Goal: Task Accomplishment & Management: Complete application form

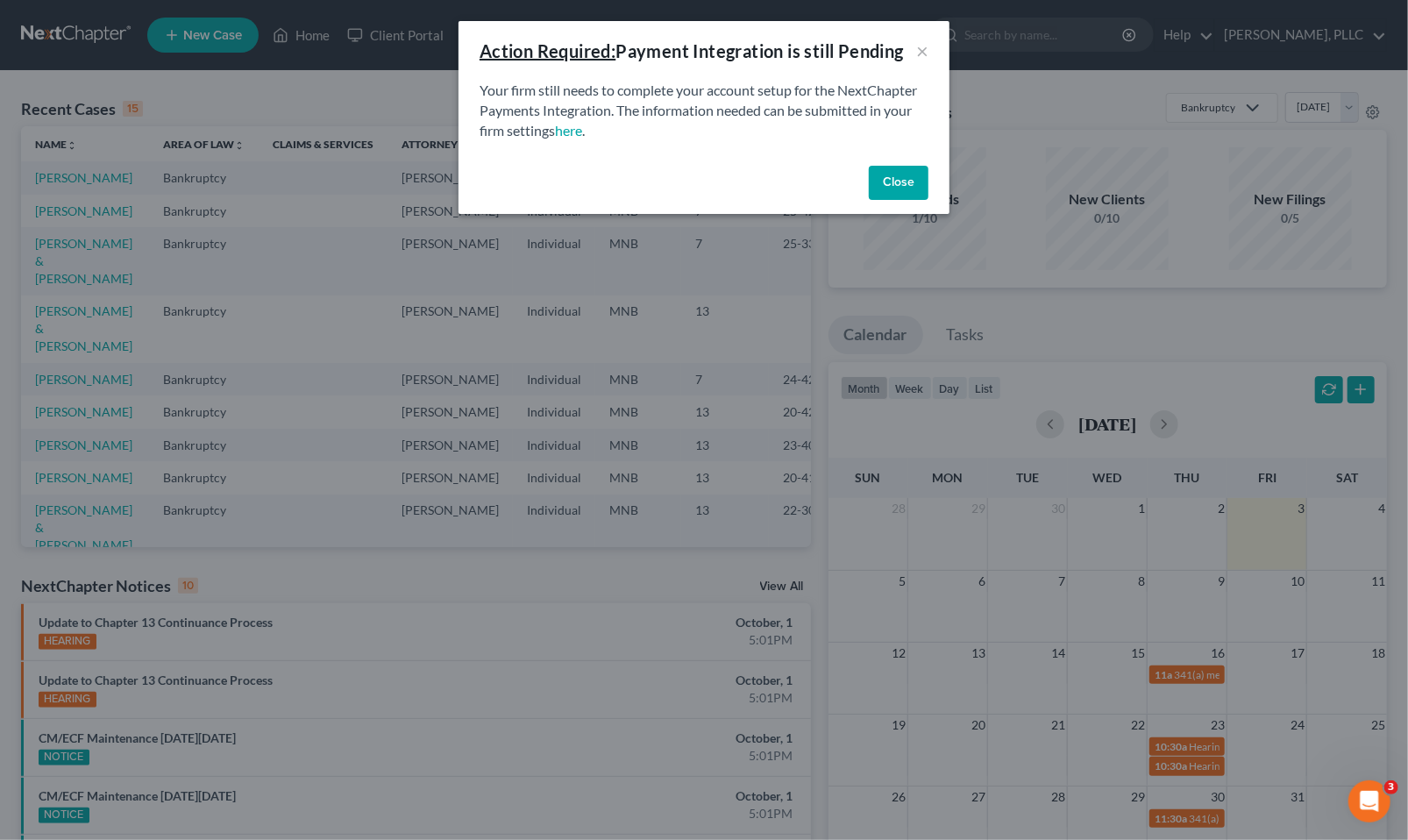
click at [918, 174] on button "Close" at bounding box center [899, 183] width 60 height 35
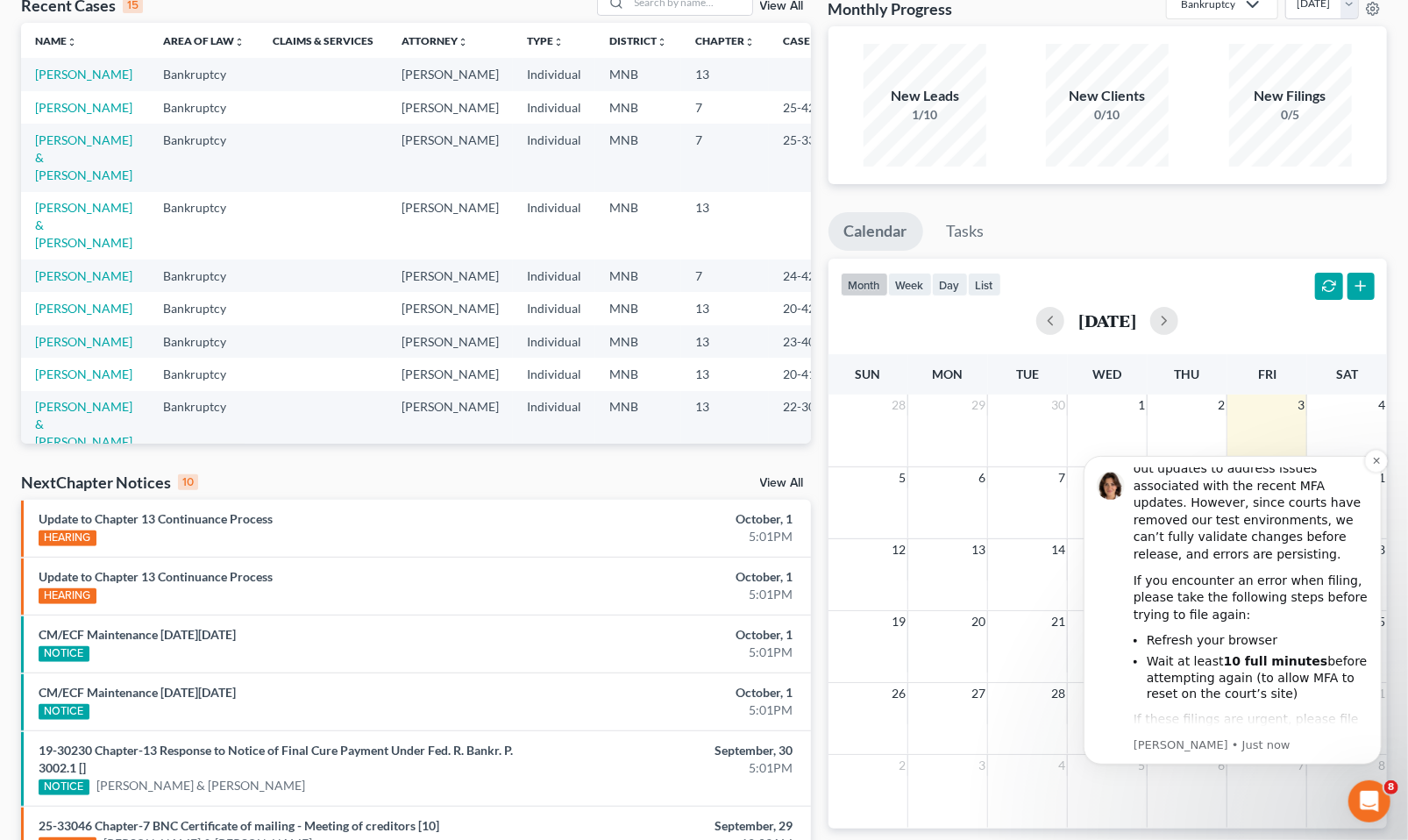
scroll to position [124, 0]
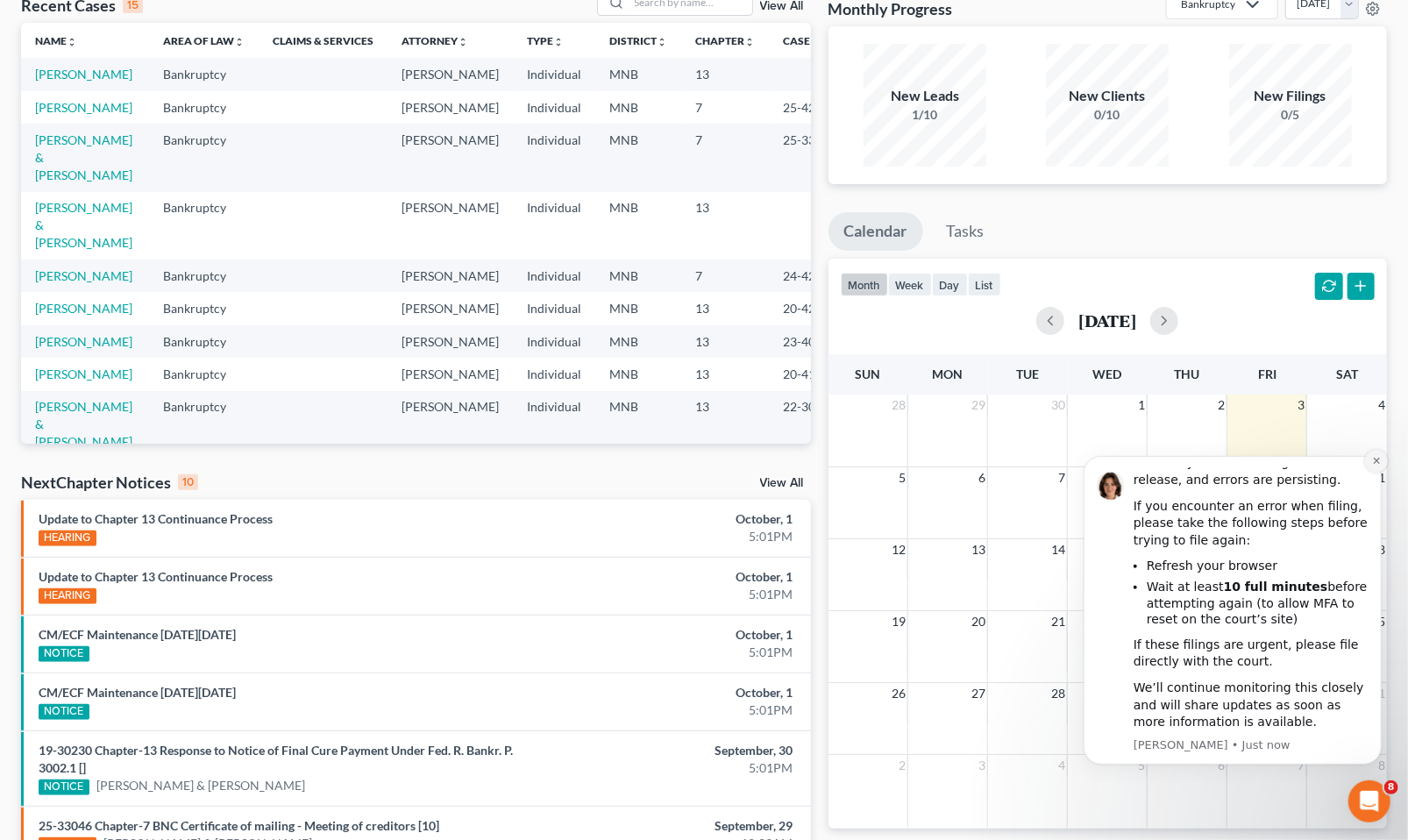
click at [1375, 461] on icon "Dismiss notification" at bounding box center [1376, 460] width 10 height 10
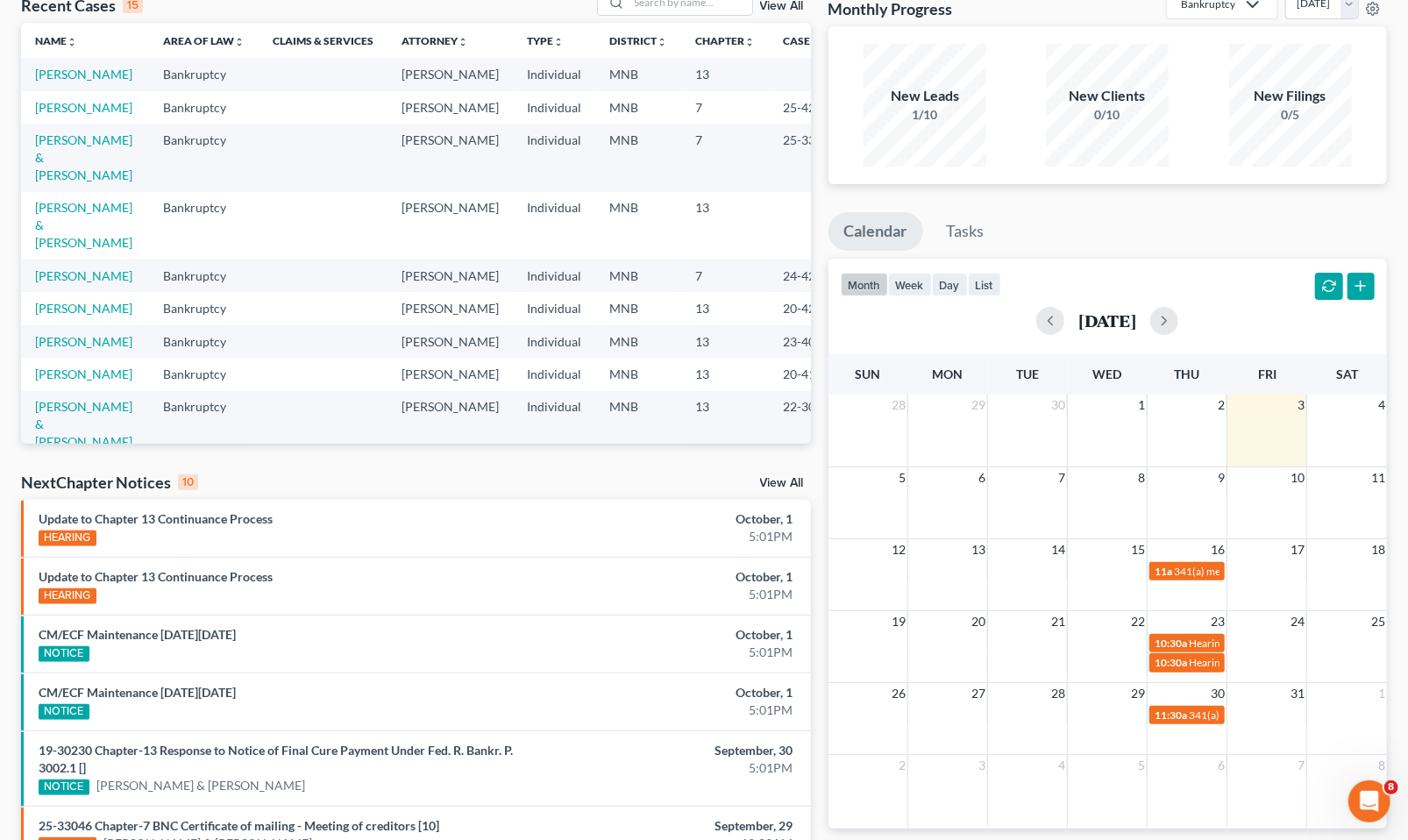
scroll to position [0, 0]
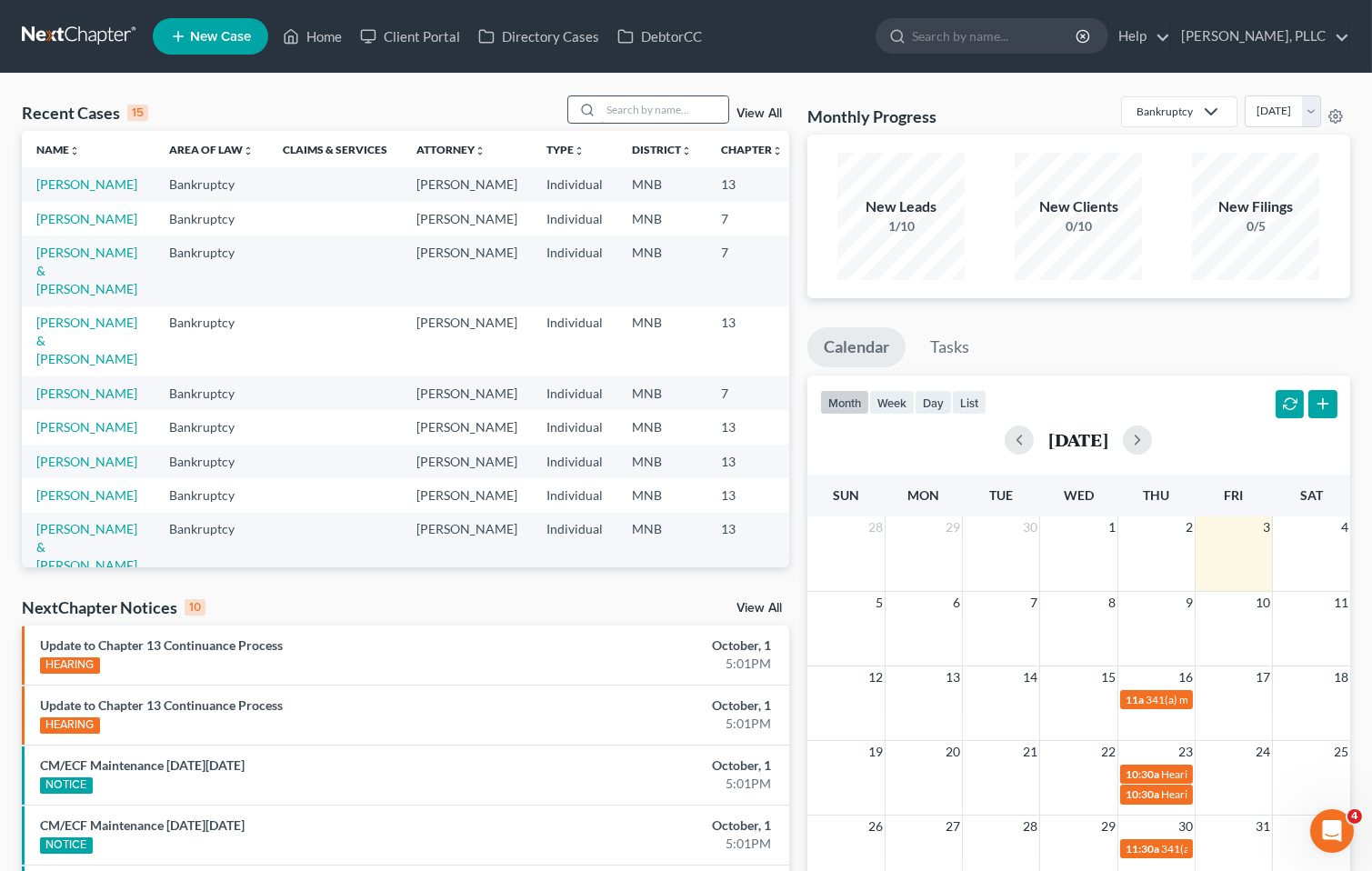
click at [676, 109] on input "search" at bounding box center [664, 109] width 127 height 26
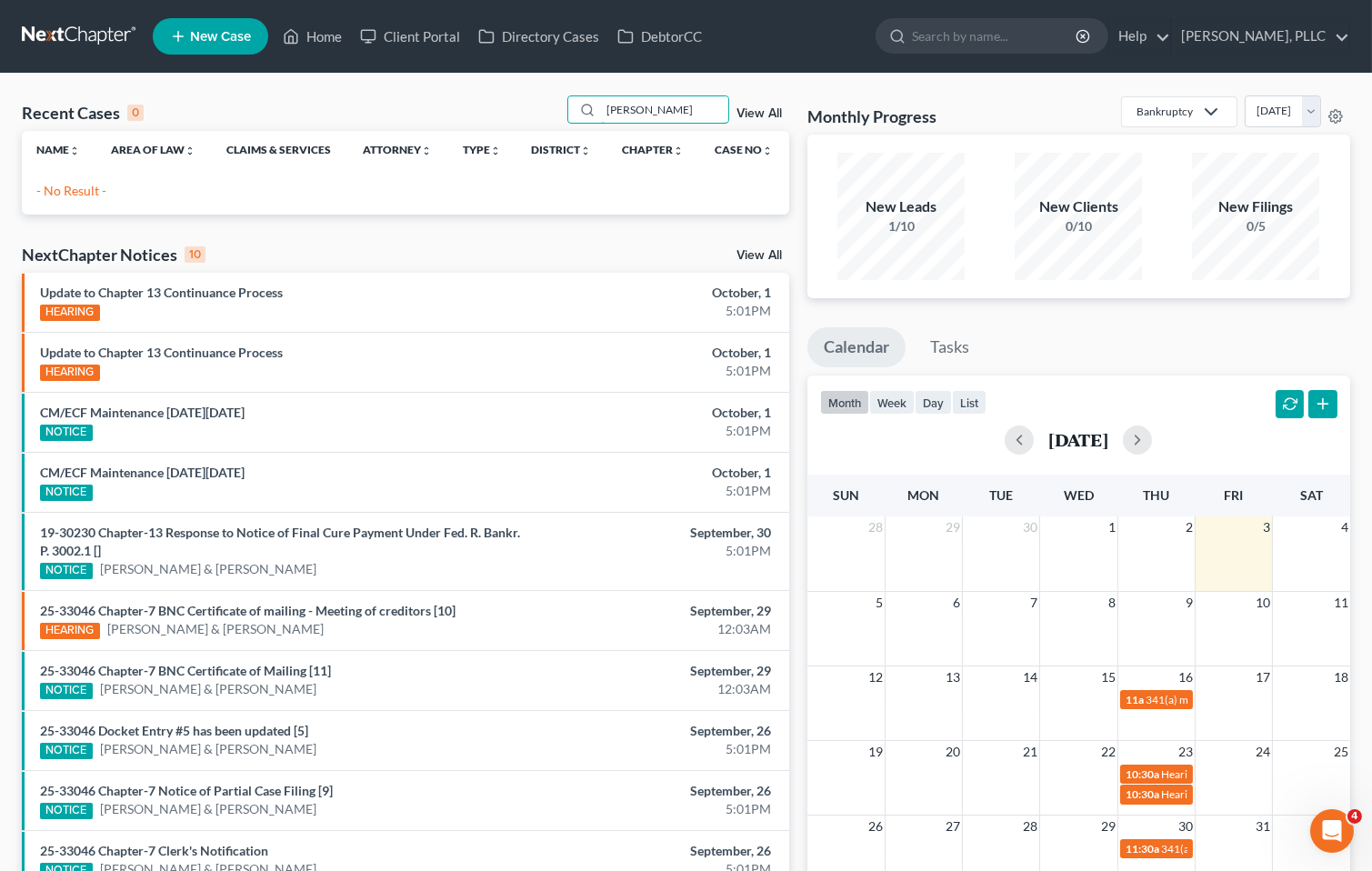
type input "[PERSON_NAME]"
click at [201, 23] on link "New Case" at bounding box center [210, 36] width 115 height 36
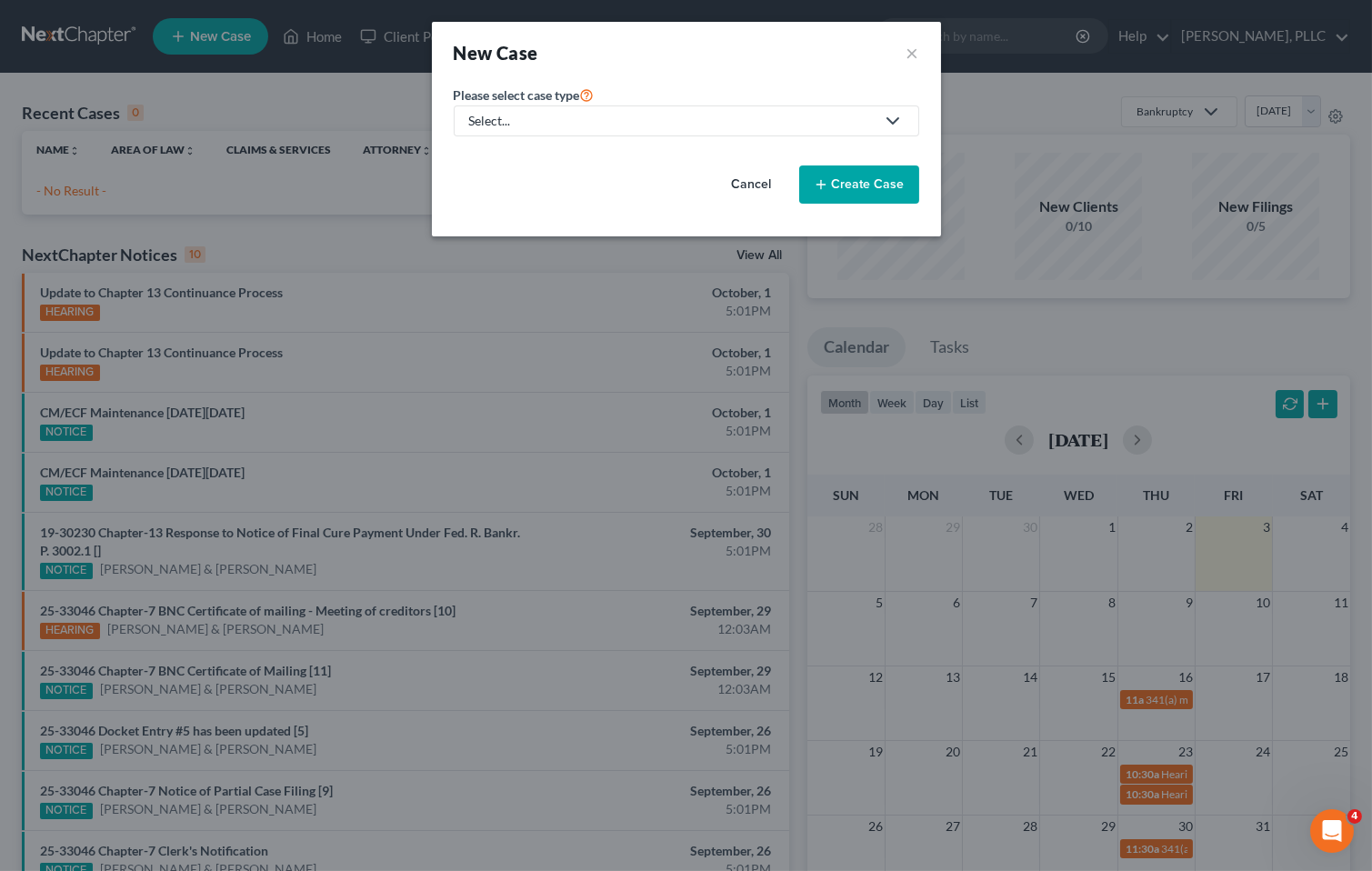
click at [521, 114] on div "Select..." at bounding box center [671, 121] width 405 height 18
click at [511, 162] on div "Bankruptcy" at bounding box center [545, 157] width 148 height 18
select select "42"
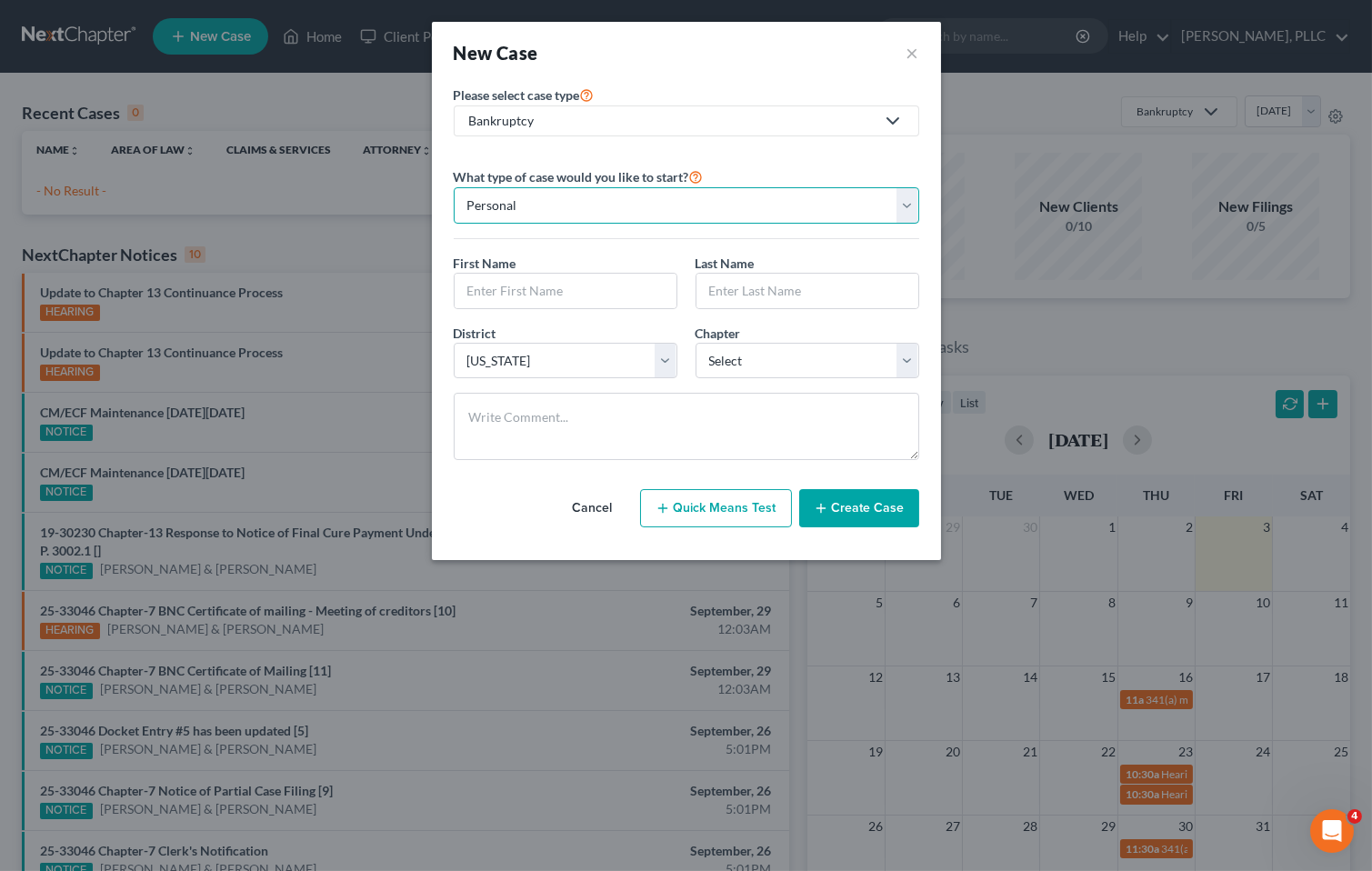
click at [549, 195] on select "Personal Business" at bounding box center [686, 205] width 465 height 36
click at [543, 291] on input "text" at bounding box center [566, 291] width 222 height 35
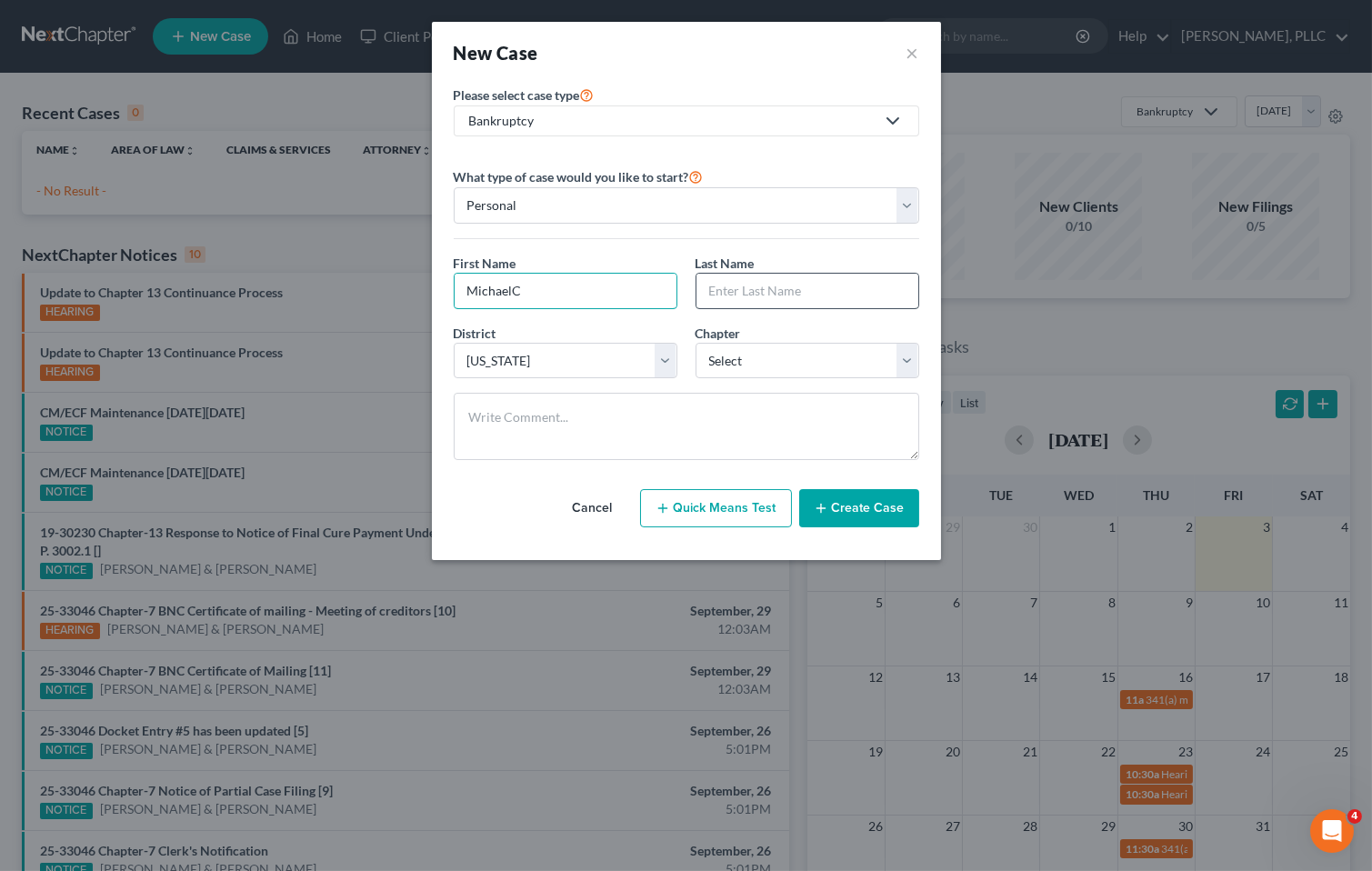
type input "[PERSON_NAME]"
click at [766, 370] on select "Select 7 11 12 13" at bounding box center [808, 361] width 224 height 36
select select "0"
click at [696, 343] on select "Select 7 11 12 13" at bounding box center [808, 361] width 224 height 36
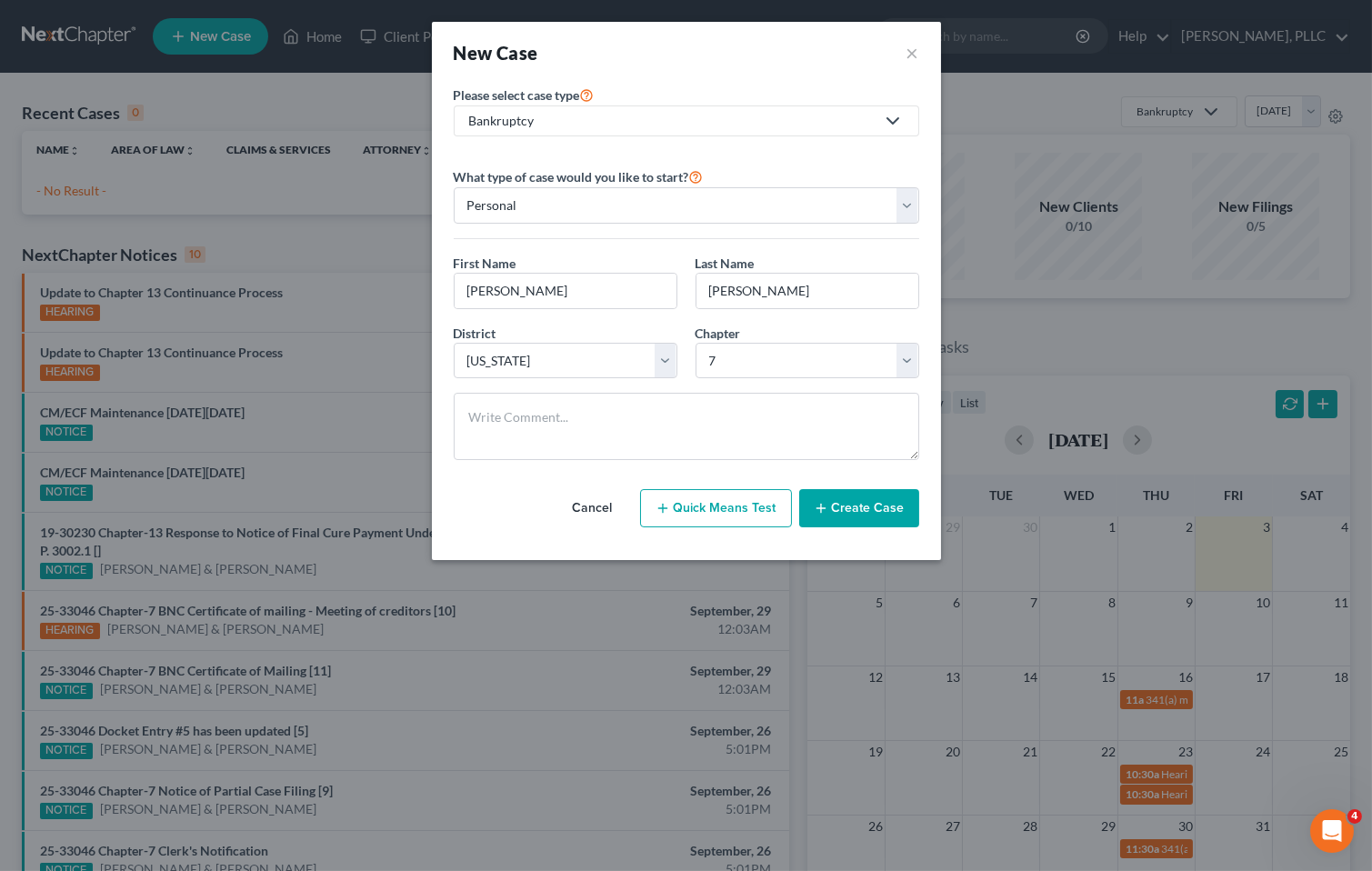
click at [848, 498] on button "Create Case" at bounding box center [859, 508] width 120 height 38
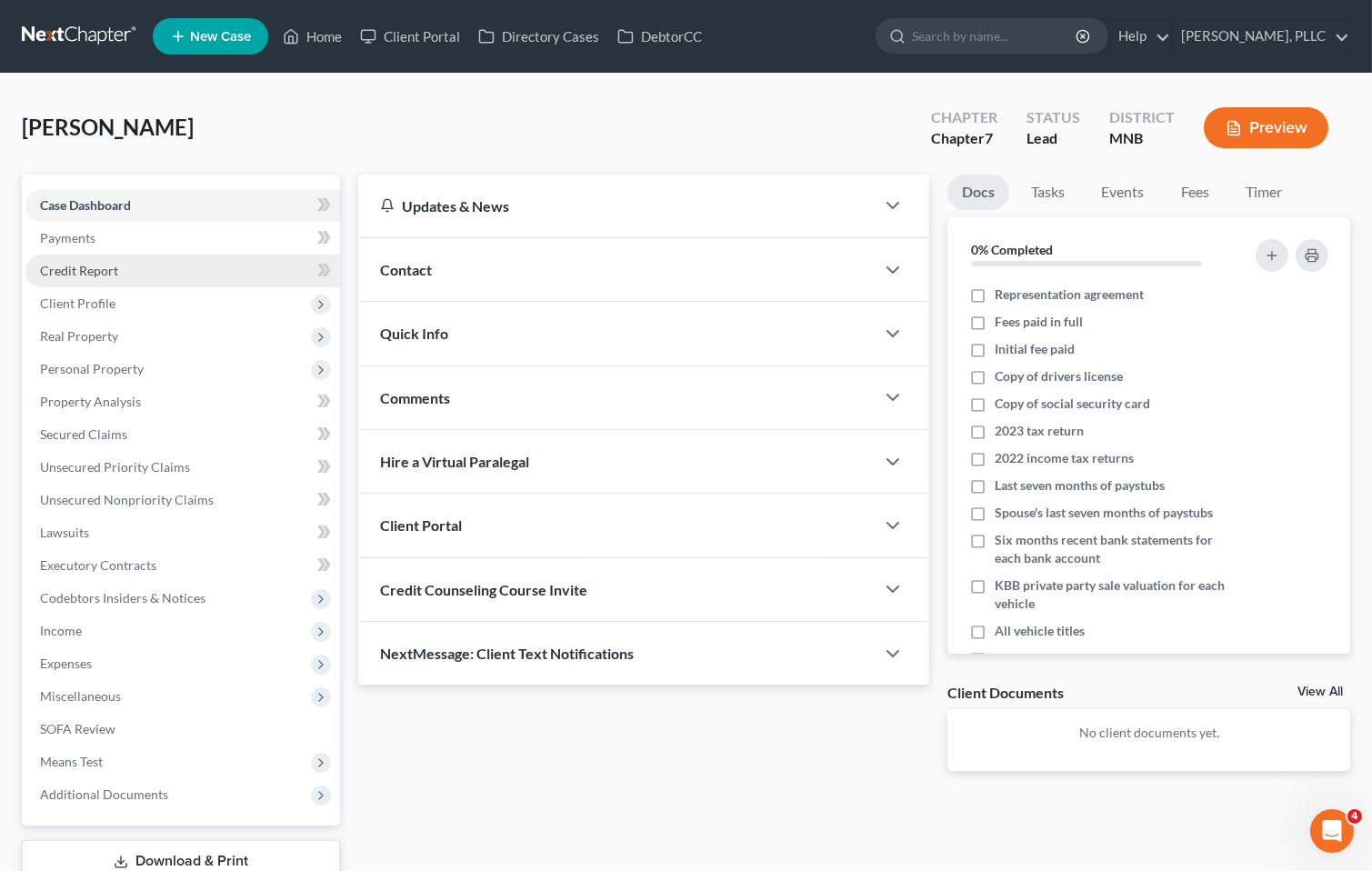
click at [91, 265] on span "Credit Report" at bounding box center [79, 270] width 78 height 15
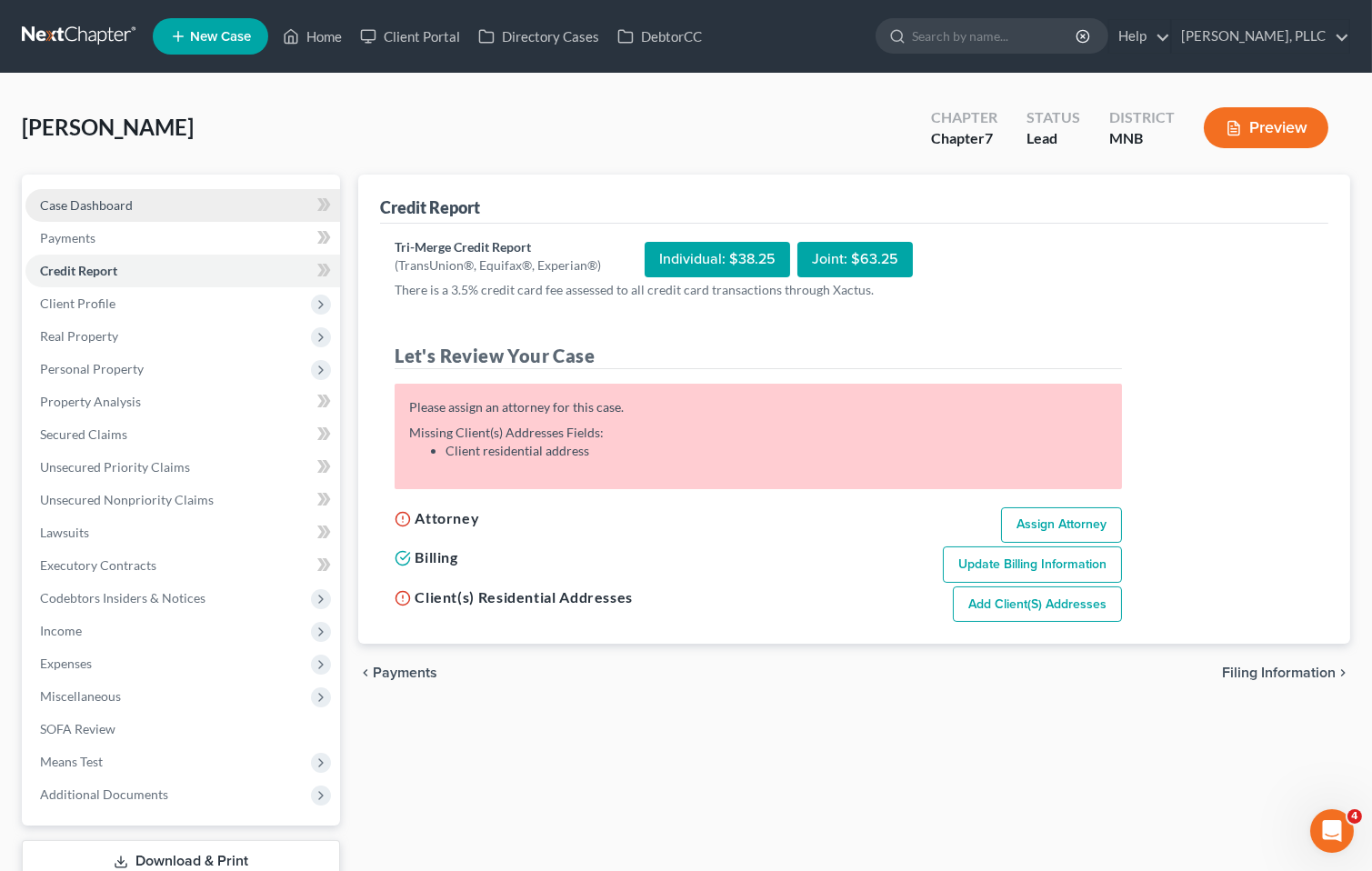
click at [95, 197] on span "Case Dashboard" at bounding box center [86, 204] width 93 height 15
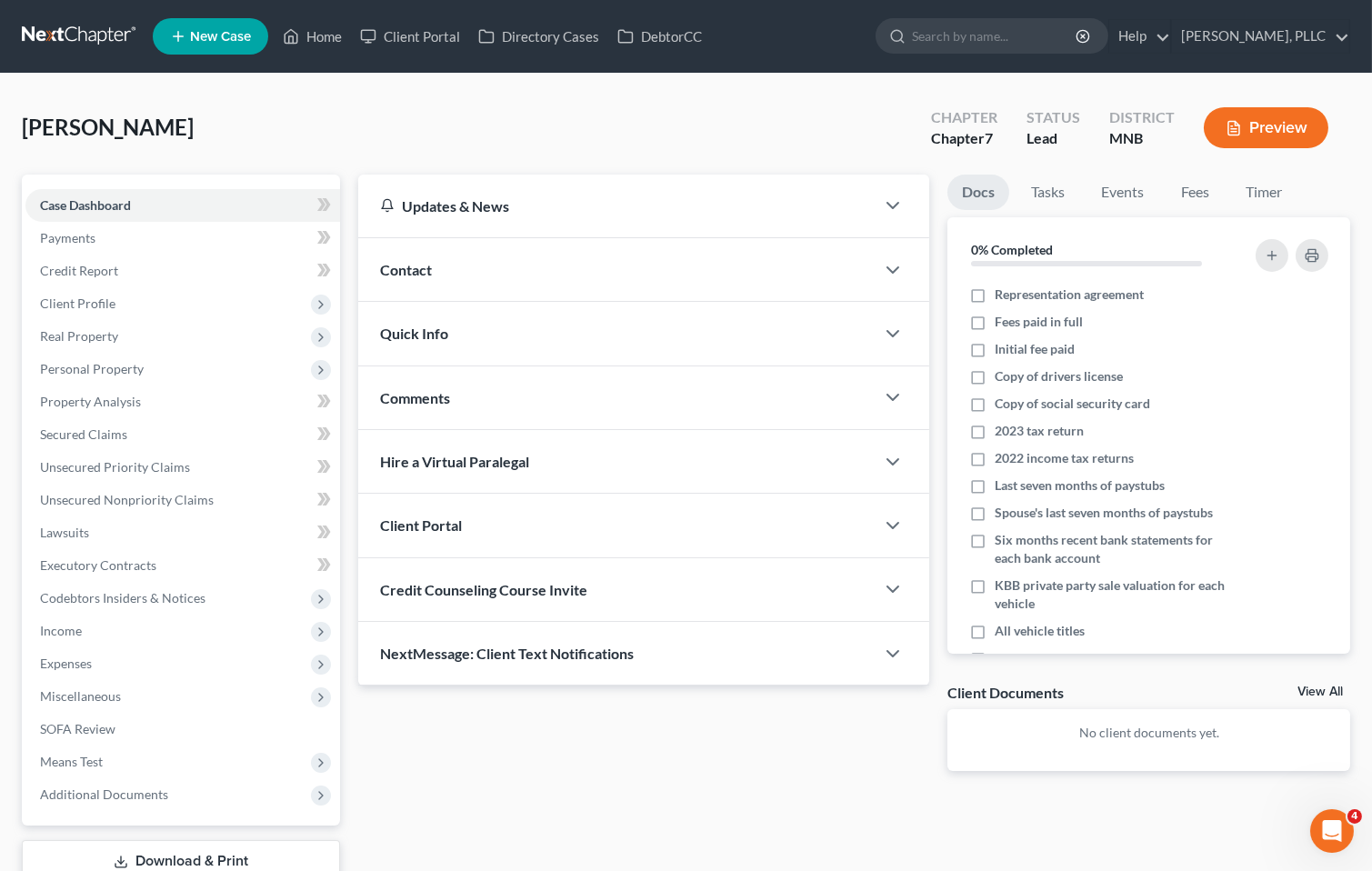
click at [498, 262] on div "Contact" at bounding box center [616, 269] width 516 height 63
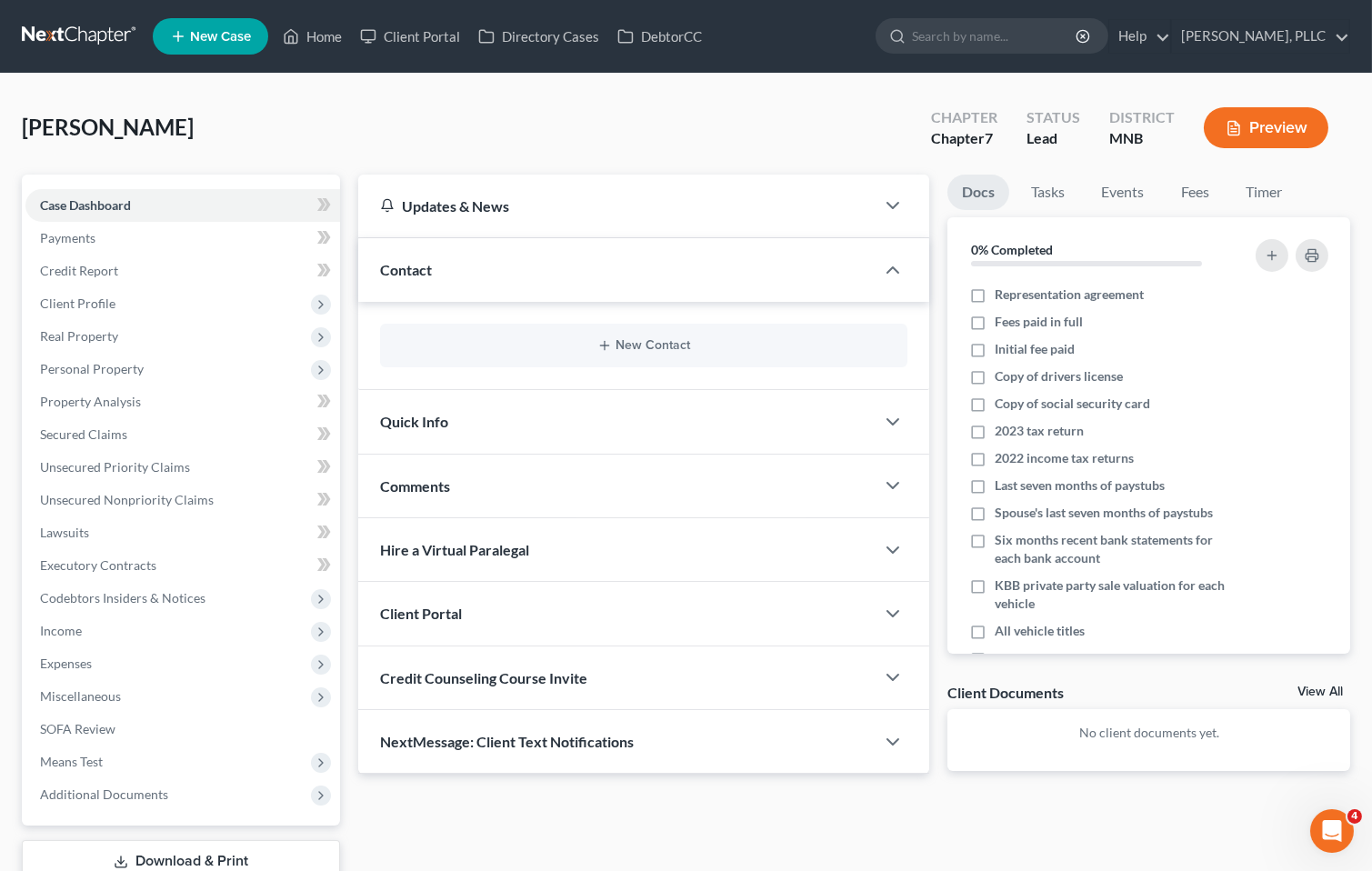
click at [450, 419] on div "Quick Info" at bounding box center [616, 421] width 516 height 63
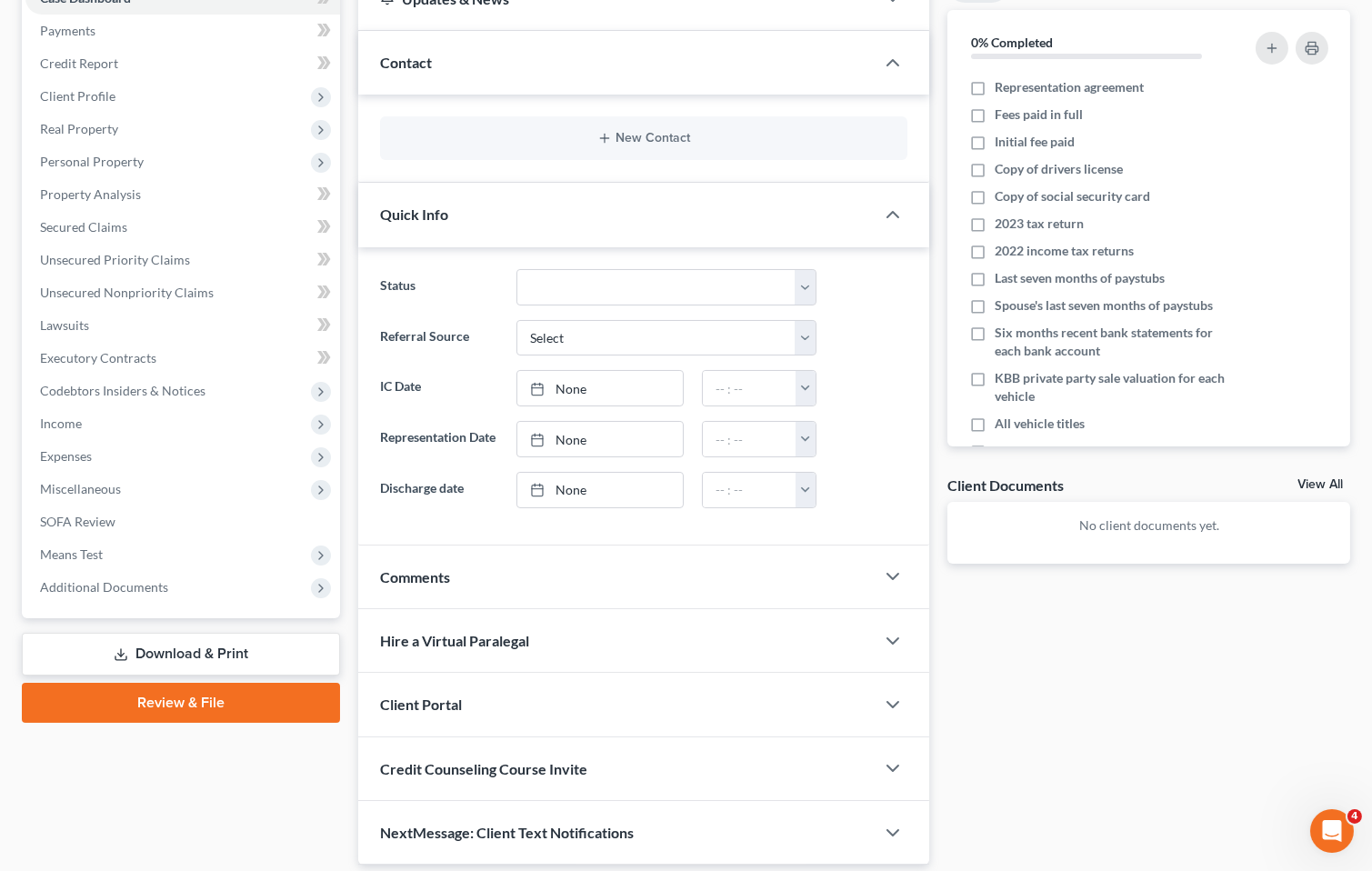
scroll to position [285, 0]
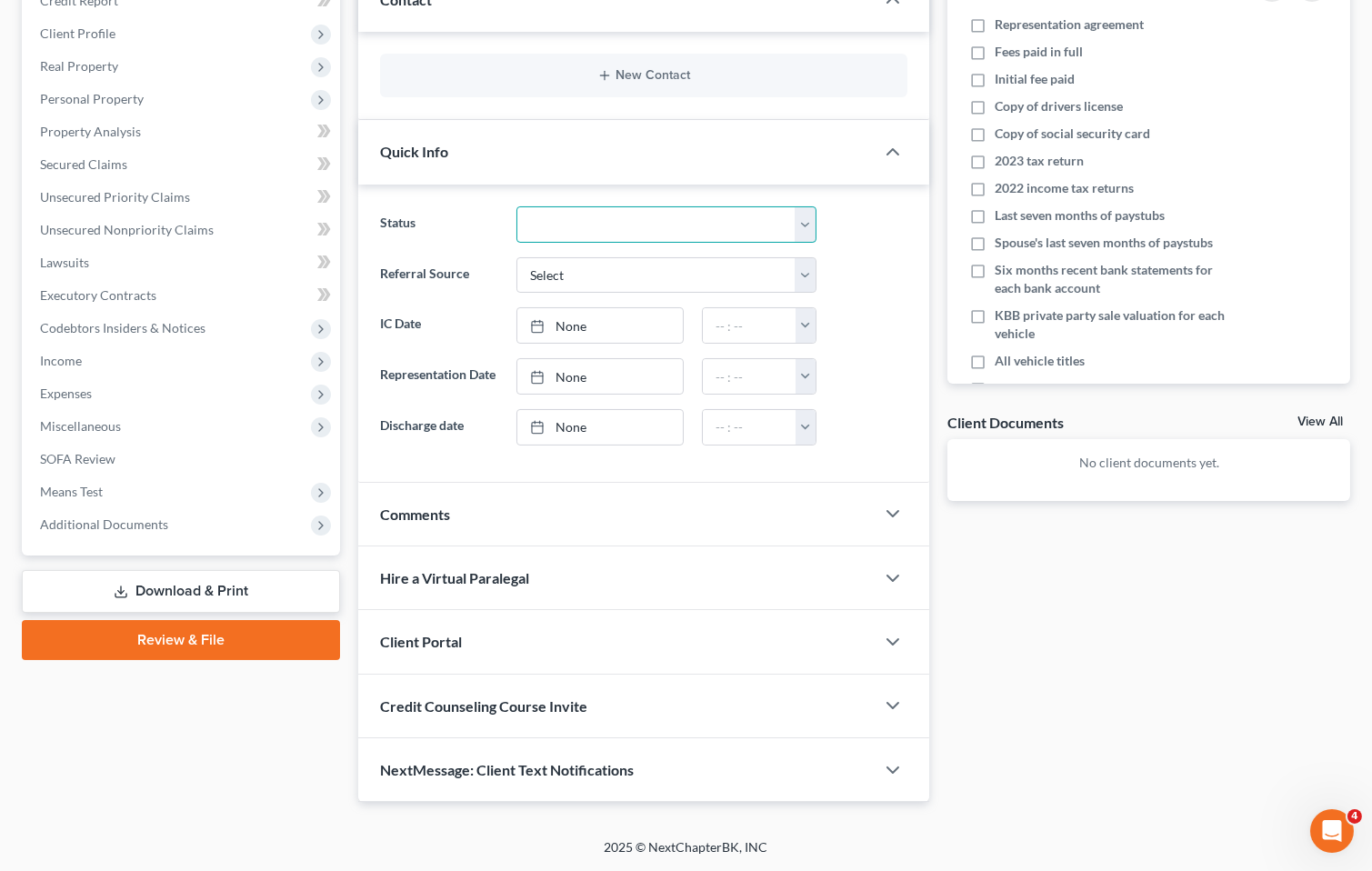
click at [810, 215] on select "Discharged Dismissed Filed In Progress Lead Lost Lead Ready to File To Review" at bounding box center [666, 224] width 300 height 36
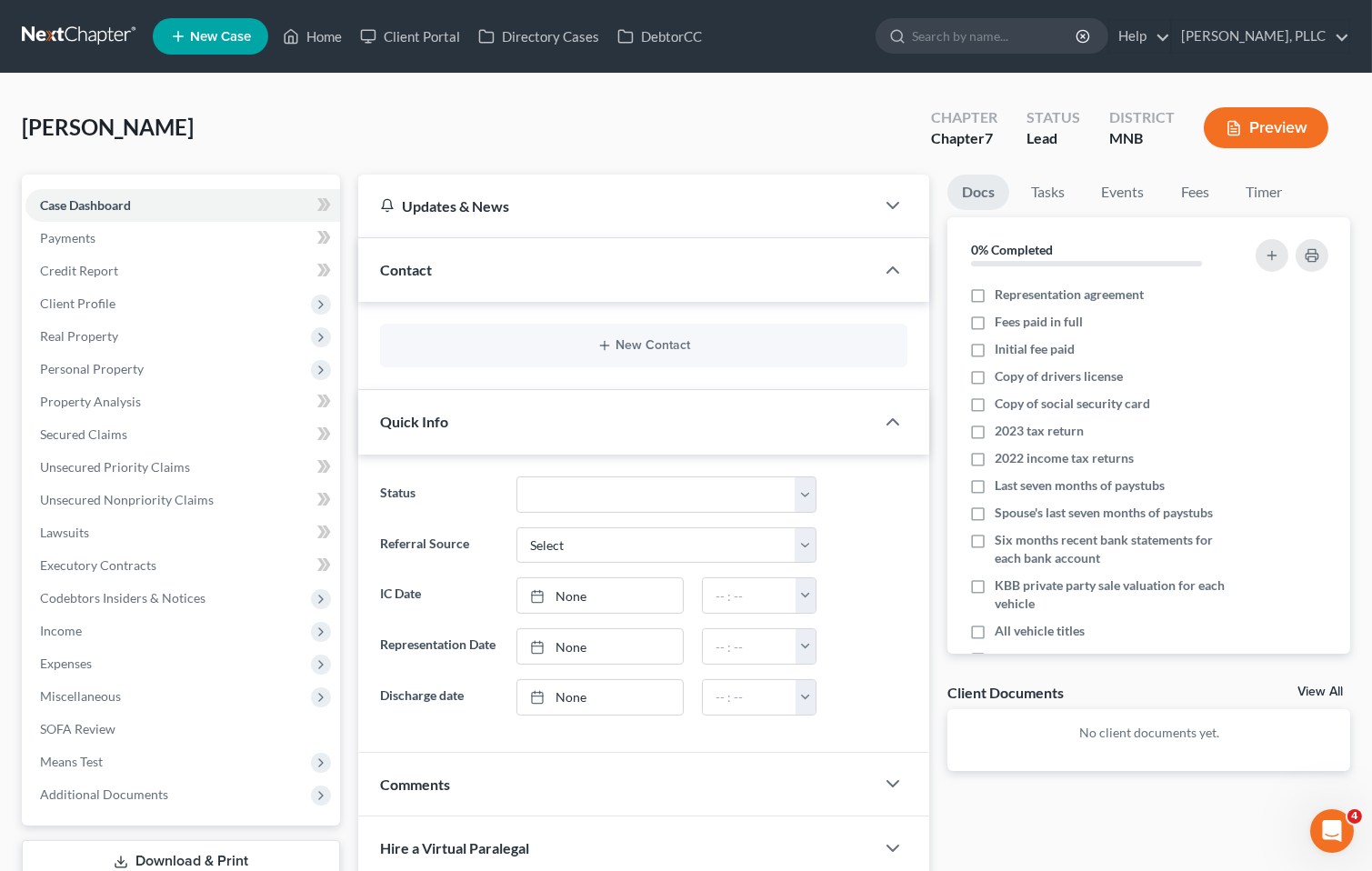
click at [446, 271] on div "Contact" at bounding box center [616, 269] width 516 height 63
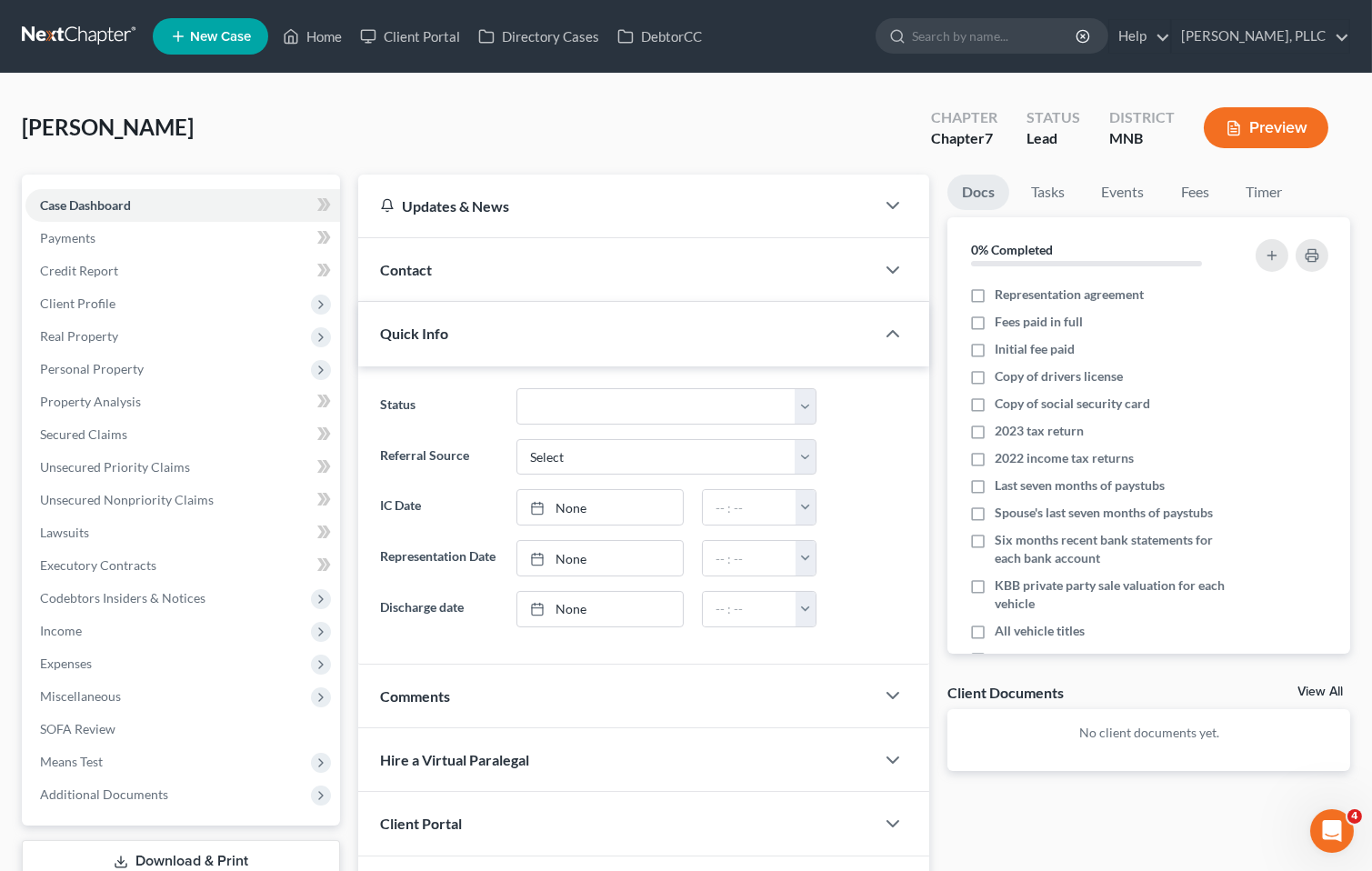
click at [454, 324] on div "Quick Info" at bounding box center [616, 333] width 516 height 63
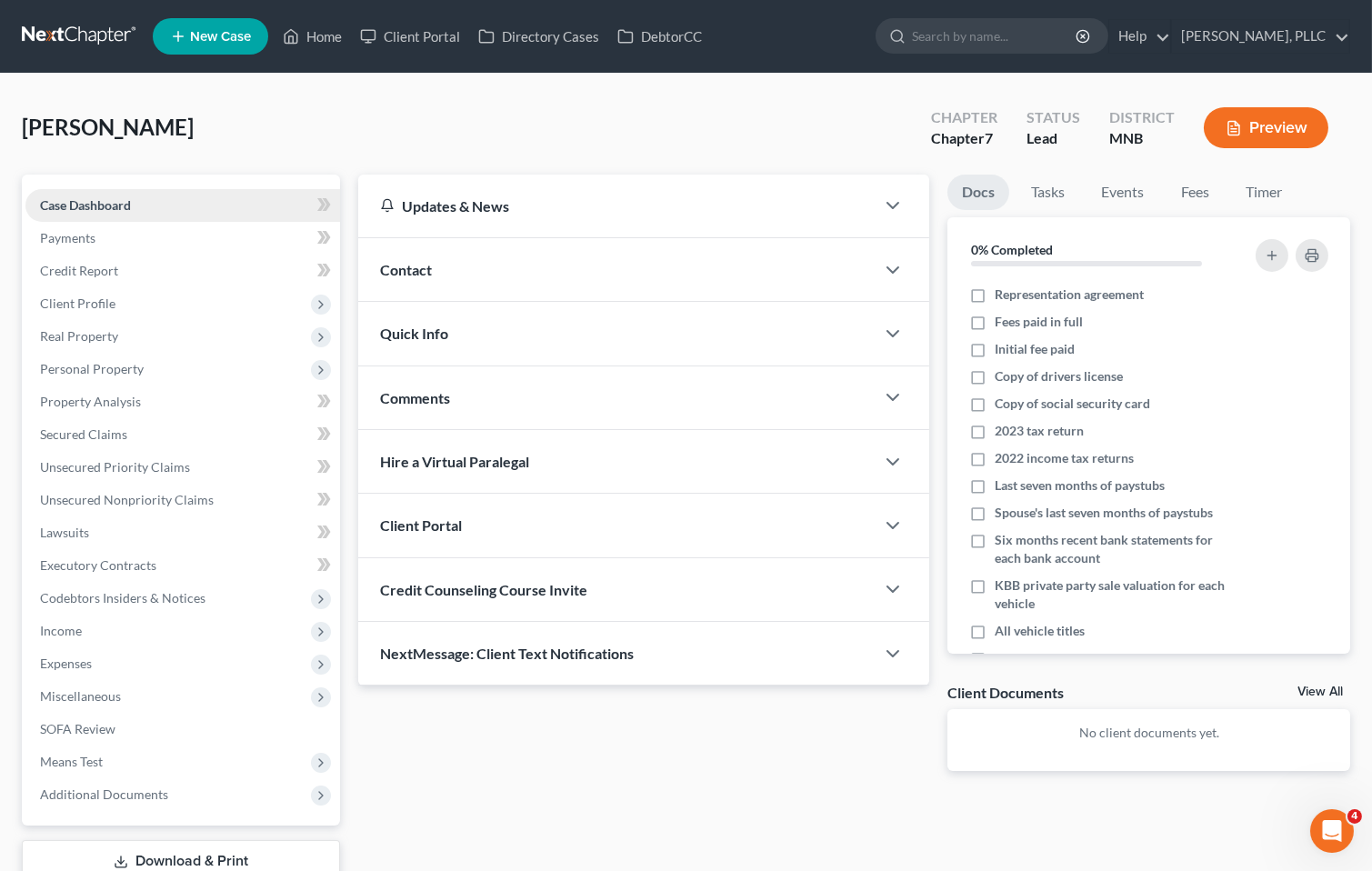
click at [103, 208] on span "Case Dashboard" at bounding box center [85, 204] width 91 height 15
click at [92, 300] on span "Client Profile" at bounding box center [77, 302] width 75 height 15
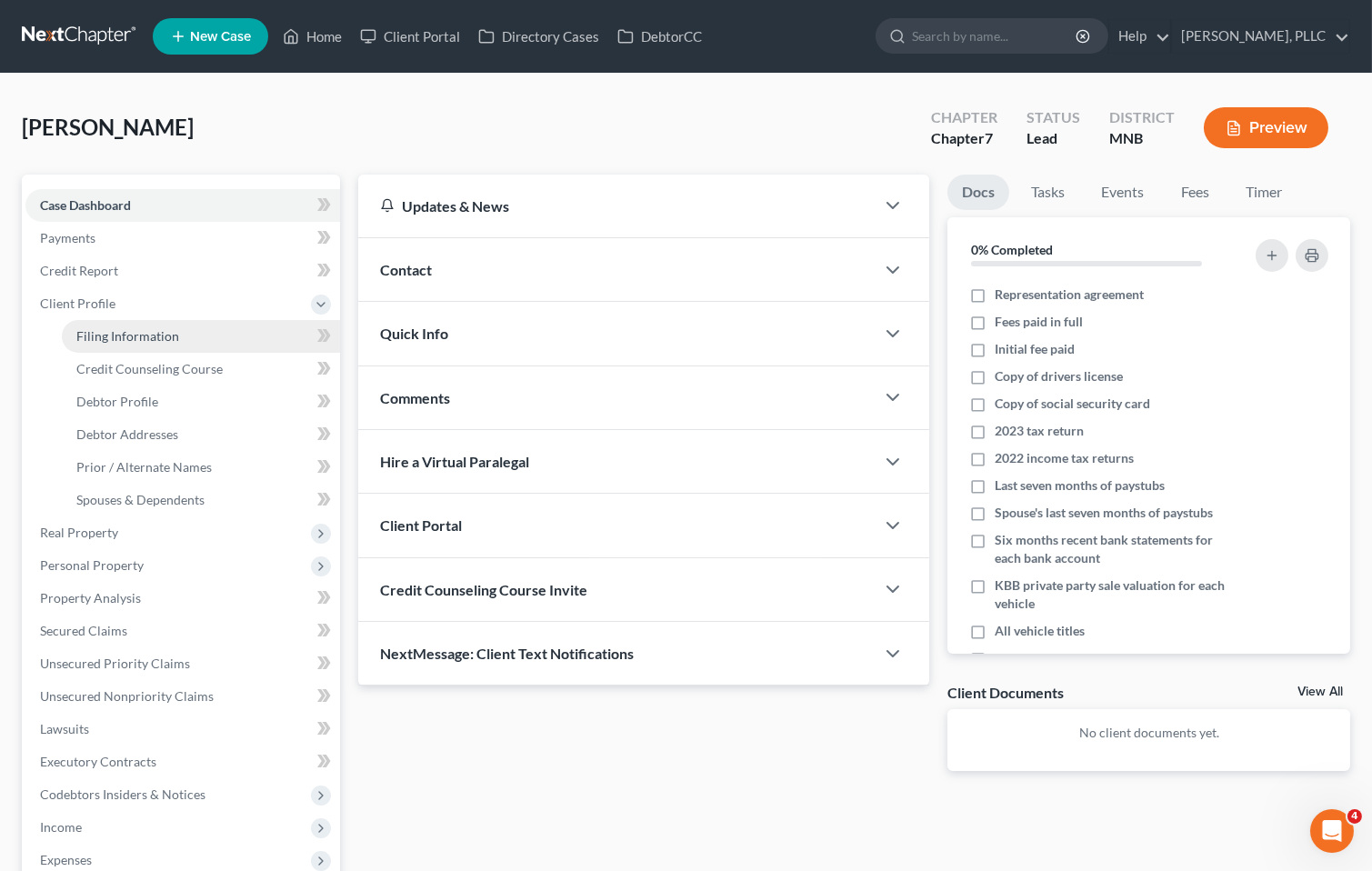
click at [104, 337] on span "Filing Information" at bounding box center [127, 335] width 103 height 15
select select "1"
select select "0"
select select "42"
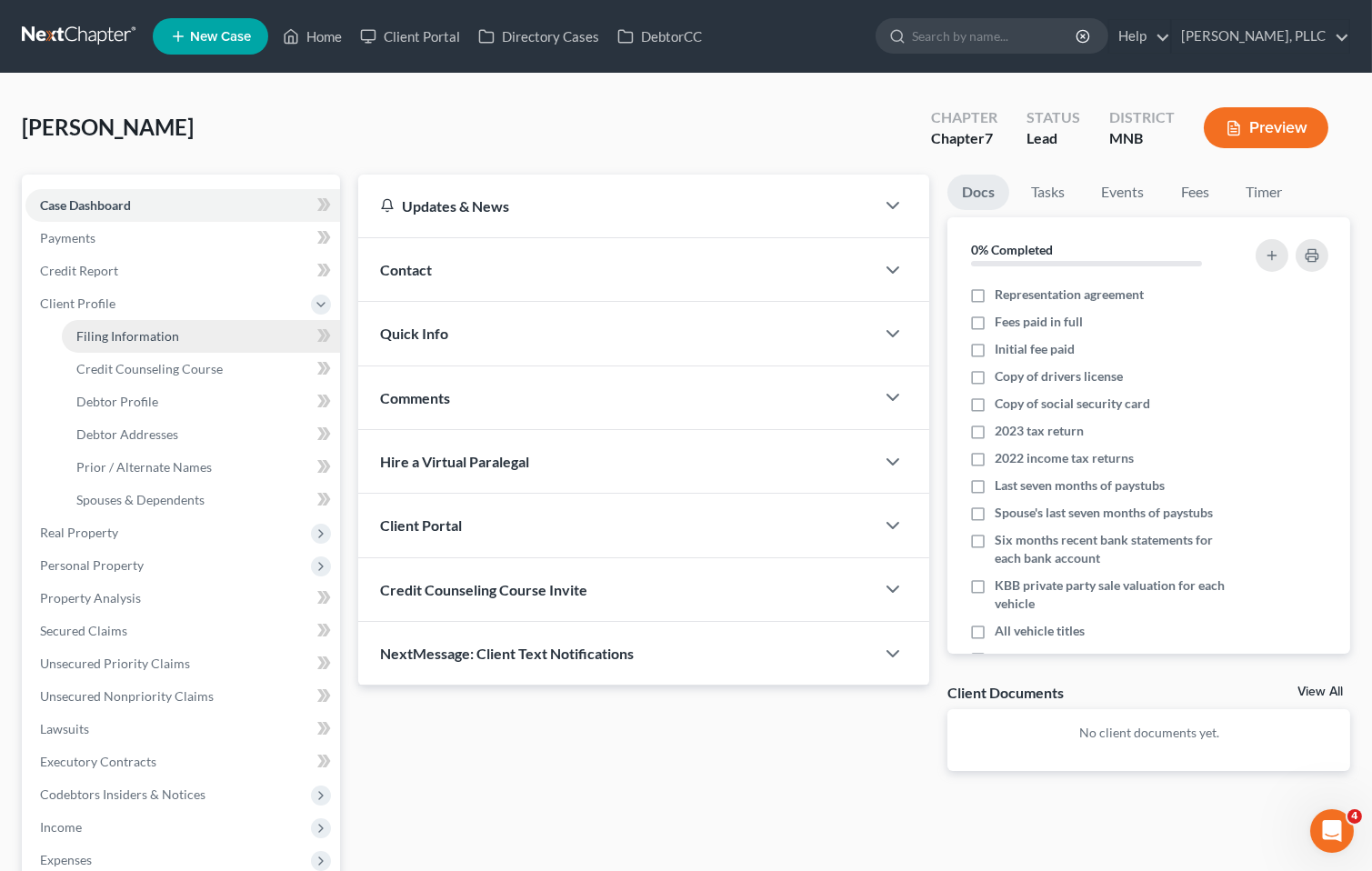
select select "24"
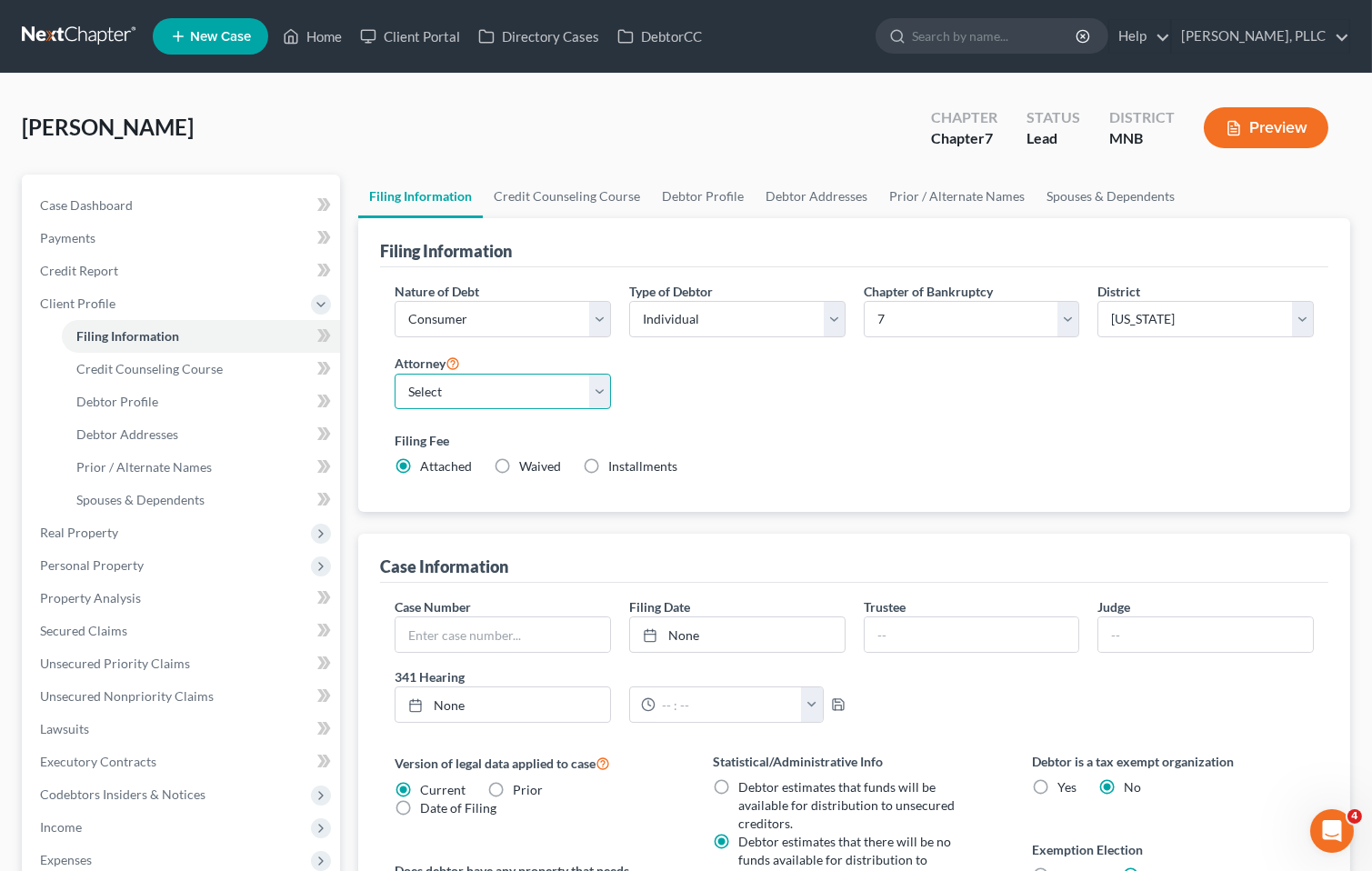
click at [602, 385] on select "Select [PERSON_NAME] - MNB [PERSON_NAME] - MNB" at bounding box center [503, 392] width 216 height 36
select select "1"
click at [395, 374] on select "Select [PERSON_NAME] - MNB [PERSON_NAME] - MNB" at bounding box center [503, 392] width 216 height 36
click at [102, 267] on span "Credit Report" at bounding box center [79, 270] width 78 height 15
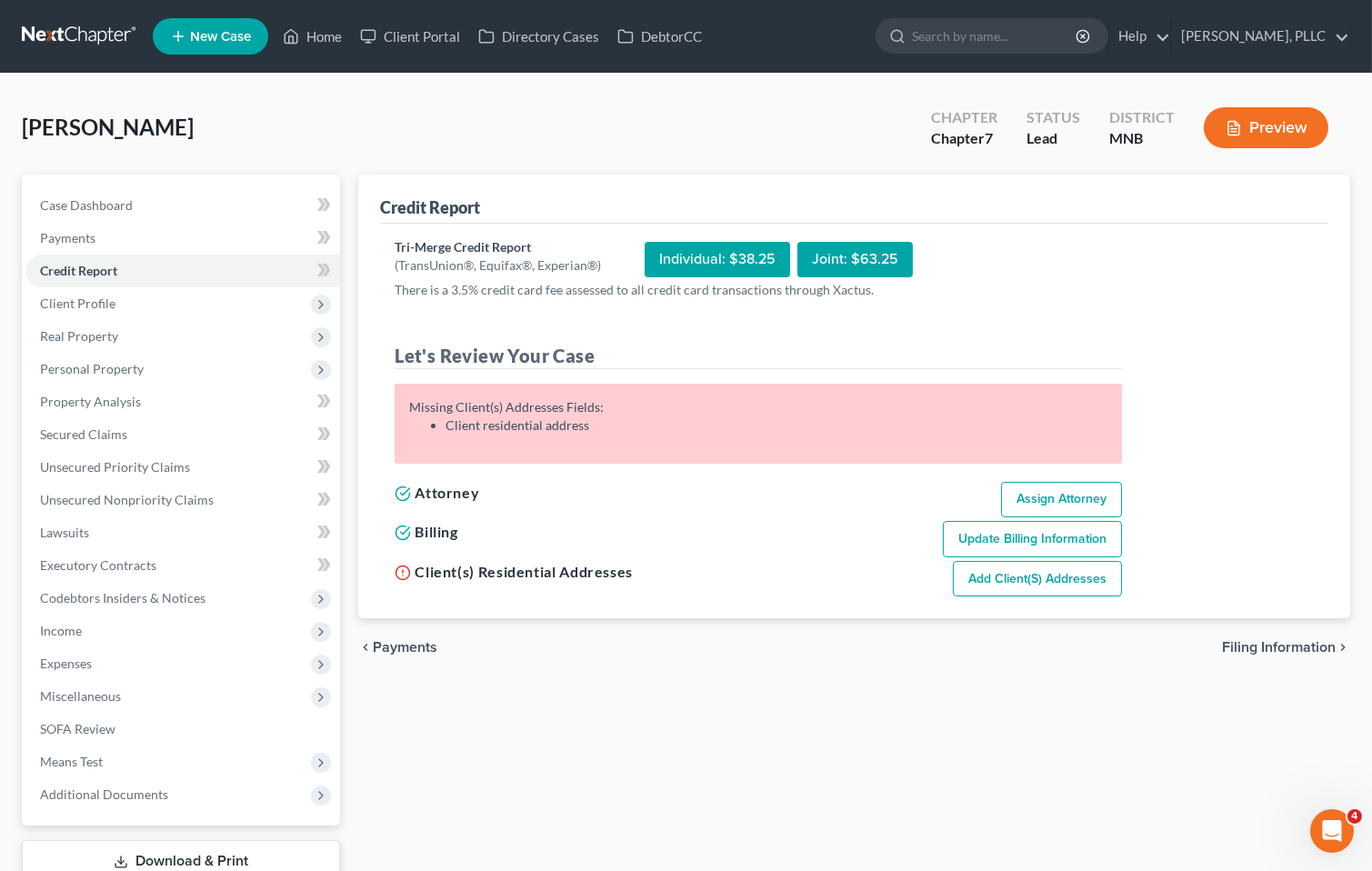
click at [737, 265] on div "Individual: $38.25" at bounding box center [717, 259] width 145 height 35
click at [1080, 497] on link "Assign Attorney" at bounding box center [1061, 500] width 121 height 36
select select "1"
select select "0"
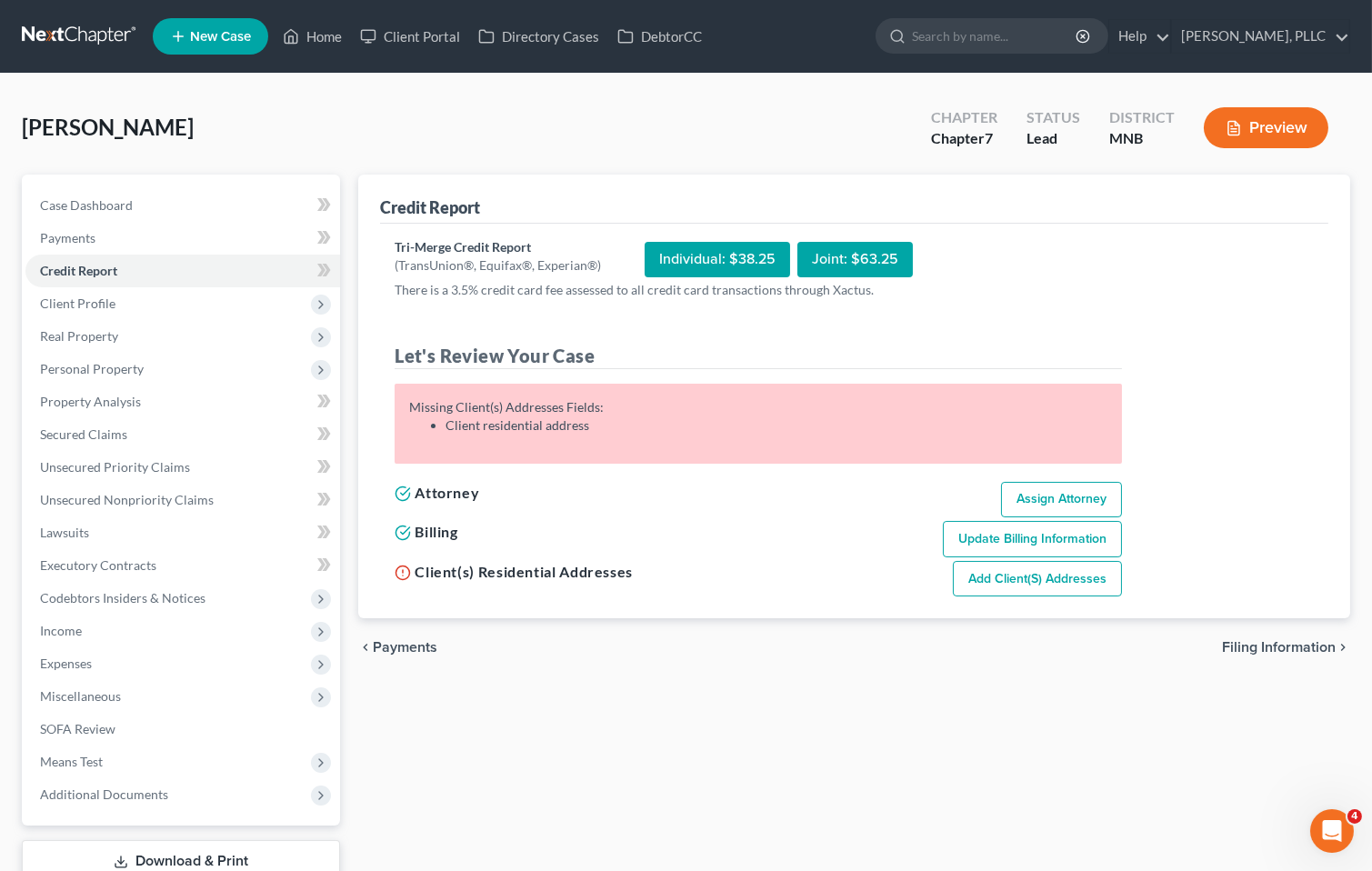
select select "42"
select select "1"
select select "24"
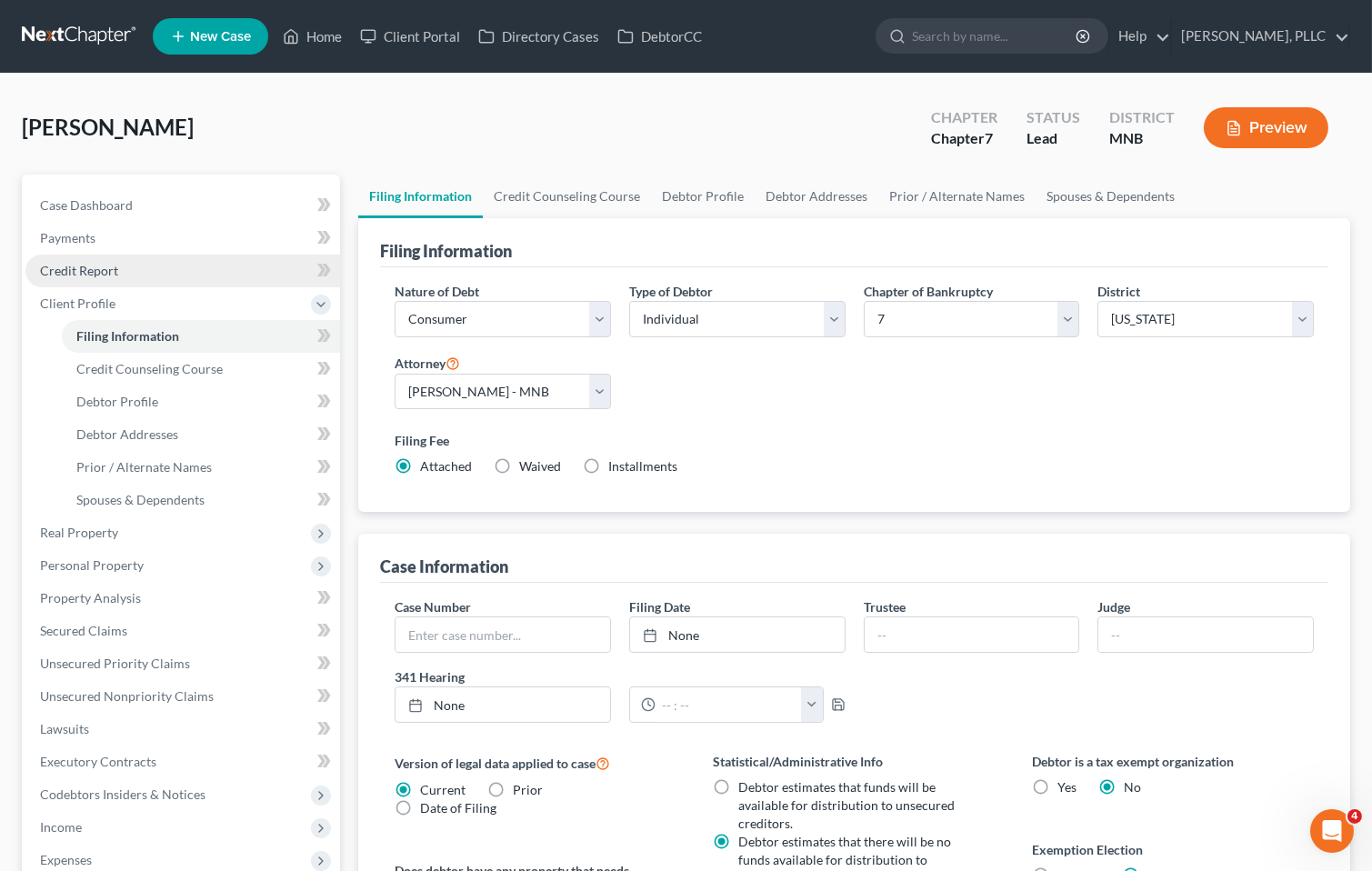
click at [103, 269] on span "Credit Report" at bounding box center [79, 270] width 78 height 15
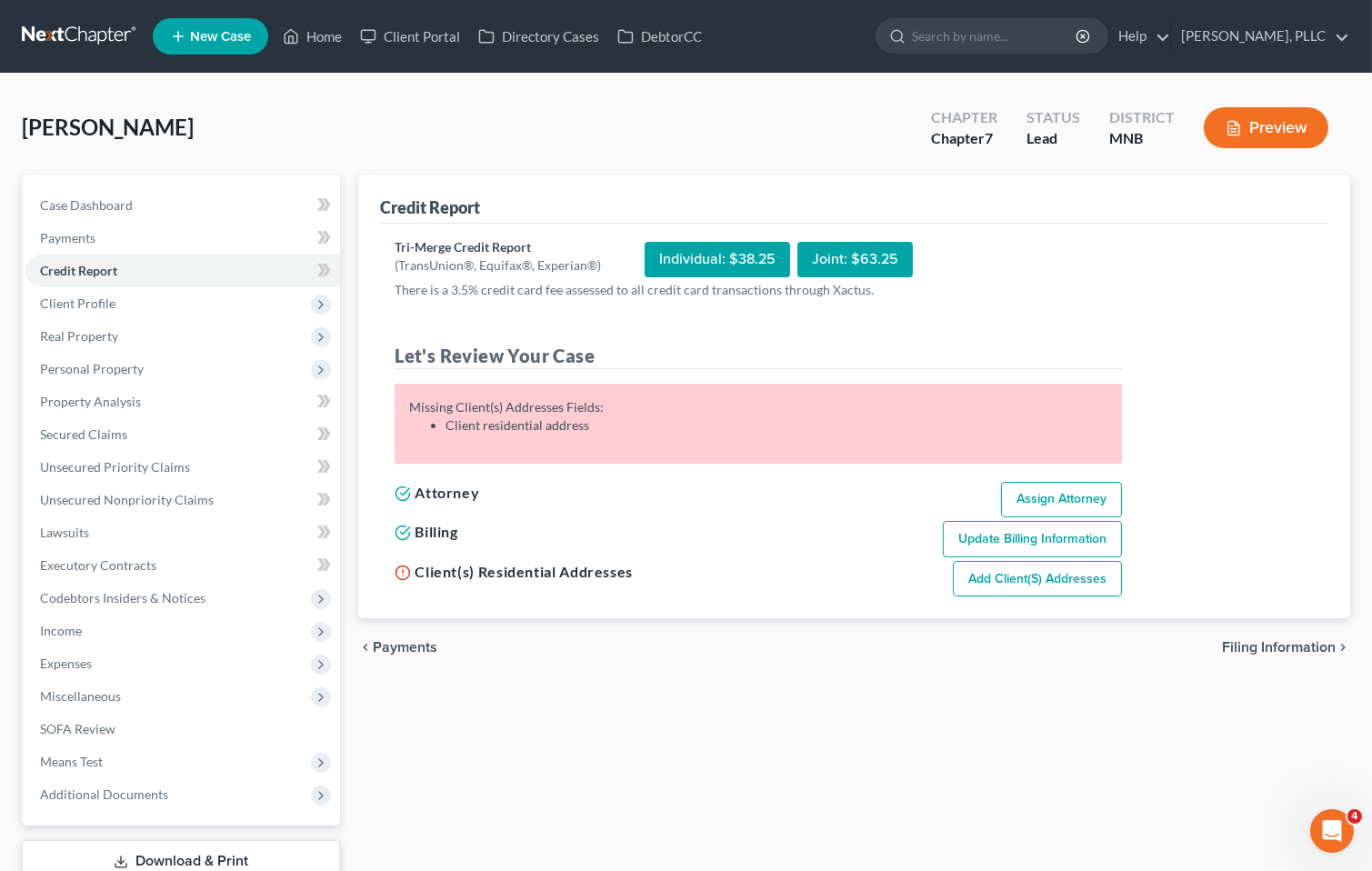
click at [1031, 579] on link "Add Client(s) Addresses" at bounding box center [1037, 579] width 169 height 36
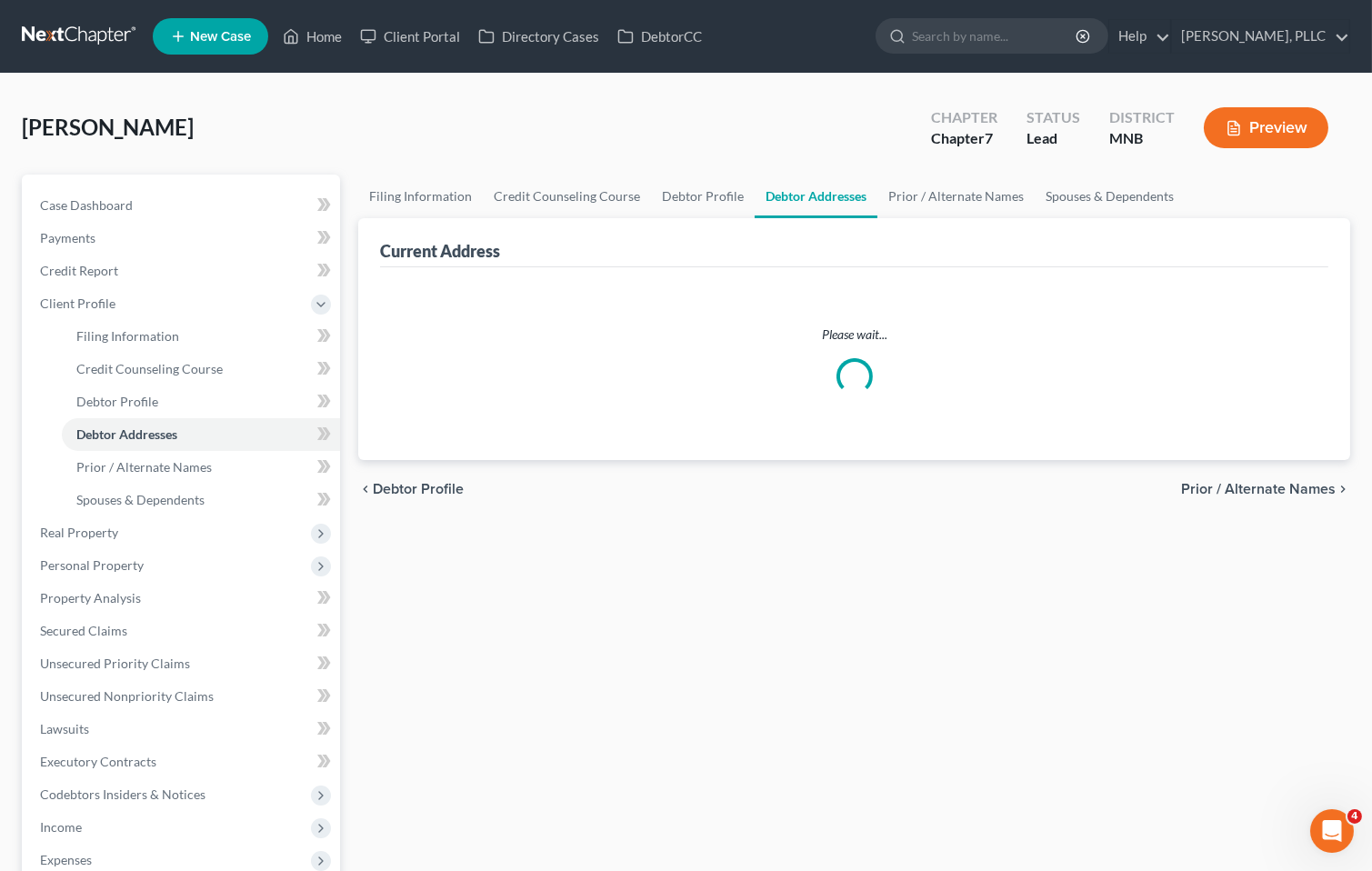
select select "0"
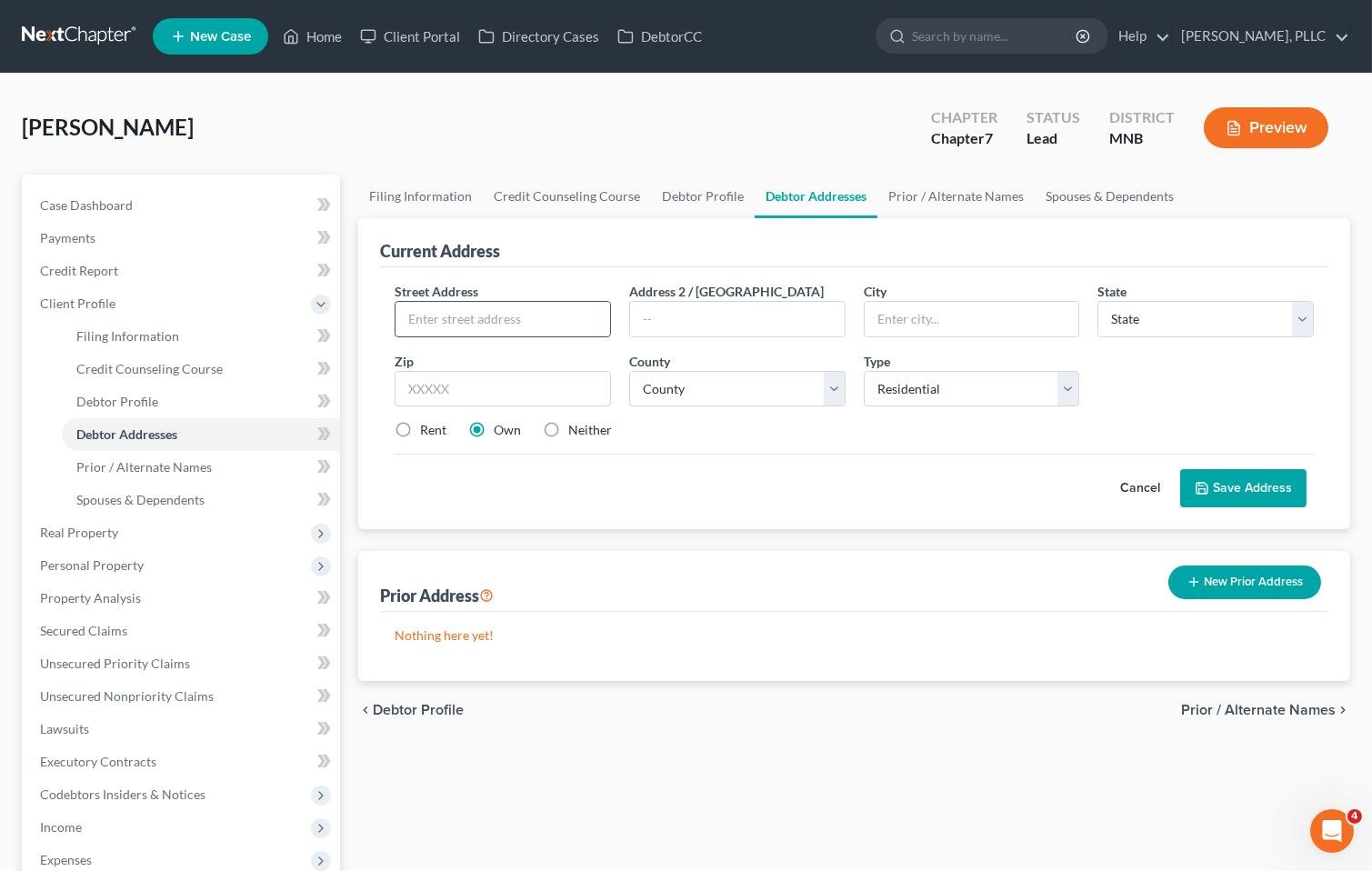
click at [495, 325] on input "text" at bounding box center [502, 319] width 215 height 35
type input "[STREET_ADDRESS][PERSON_NAME]"
type input "[GEOGRAPHIC_DATA]"
select select "24"
type input "55418"
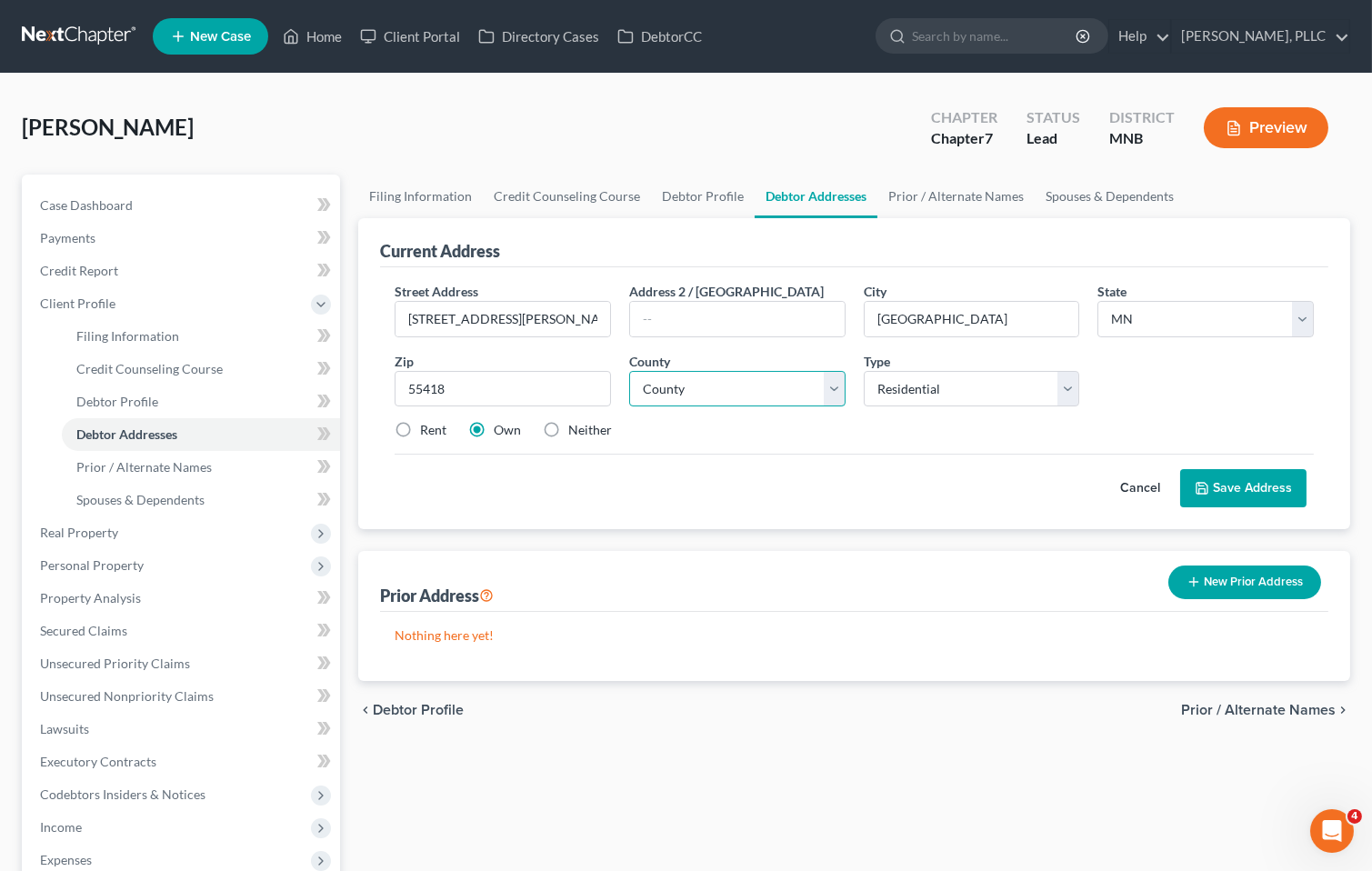
click at [840, 381] on select "County [GEOGRAPHIC_DATA] [GEOGRAPHIC_DATA] [GEOGRAPHIC_DATA] [GEOGRAPHIC_DATA] …" at bounding box center [737, 389] width 216 height 36
select select "26"
click at [629, 371] on select "County [GEOGRAPHIC_DATA] [GEOGRAPHIC_DATA] [GEOGRAPHIC_DATA] [GEOGRAPHIC_DATA] …" at bounding box center [737, 389] width 216 height 36
click at [1246, 481] on button "Save Address" at bounding box center [1243, 488] width 126 height 38
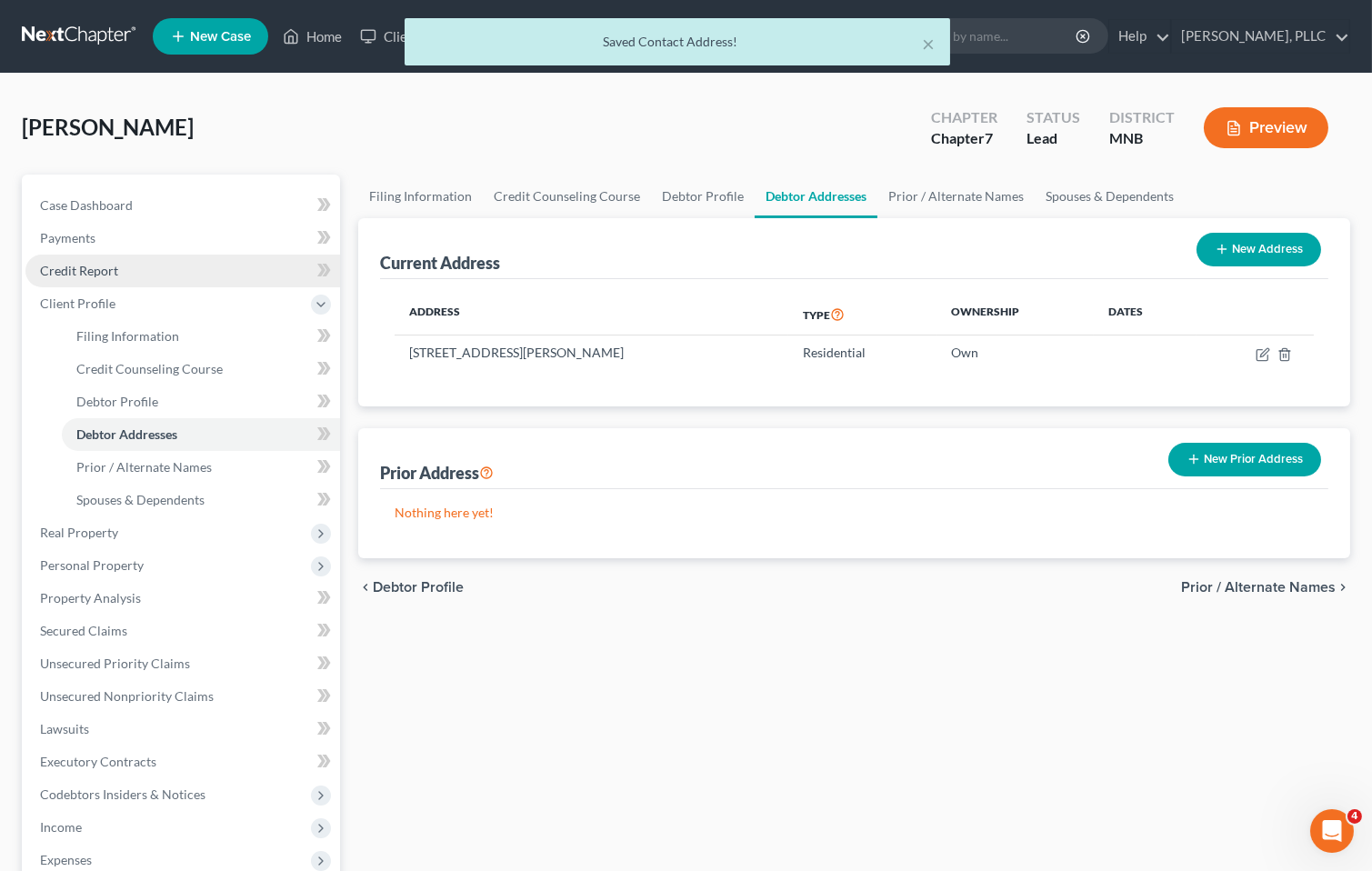
click at [89, 268] on span "Credit Report" at bounding box center [79, 270] width 78 height 15
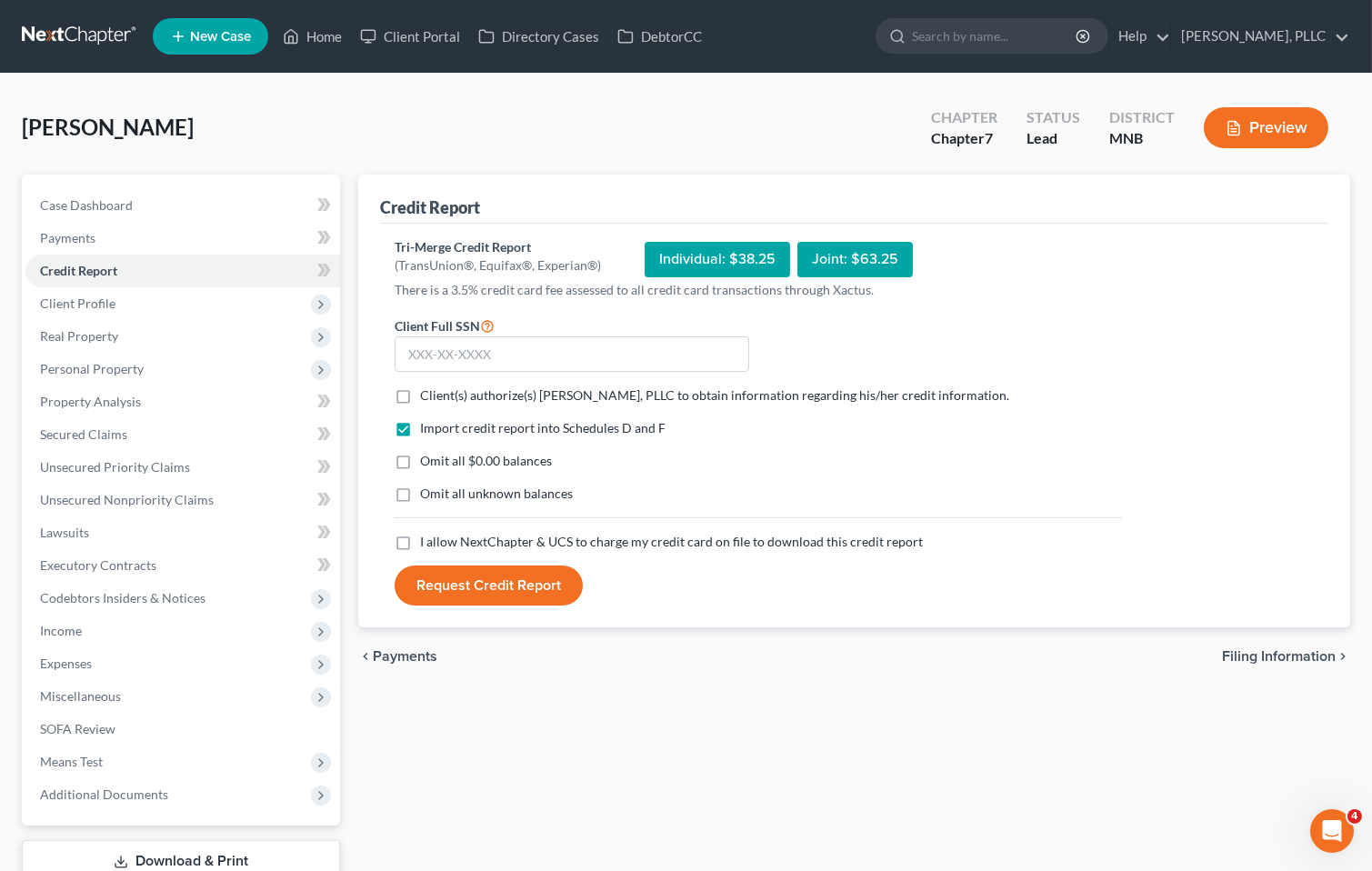
click at [420, 461] on label "Omit all $0.00 balances" at bounding box center [486, 461] width 132 height 18
click at [427, 461] on input "Omit all $0.00 balances" at bounding box center [433, 458] width 12 height 12
checkbox input "true"
click at [420, 401] on label "Client(s) authorize(s) [PERSON_NAME], PLLC to obtain information regarding his/…" at bounding box center [714, 395] width 589 height 18
click at [427, 398] on input "Client(s) authorize(s) [PERSON_NAME], PLLC to obtain information regarding his/…" at bounding box center [433, 392] width 12 height 12
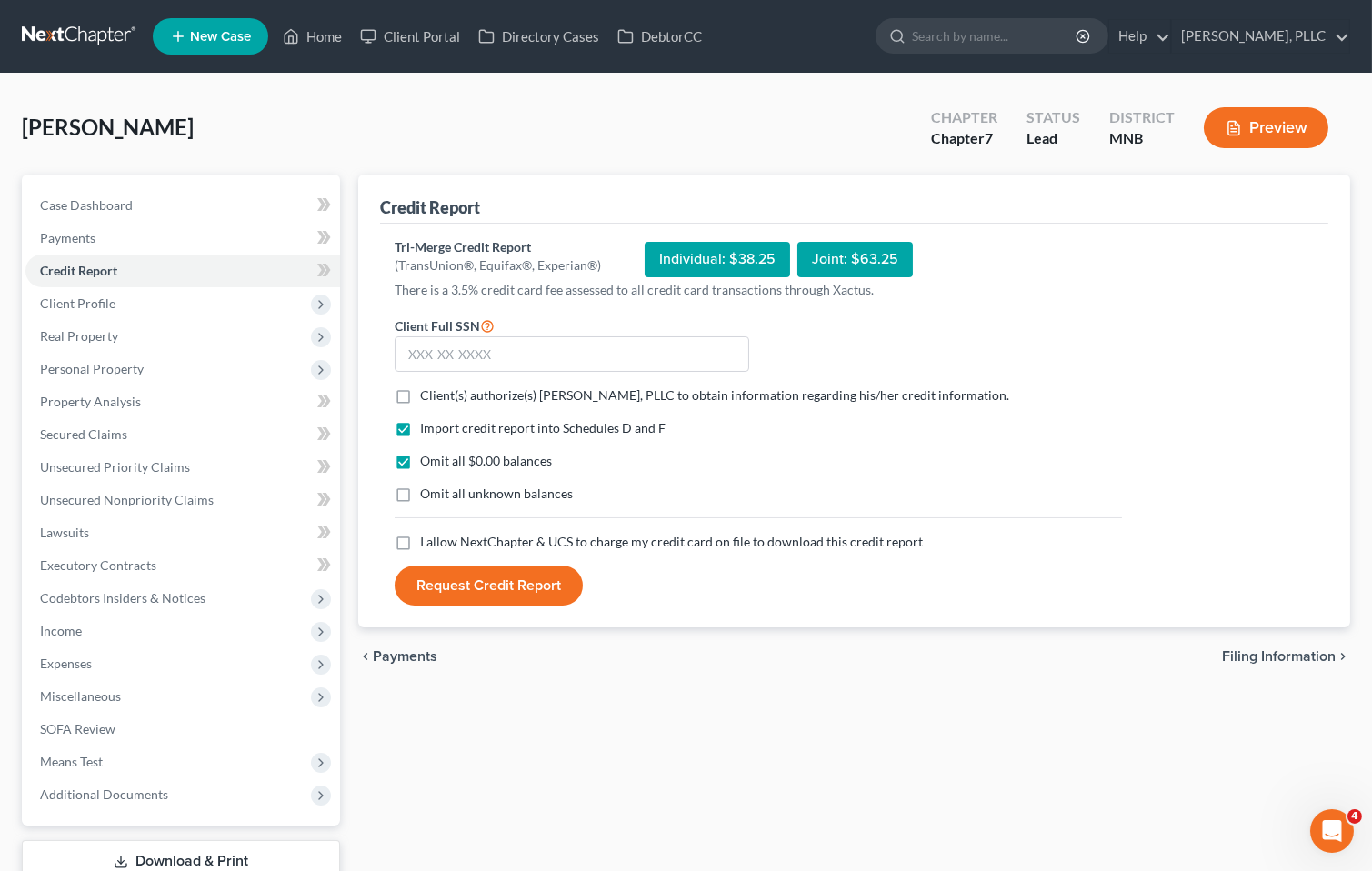
checkbox input "true"
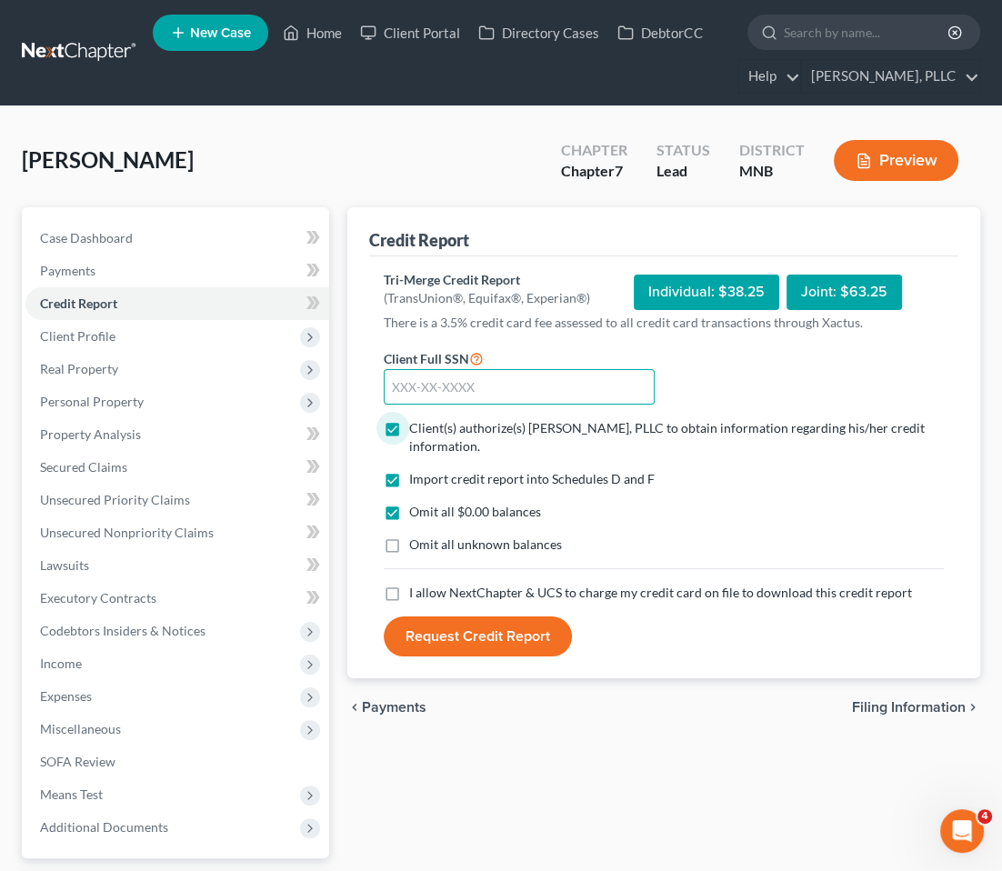
click at [599, 381] on input "text" at bounding box center [519, 387] width 271 height 36
type input "475-76-6316"
click at [409, 592] on label "I allow NextChapter & UCS to charge my credit card on file to download this cre…" at bounding box center [660, 593] width 503 height 18
click at [416, 592] on input "I allow NextChapter & UCS to charge my credit card on file to download this cre…" at bounding box center [422, 590] width 12 height 12
checkbox input "true"
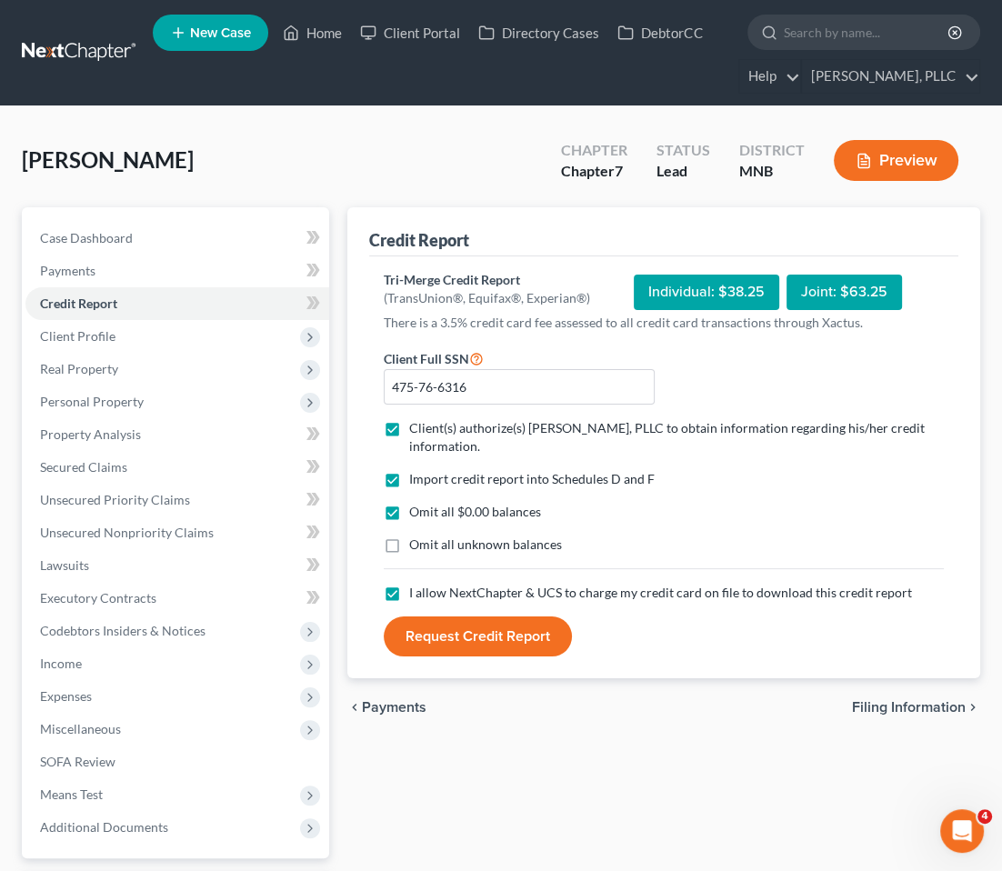
click at [478, 628] on button "Request Credit Report" at bounding box center [478, 636] width 188 height 40
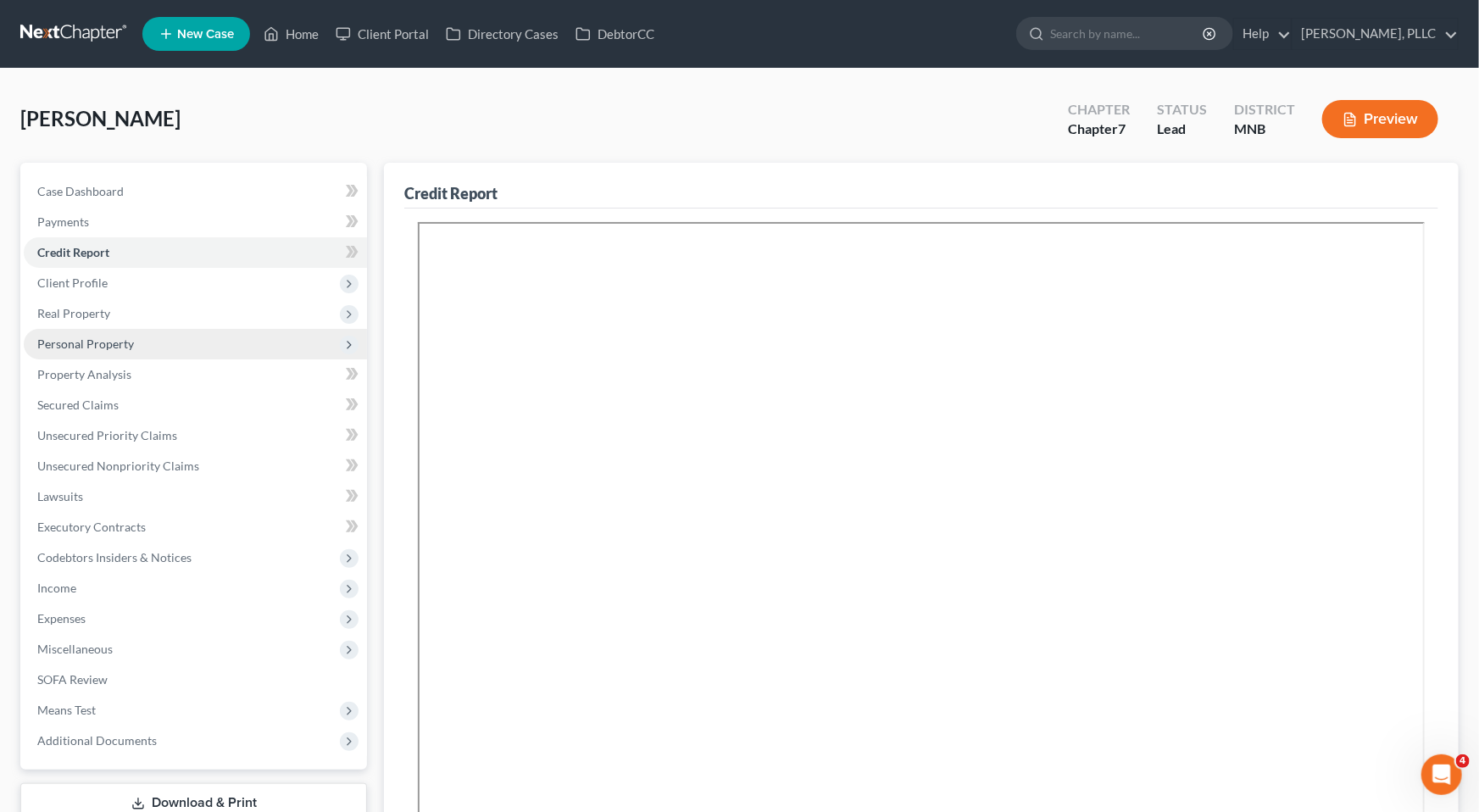
scroll to position [2, 0]
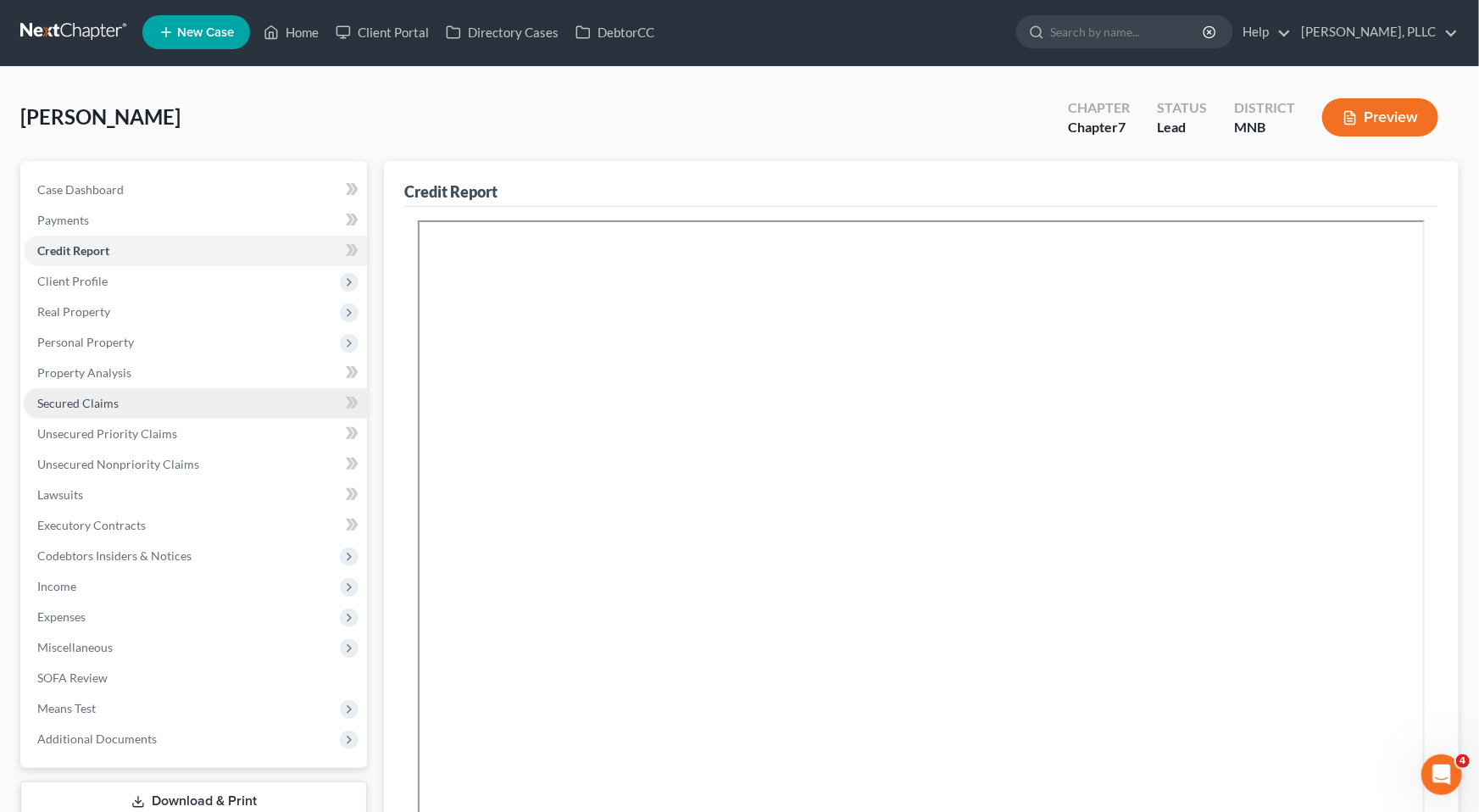
click at [89, 399] on span "Secured Claims" at bounding box center [77, 403] width 81 height 14
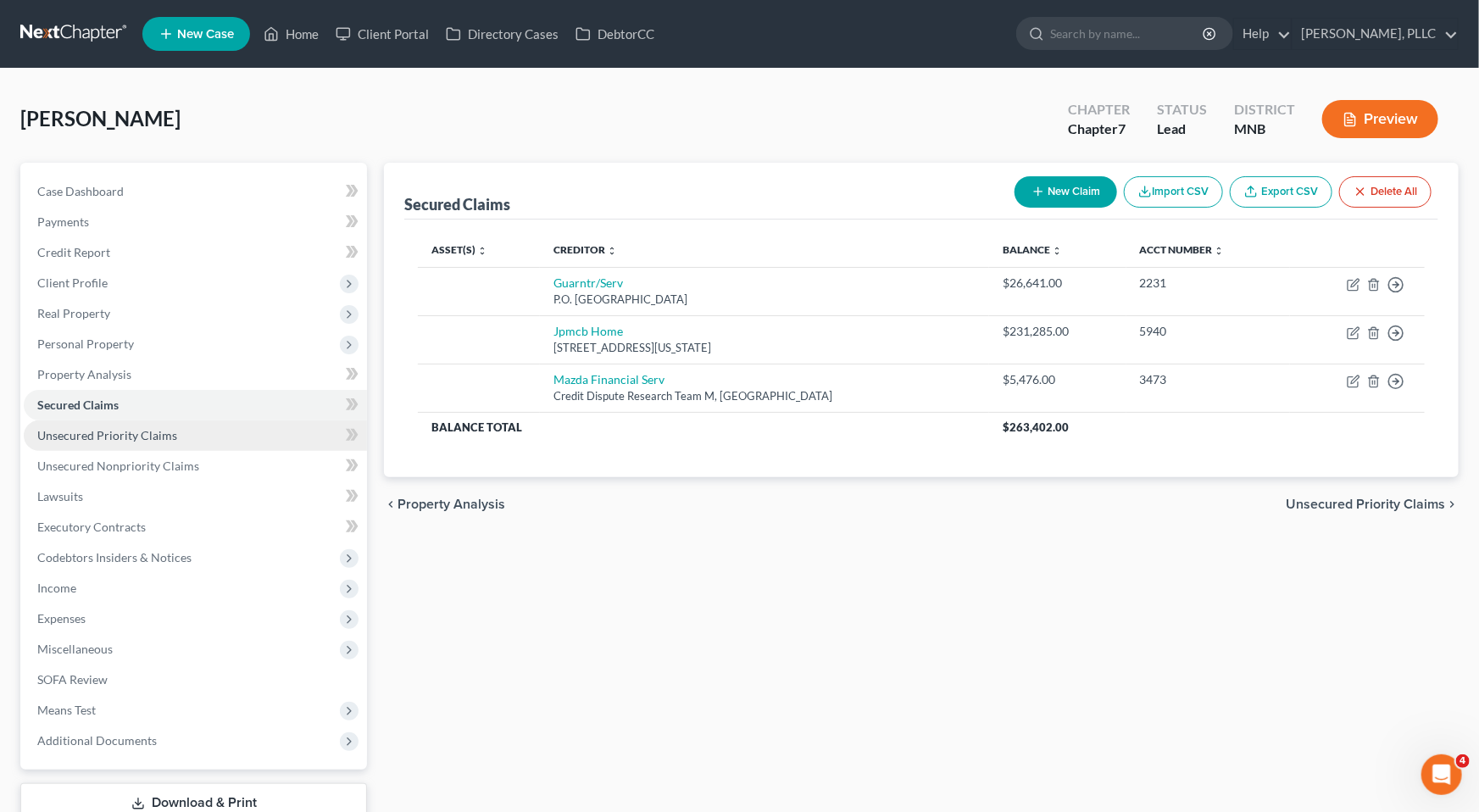
click at [98, 439] on span "Unsecured Priority Claims" at bounding box center [107, 434] width 140 height 14
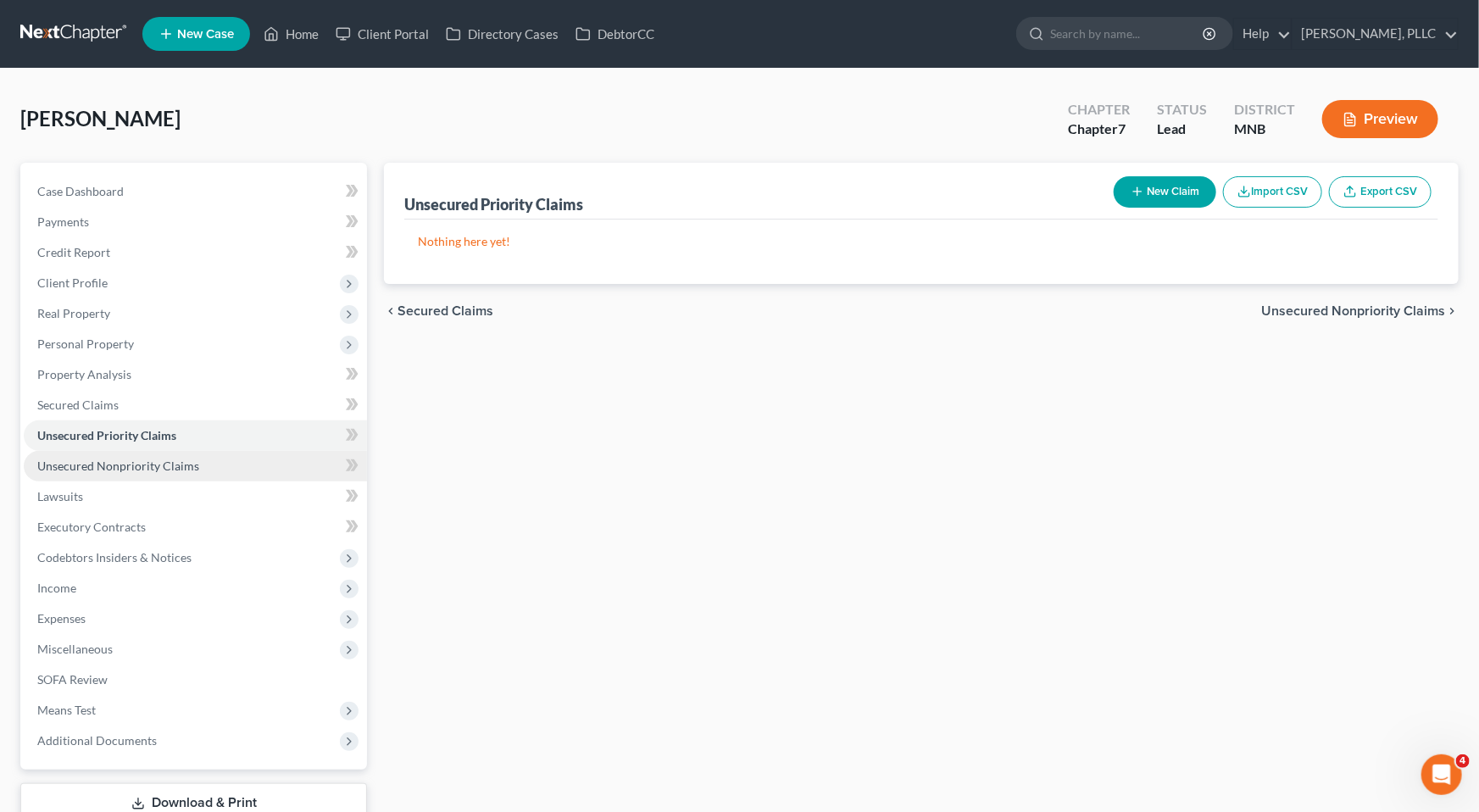
click at [102, 468] on span "Unsecured Nonpriority Claims" at bounding box center [118, 465] width 162 height 14
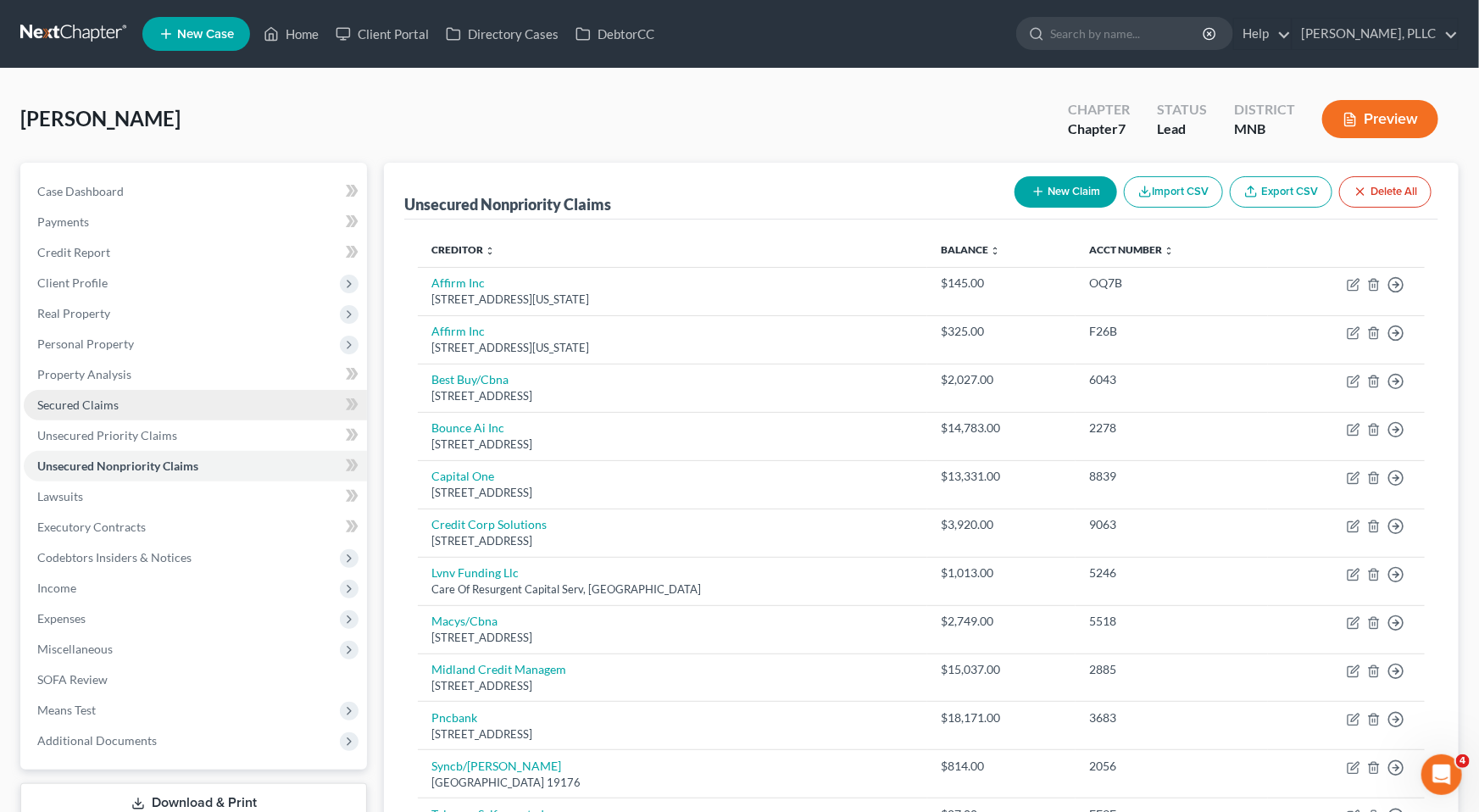
click at [139, 398] on link "Secured Claims" at bounding box center [195, 405] width 343 height 31
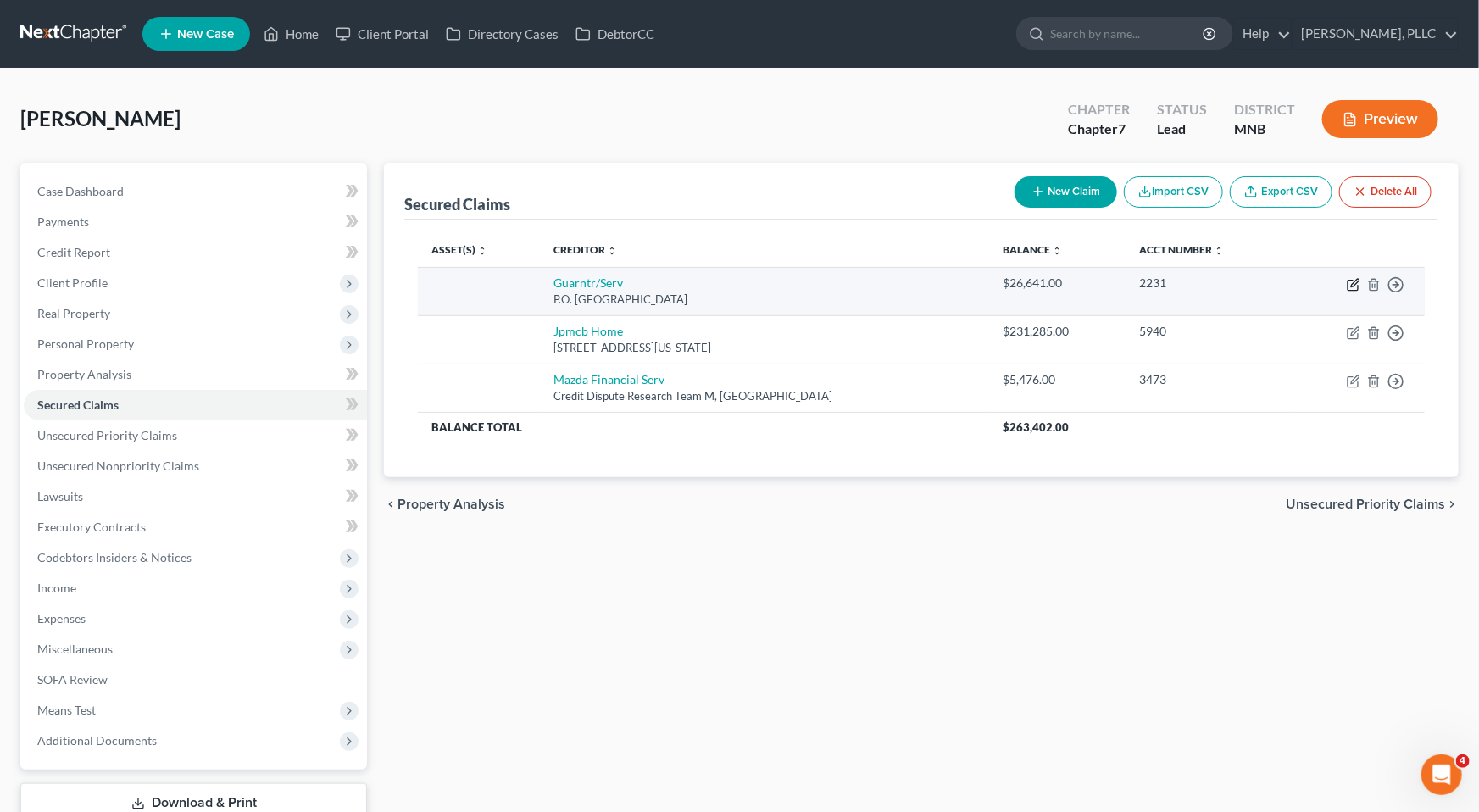
click at [1279, 283] on icon "button" at bounding box center [1354, 284] width 14 height 14
select select "10"
select select "0"
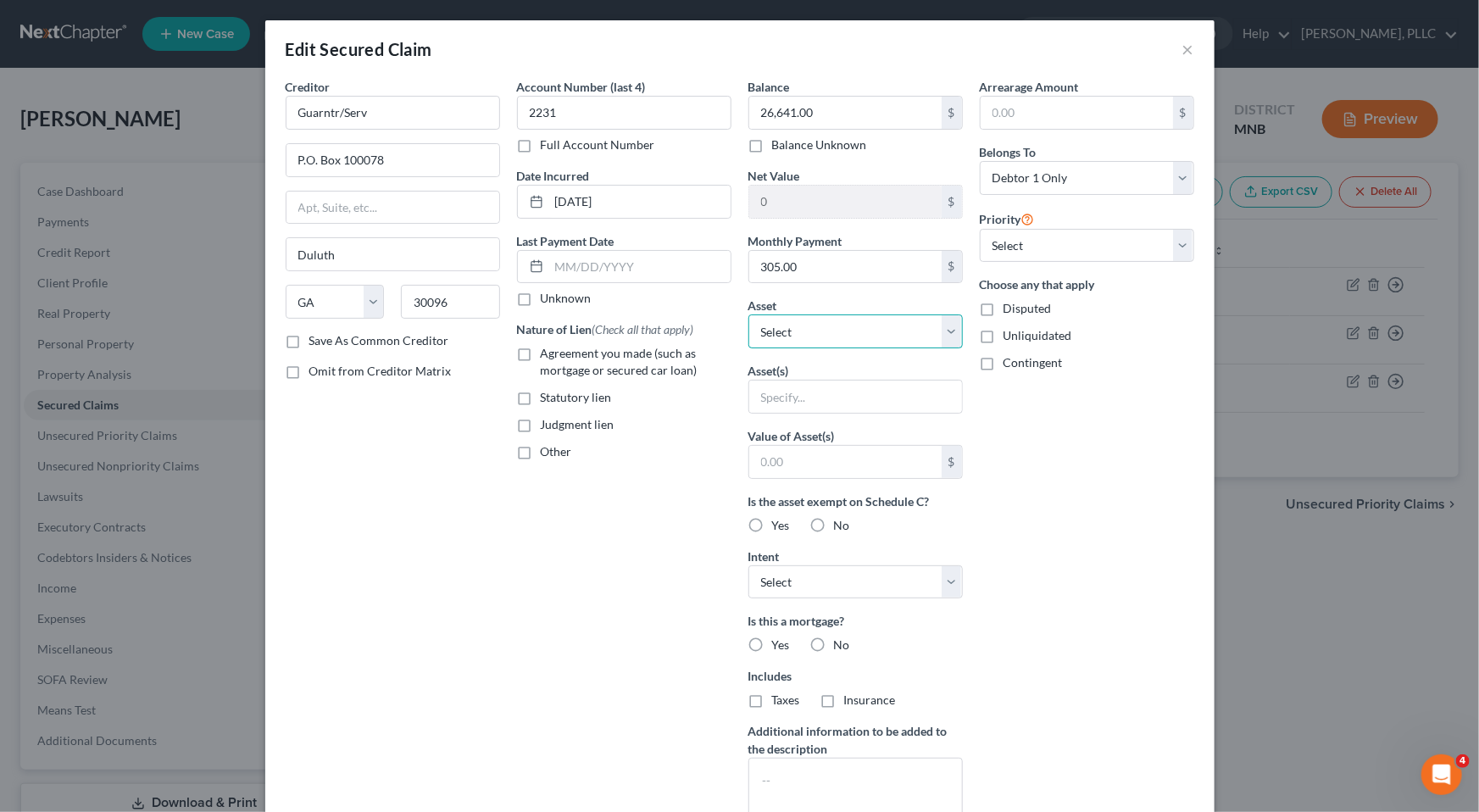
click at [947, 331] on select "Select Other Multiple Assets [STREET_ADDRESS][PERSON_NAME] - $0.0" at bounding box center [856, 331] width 214 height 34
select select "2"
click at [749, 314] on select "Select Other Multiple Assets [STREET_ADDRESS][PERSON_NAME] - $0.0" at bounding box center [856, 331] width 214 height 34
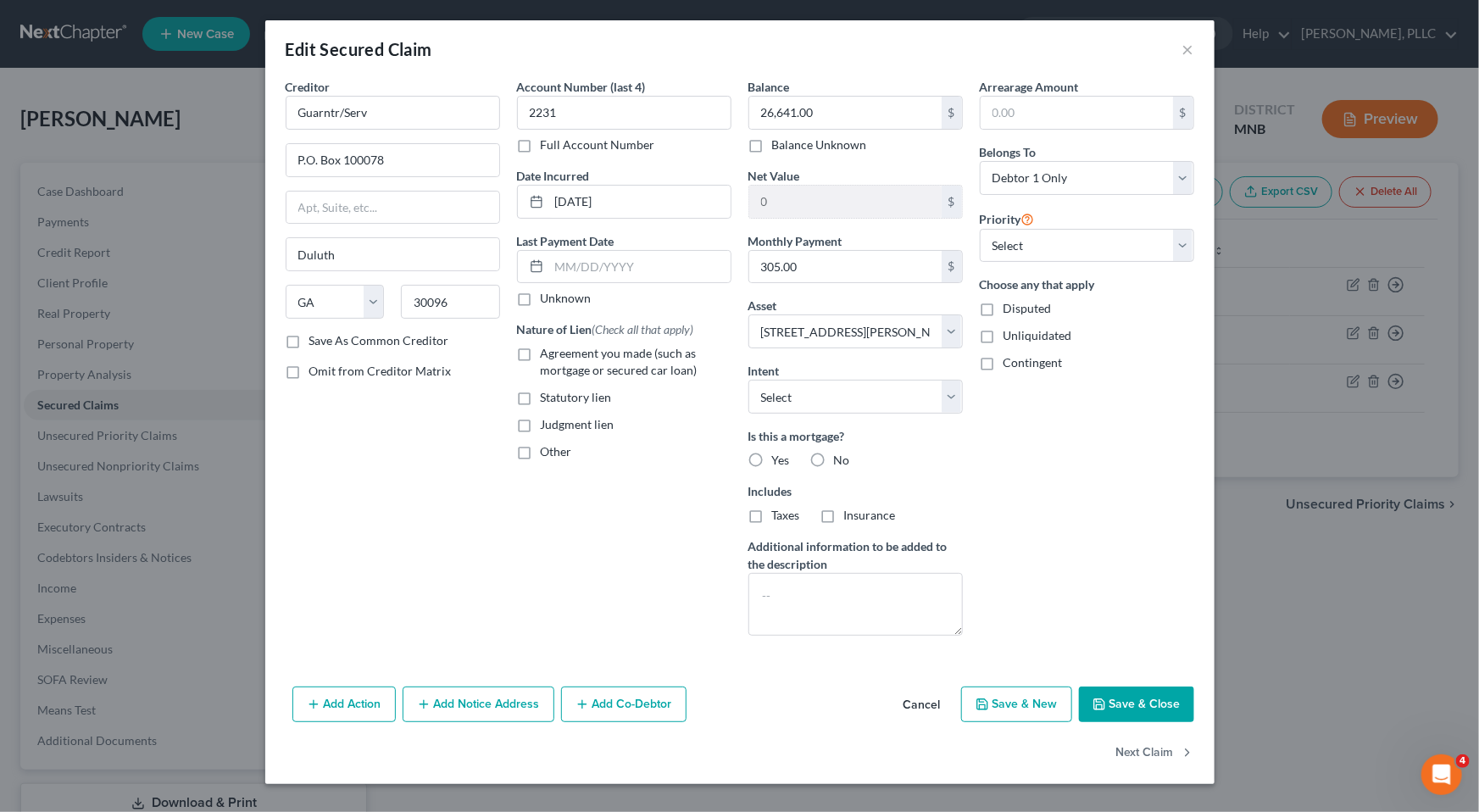
click at [1125, 703] on button "Save & Close" at bounding box center [1137, 704] width 116 height 35
select select
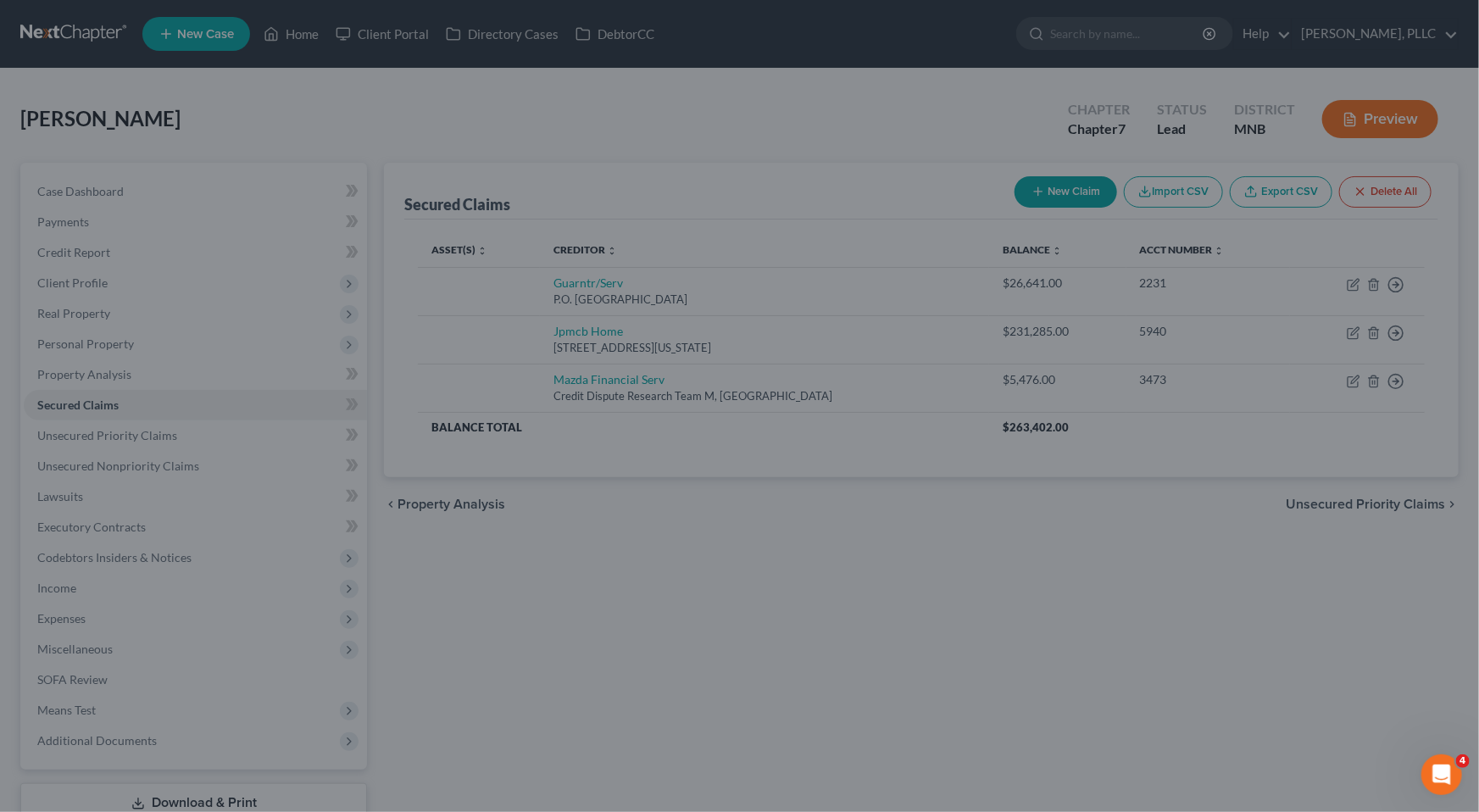
type input "-26,641.00"
select select "2"
type input "0"
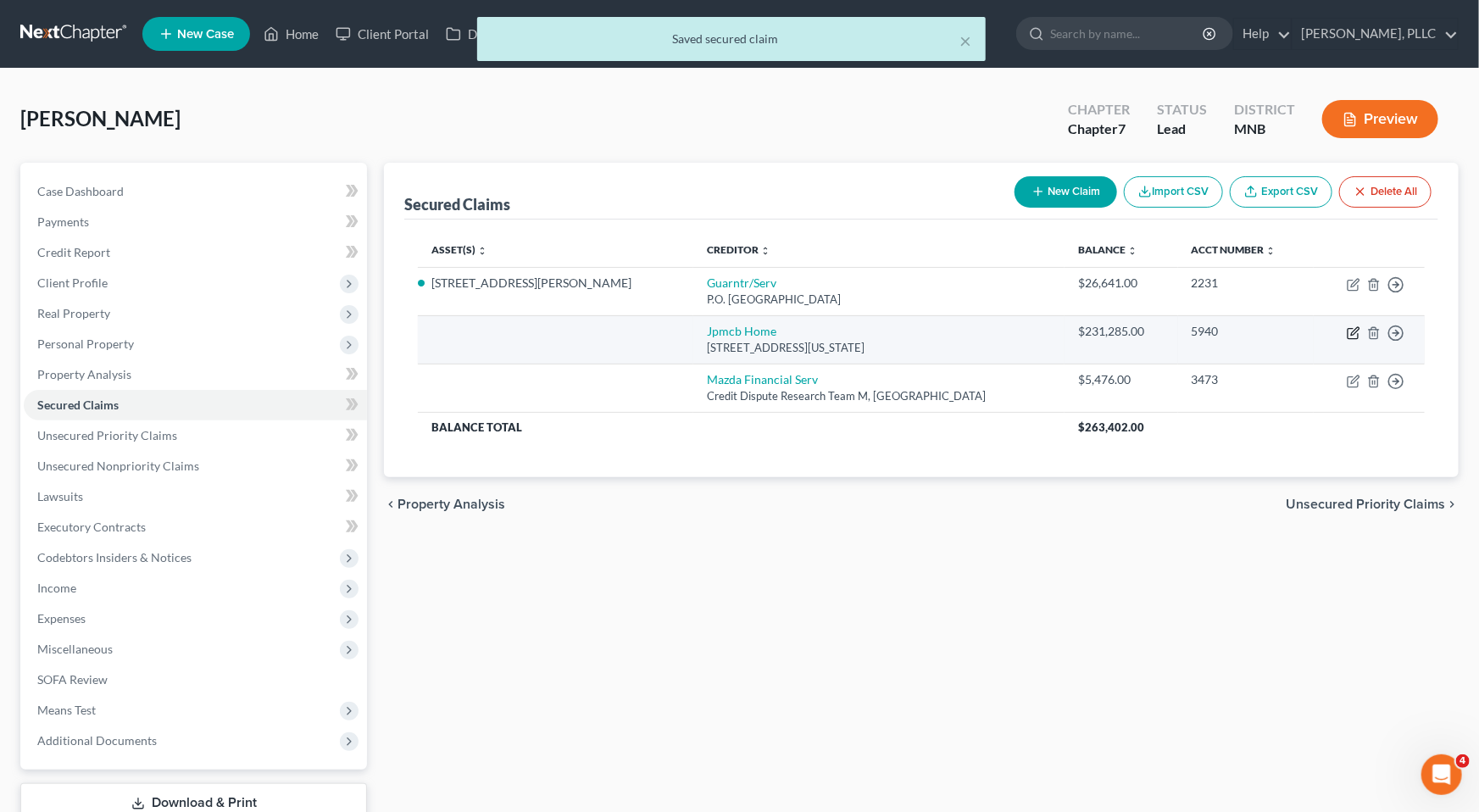
click at [1279, 334] on icon "button" at bounding box center [1355, 331] width 7 height 7
select select "19"
select select "0"
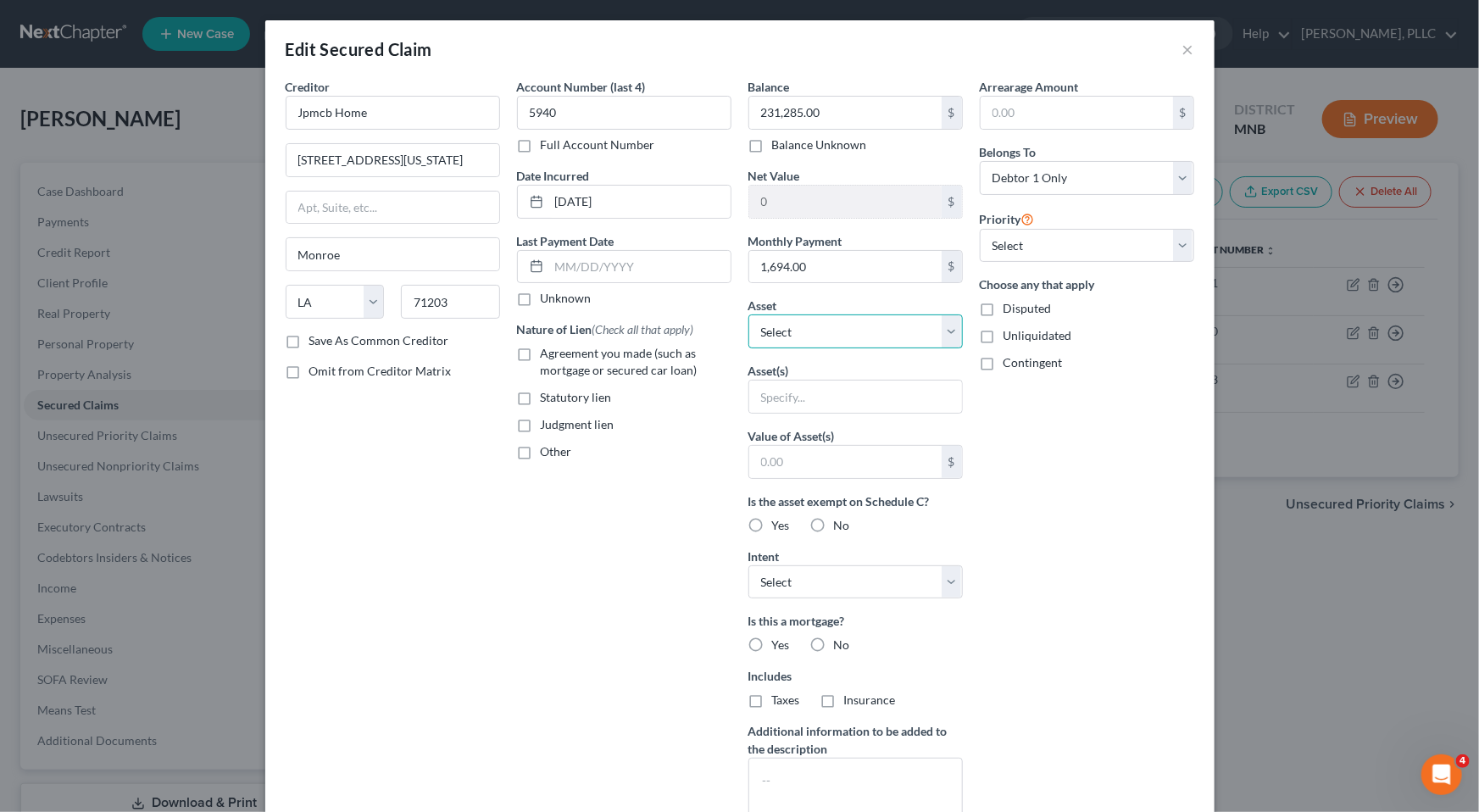
click at [947, 326] on select "Select Other Multiple Assets [STREET_ADDRESS][PERSON_NAME] - $0.0" at bounding box center [856, 331] width 214 height 34
select select "2"
click at [749, 314] on select "Select Other Multiple Assets [STREET_ADDRESS][PERSON_NAME] - $0.0" at bounding box center [856, 331] width 214 height 34
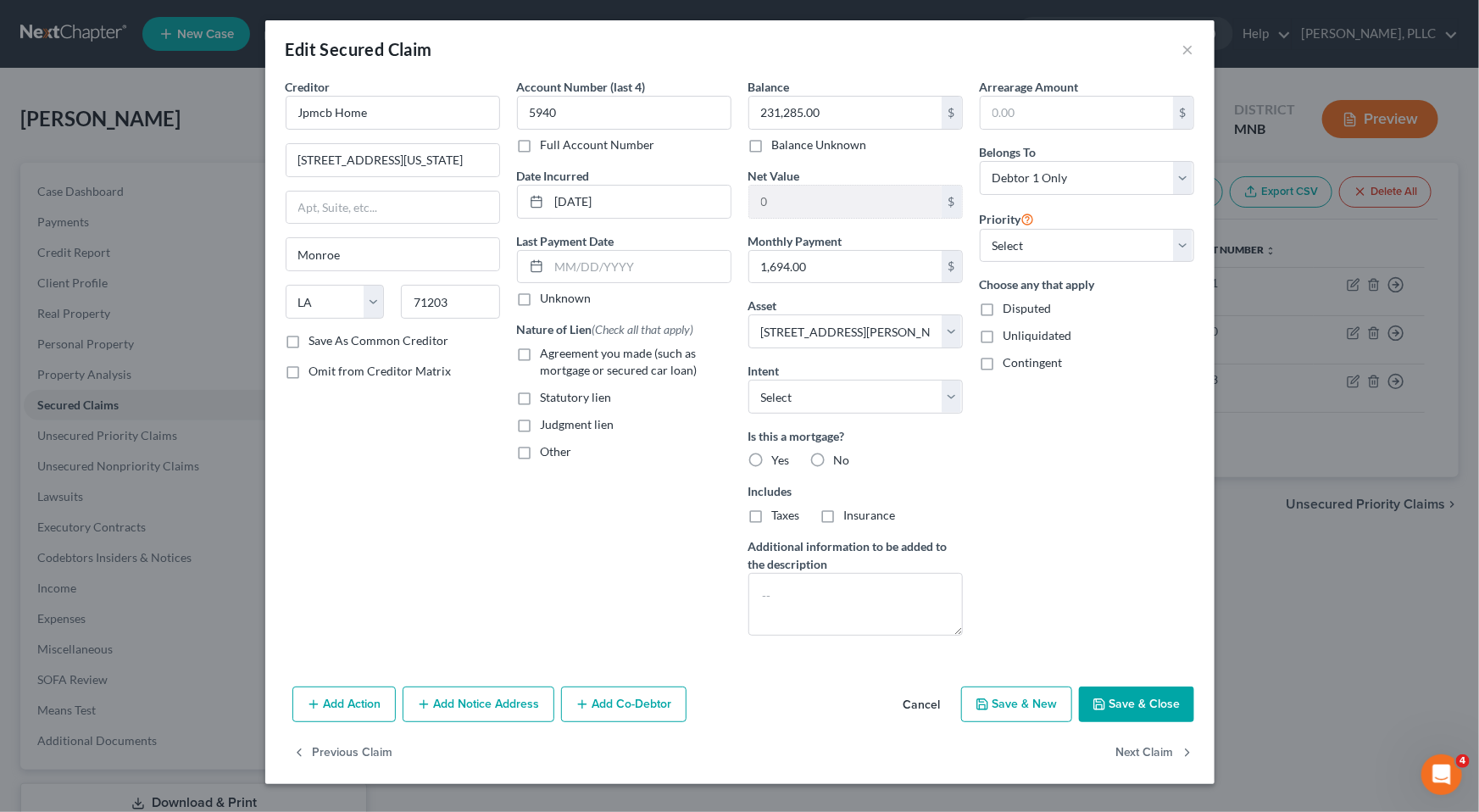
click at [1146, 704] on button "Save & Close" at bounding box center [1137, 704] width 116 height 35
select select
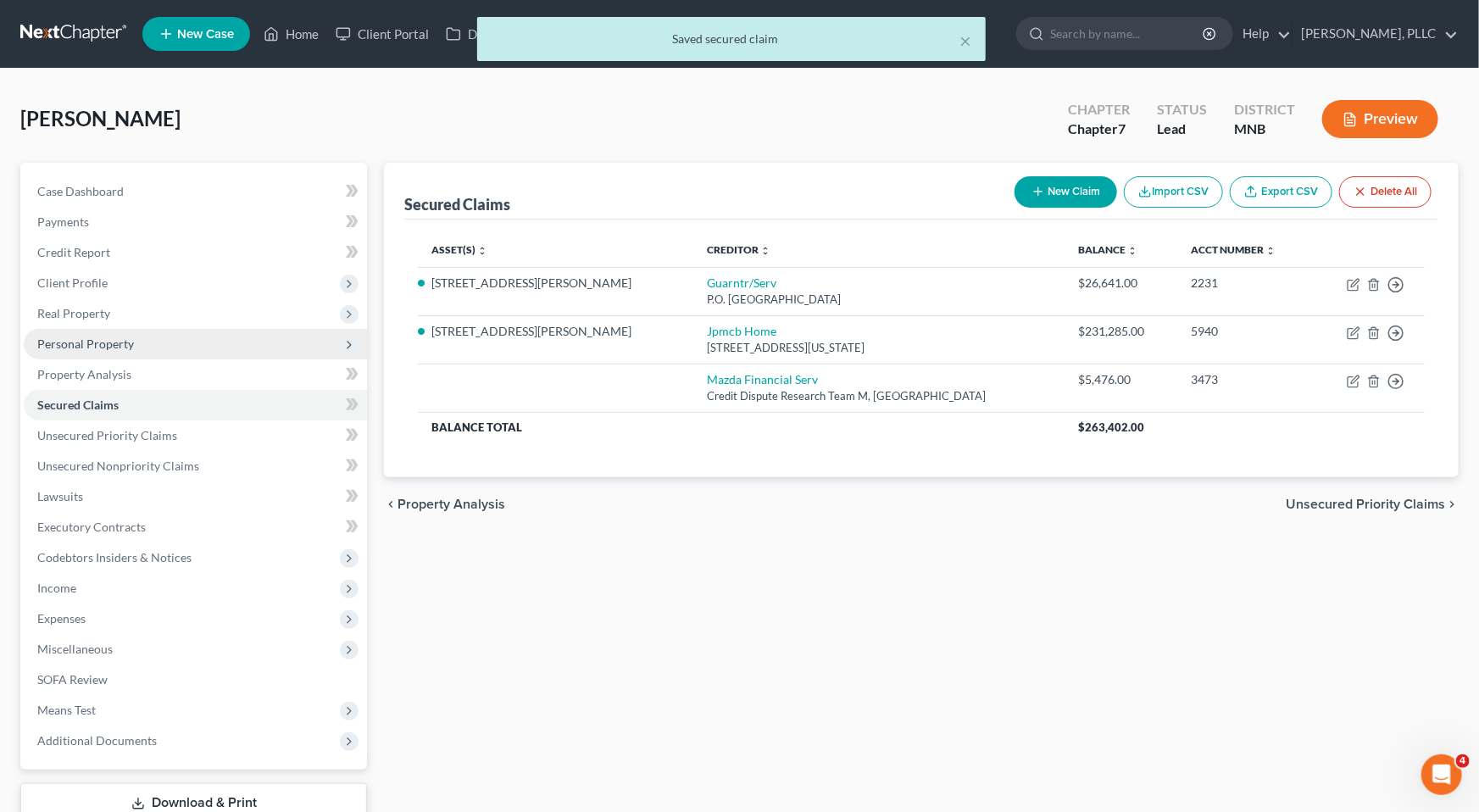
click at [113, 340] on span "Personal Property" at bounding box center [86, 343] width 97 height 14
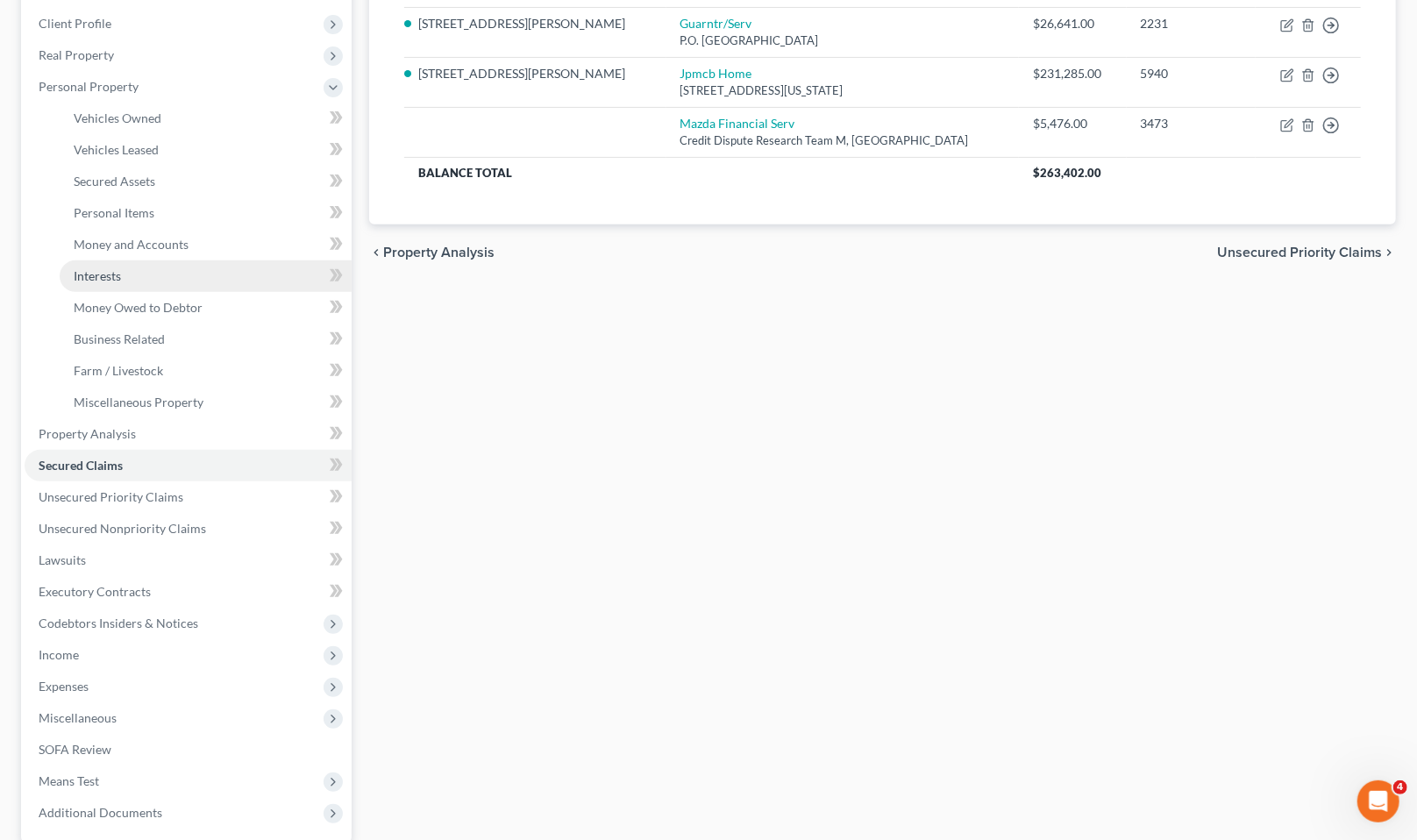
scroll to position [270, 0]
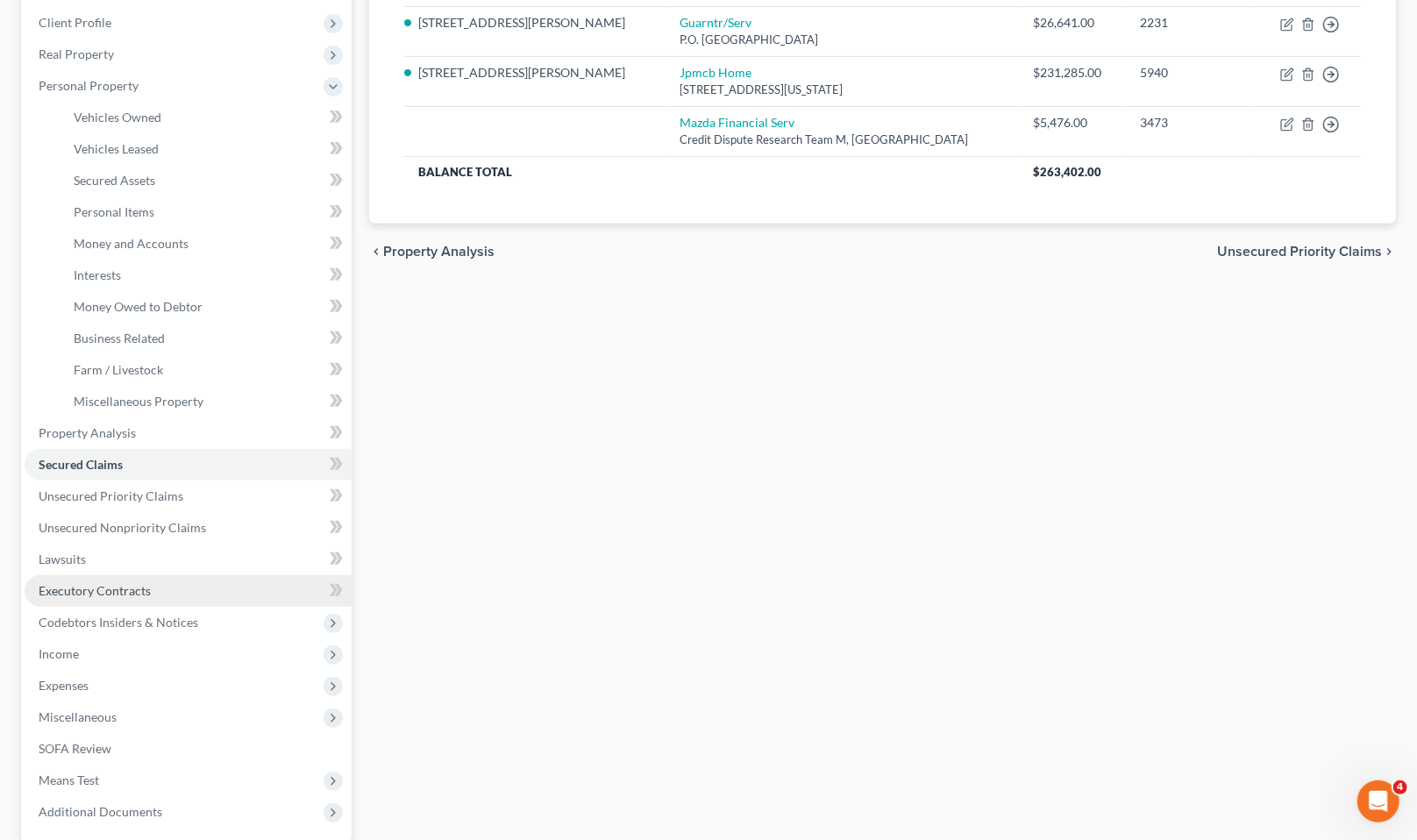
click at [123, 592] on span "Executory Contracts" at bounding box center [95, 590] width 112 height 14
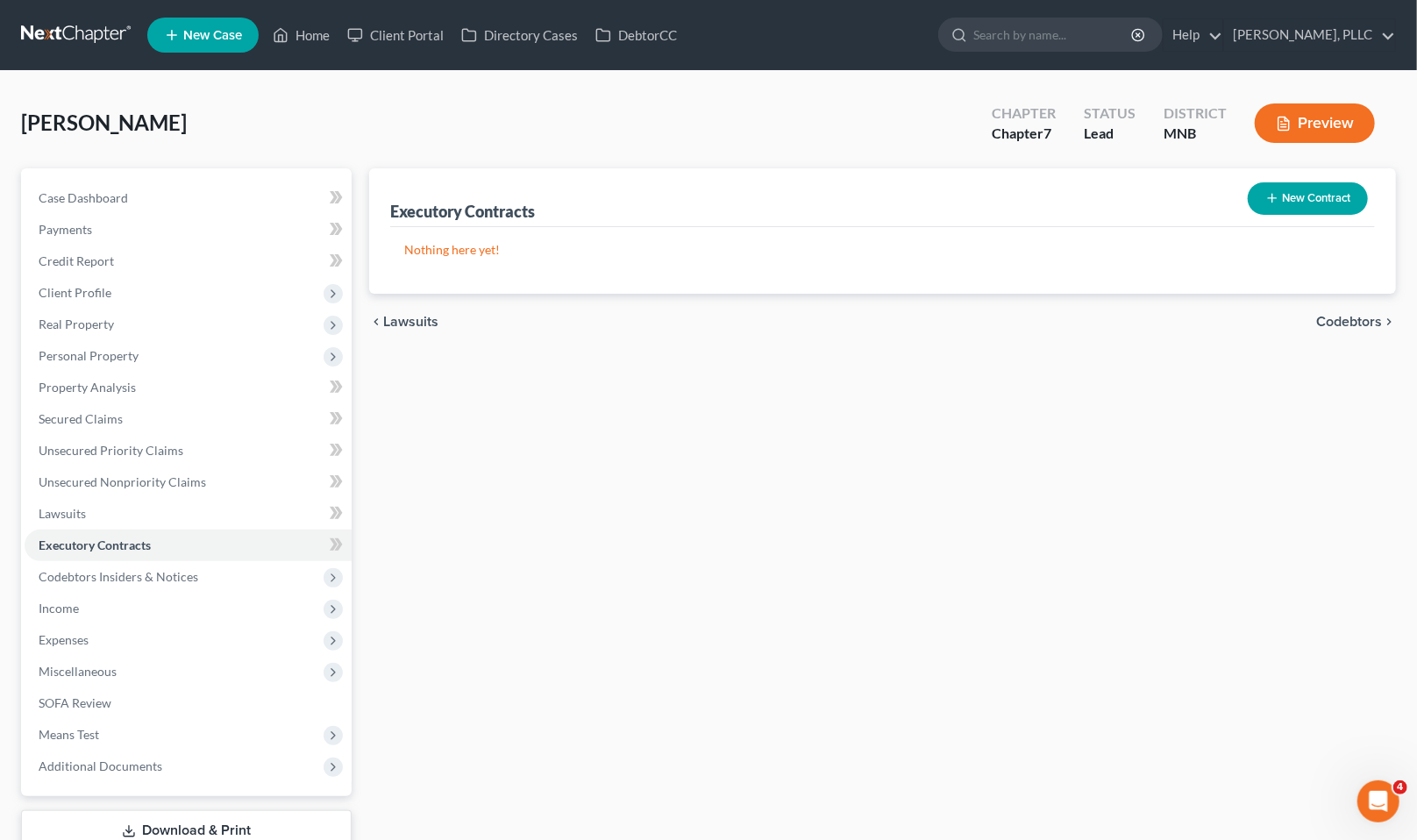
click at [1322, 196] on button "New Contract" at bounding box center [1308, 199] width 121 height 33
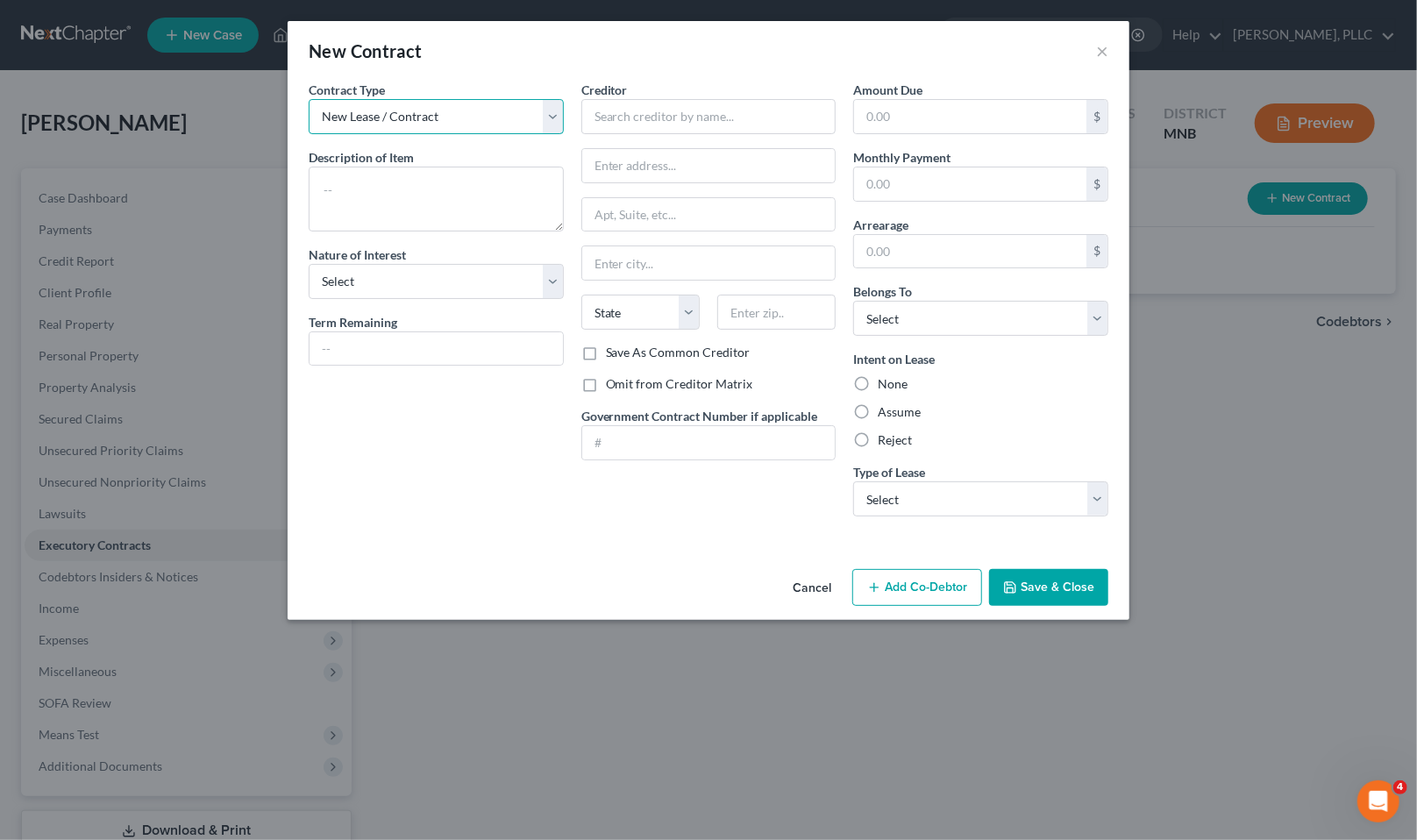
click at [556, 116] on select "New Lease / Contract New Timeshare" at bounding box center [436, 117] width 256 height 35
click at [309, 99] on select "New Lease / Contract New Timeshare" at bounding box center [436, 117] width 256 height 35
click at [689, 135] on div "Creditor * State [US_STATE] AK AR AZ CA CO [GEOGRAPHIC_DATA] DE DC [GEOGRAPHIC_…" at bounding box center [709, 212] width 256 height 263
click at [687, 121] on input "text" at bounding box center [709, 117] width 256 height 35
click at [663, 169] on div "Mazda Financial Services" at bounding box center [686, 174] width 182 height 17
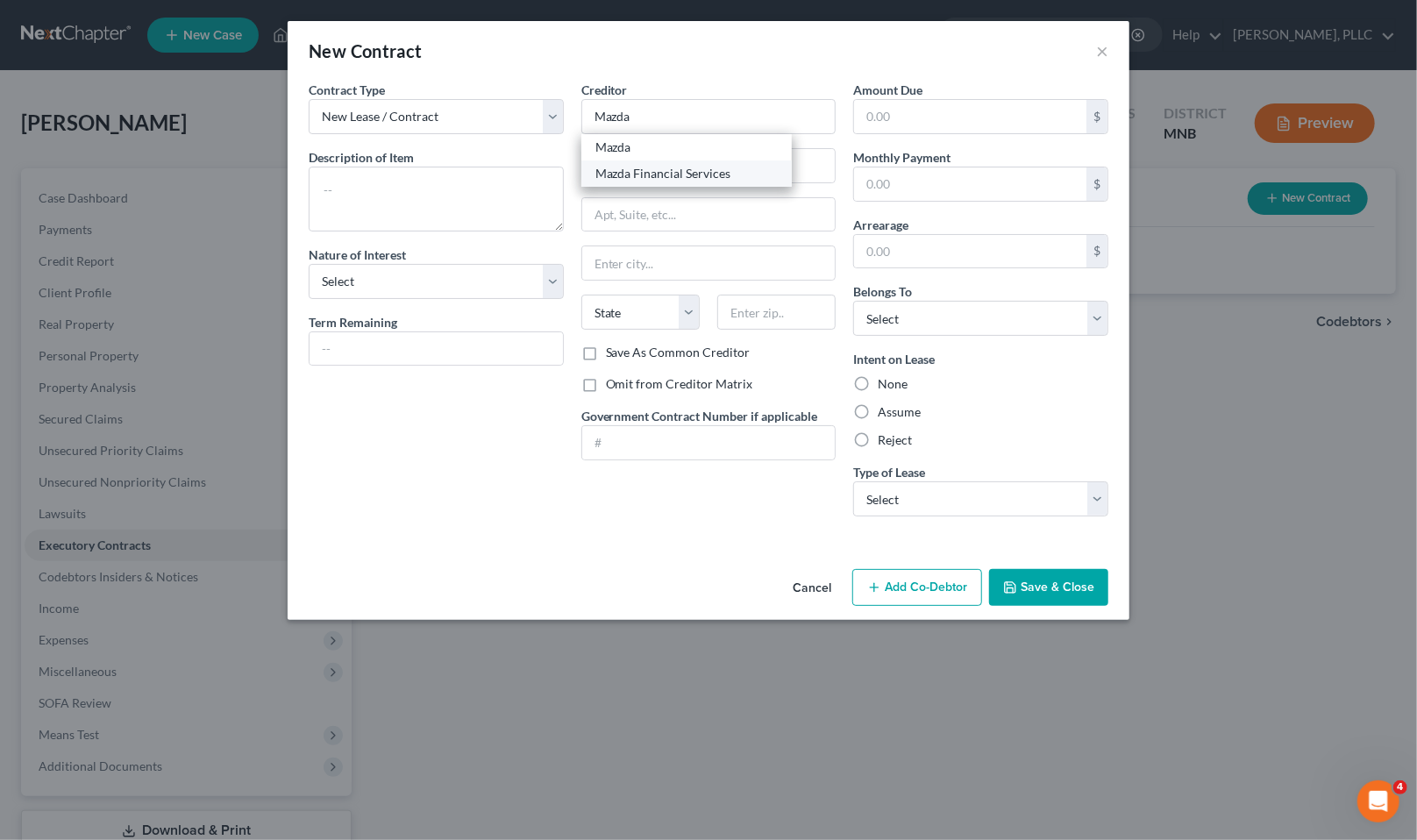
type input "Mazda Financial Services"
type input "[STREET_ADDRESS]"
type input "Amherst"
select select "35"
type input "14221"
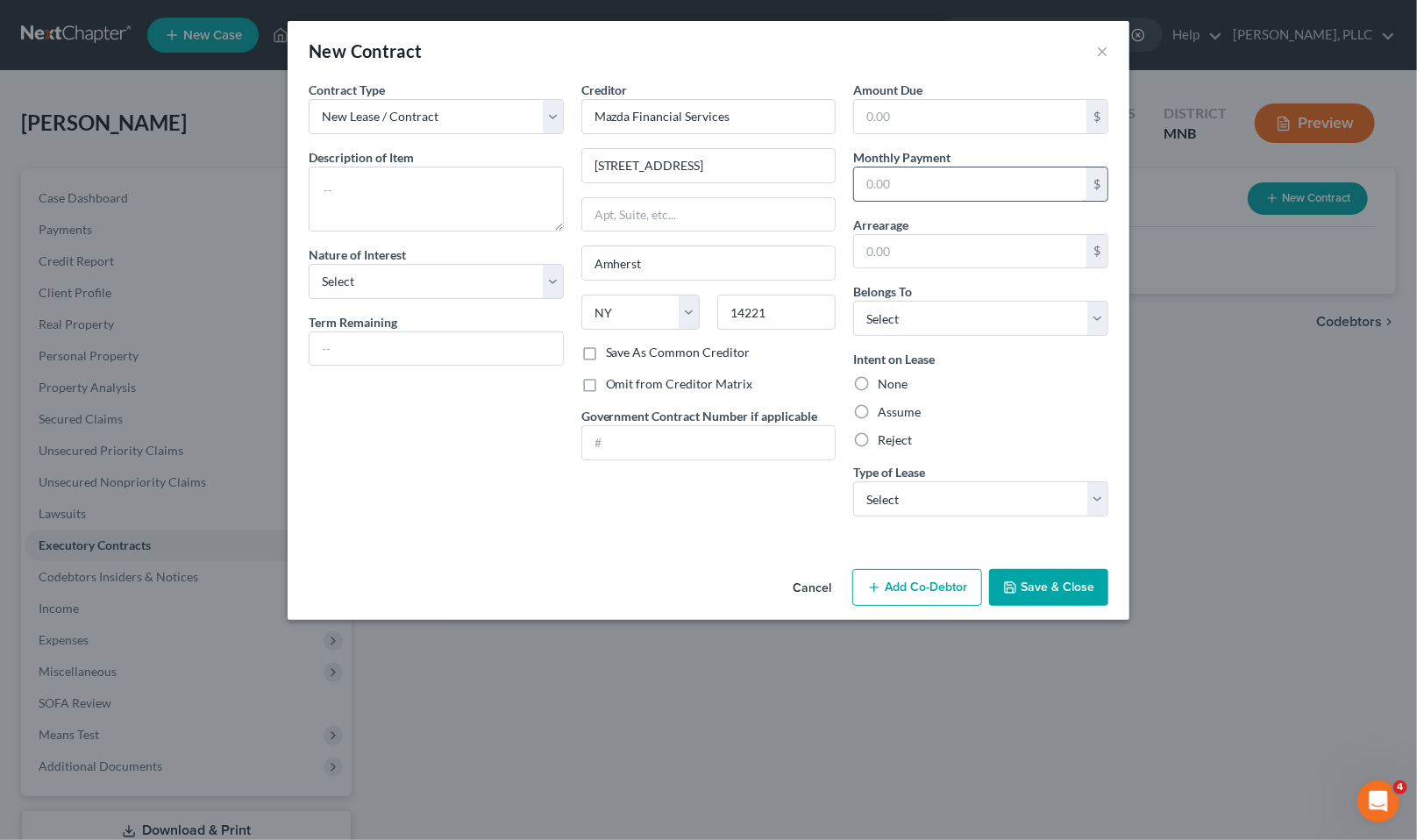
click at [879, 191] on input "text" at bounding box center [970, 184] width 232 height 34
type input "677"
click at [1017, 581] on icon "button" at bounding box center [1010, 587] width 14 height 14
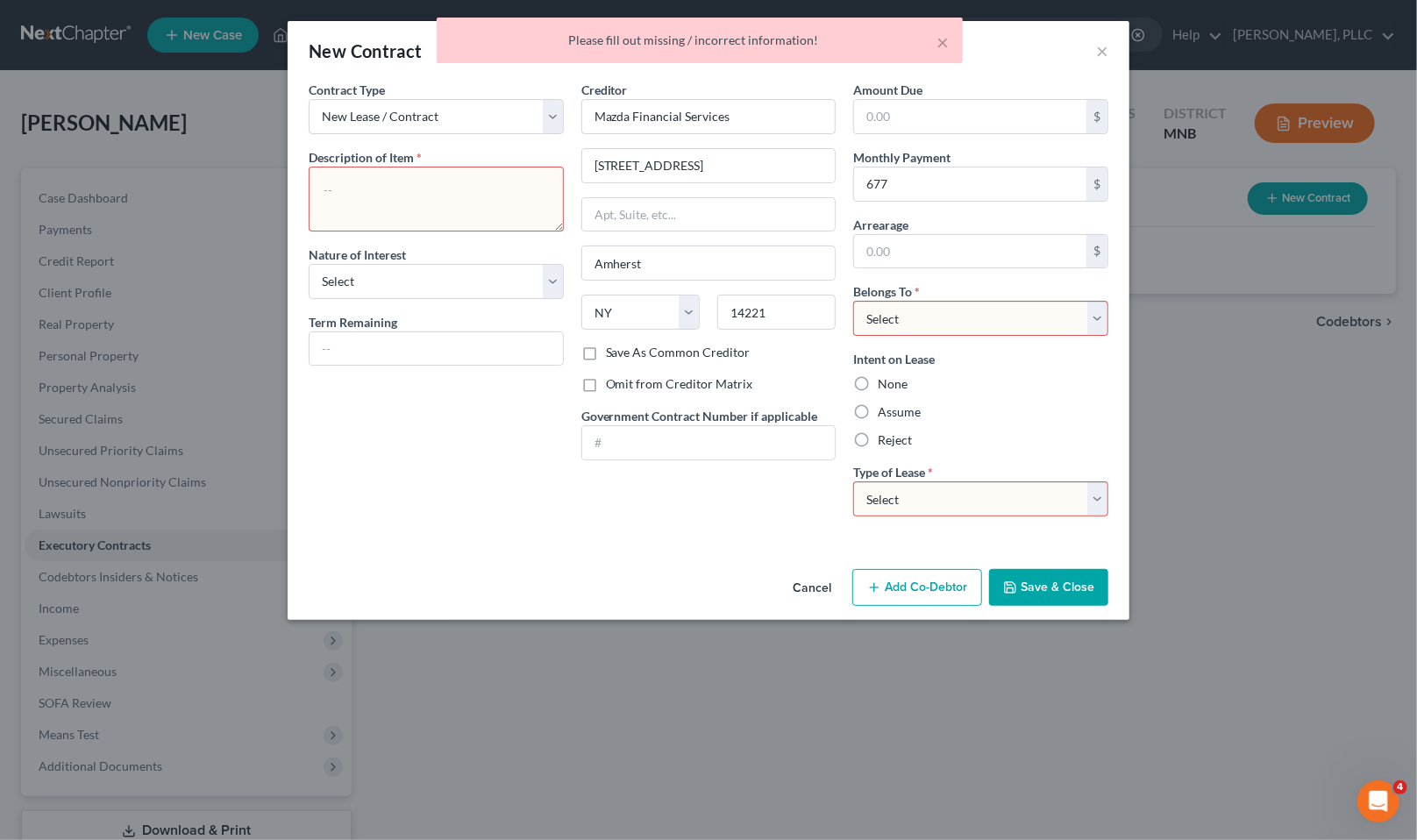
click at [410, 188] on textarea at bounding box center [436, 199] width 256 height 65
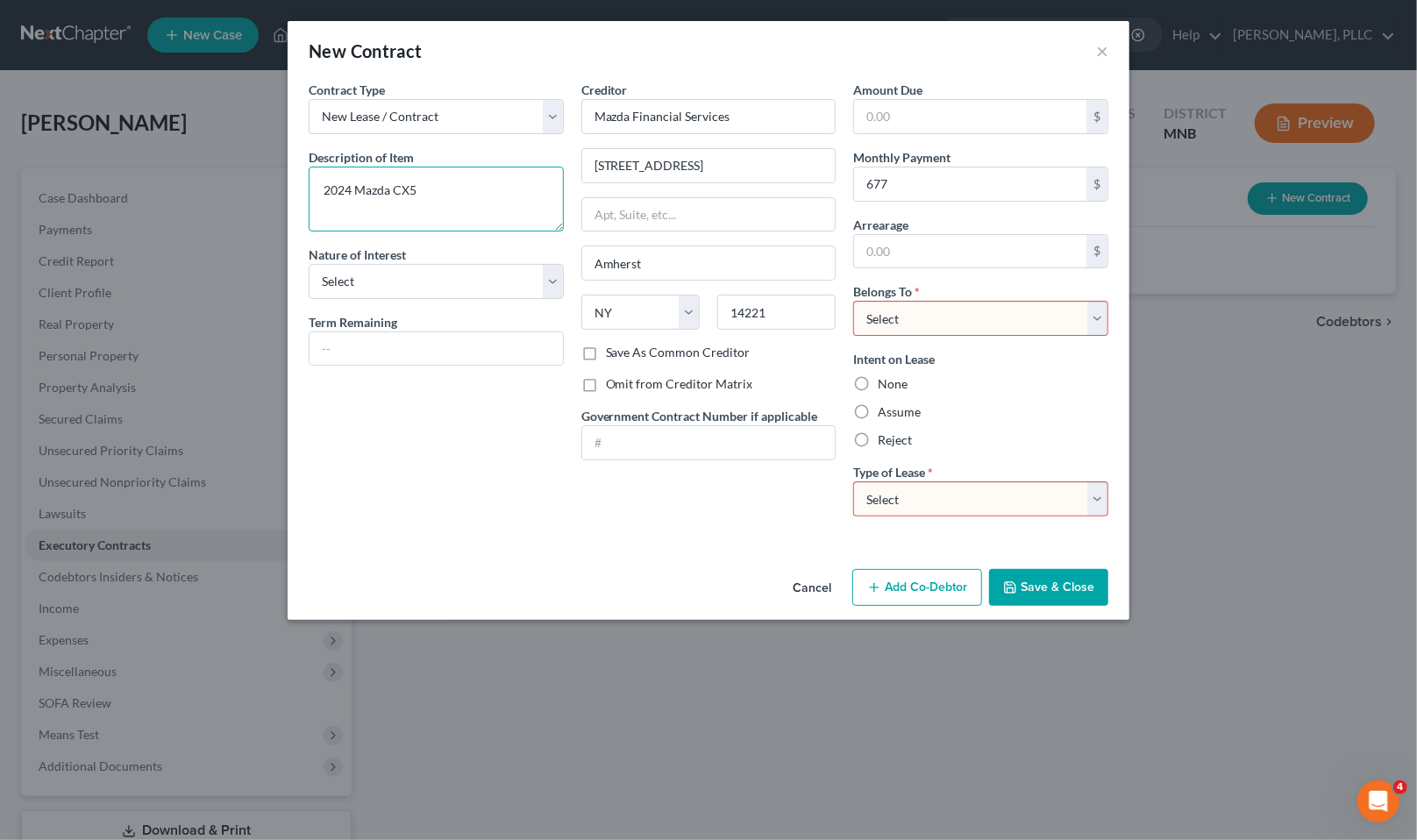
type textarea "2024 Mazda CX5"
click at [1102, 323] on select "Select Debtor 1 Only Debtor 2 Only Debtor 1 And Debtor 2 Only At Least One Of T…" at bounding box center [981, 318] width 256 height 35
select select "0"
click at [854, 301] on select "Select Debtor 1 Only Debtor 2 Only Debtor 1 And Debtor 2 Only At Least One Of T…" at bounding box center [981, 318] width 256 height 35
click at [1096, 492] on select "Select Real Estate Car Other" at bounding box center [981, 499] width 256 height 35
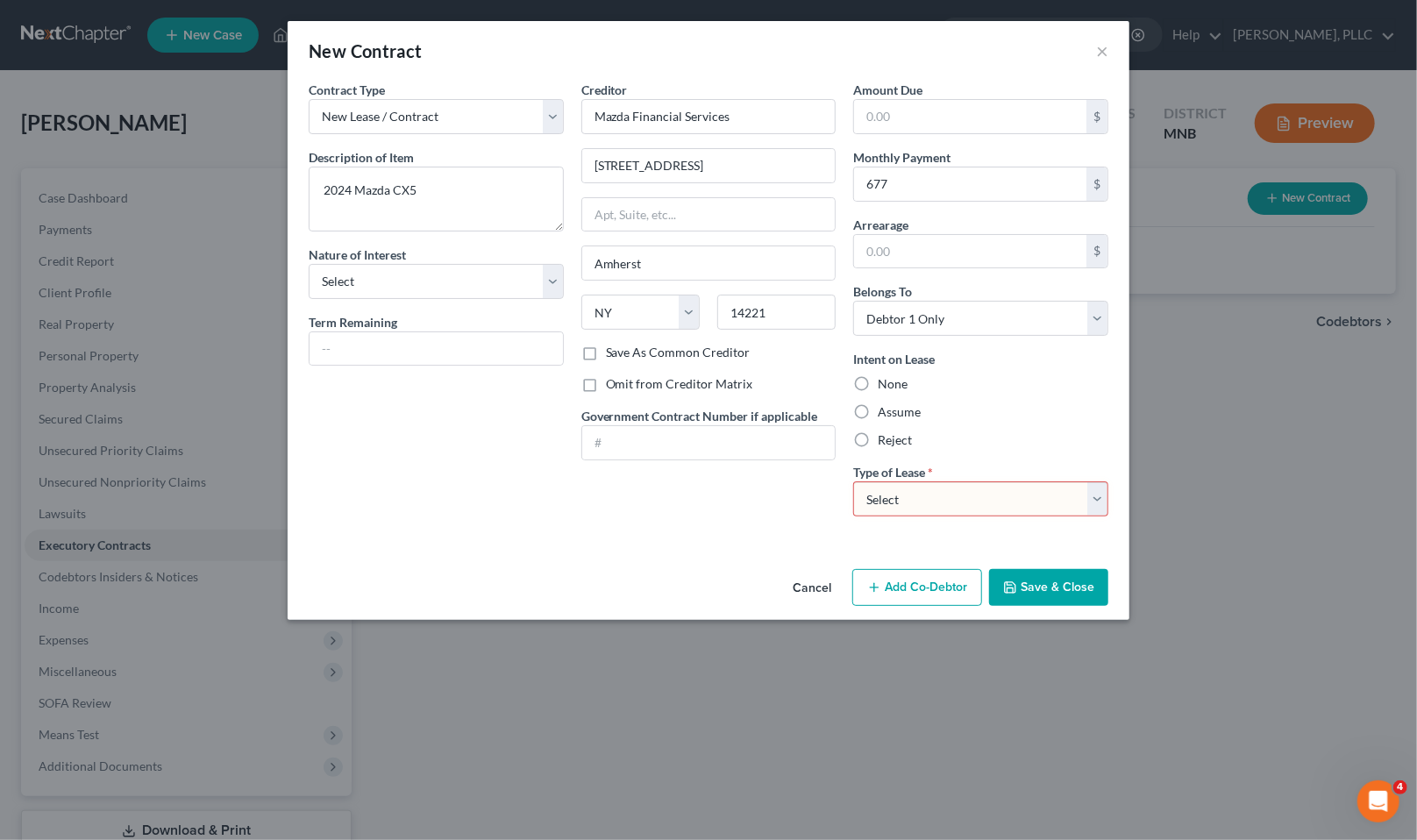
select select "1"
click at [854, 481] on select "Select Real Estate Car Other" at bounding box center [981, 499] width 256 height 35
click at [1048, 588] on button "Save & Close" at bounding box center [1049, 587] width 120 height 37
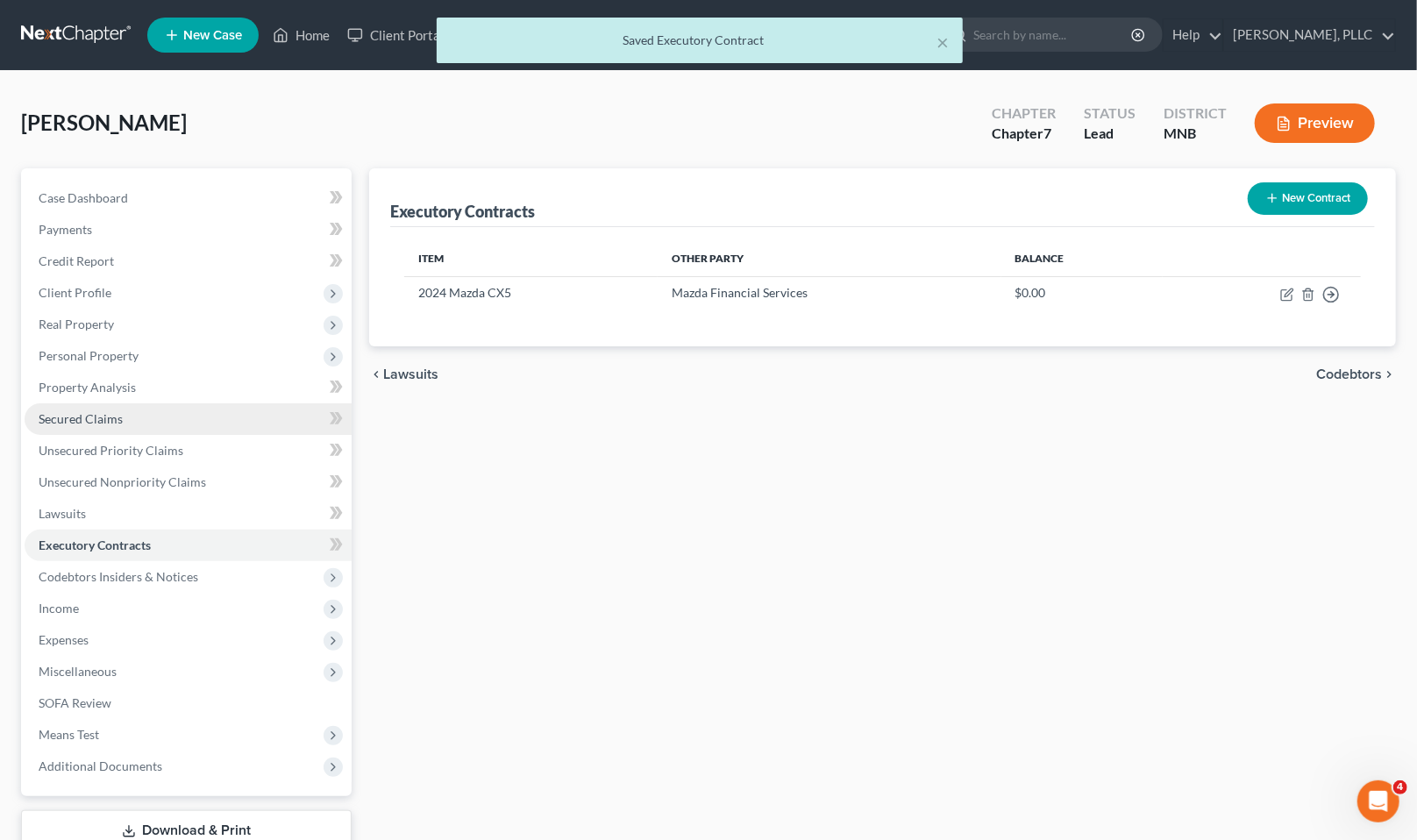
click at [101, 413] on span "Secured Claims" at bounding box center [80, 418] width 84 height 14
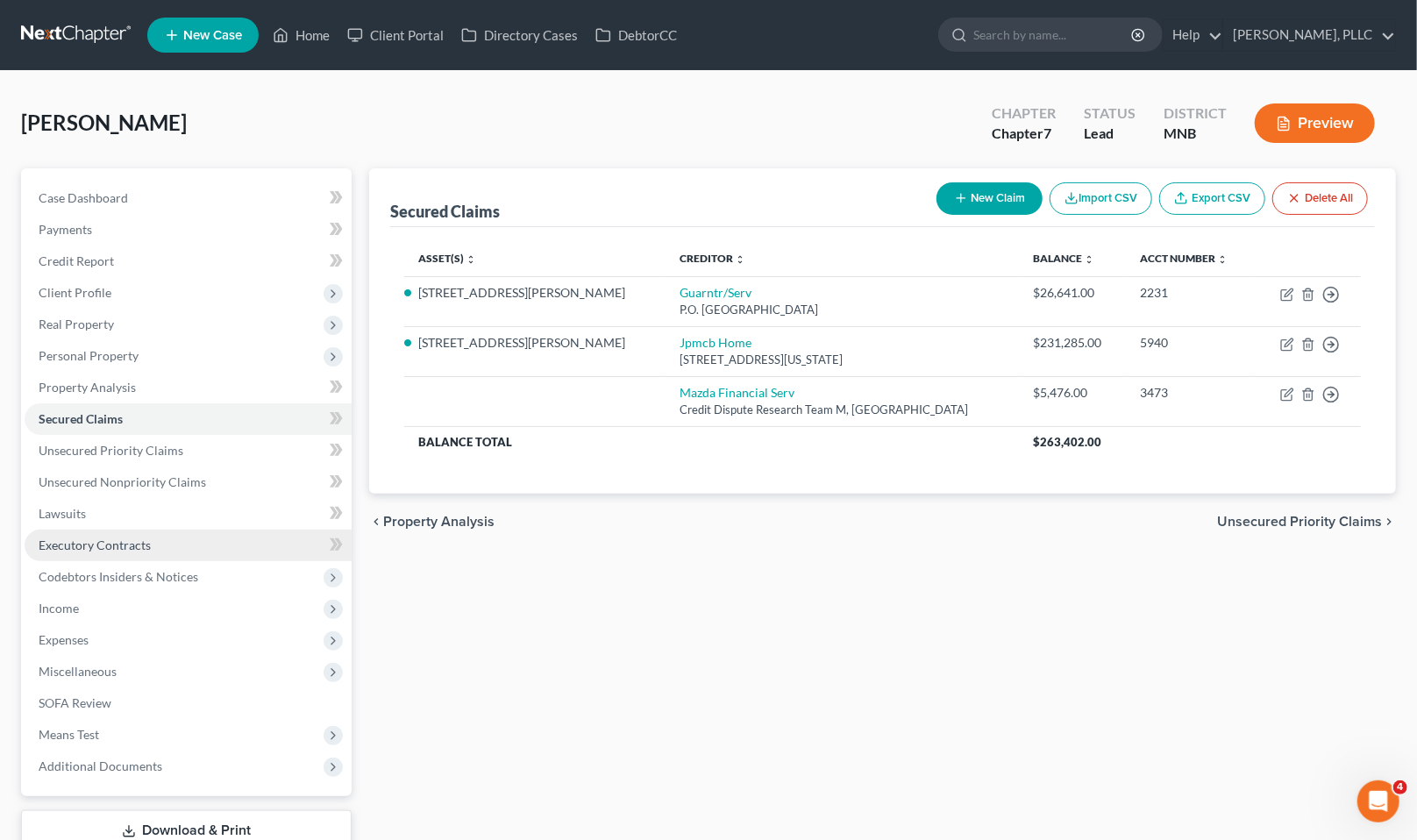
click at [121, 539] on span "Executory Contracts" at bounding box center [95, 544] width 112 height 14
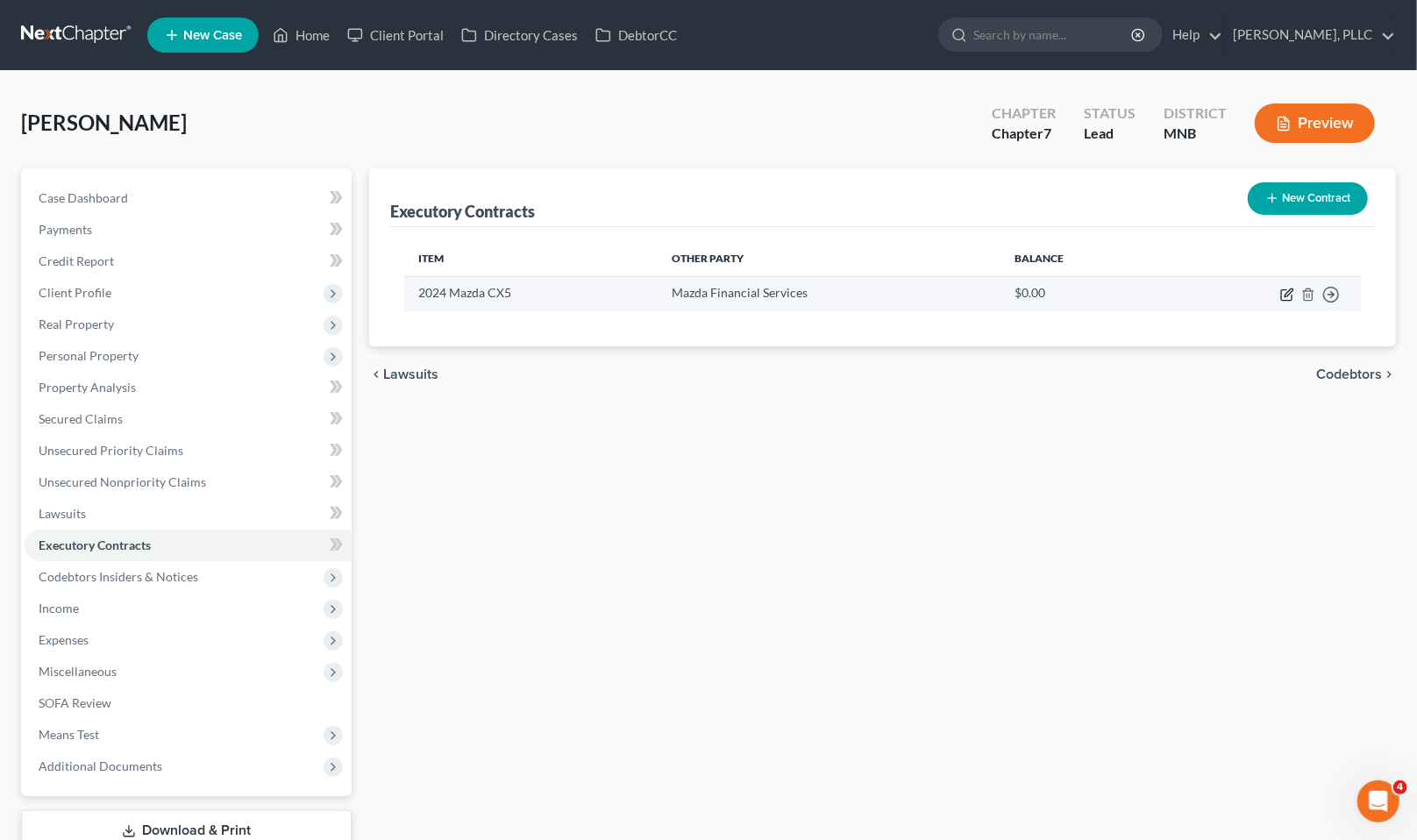
click at [1283, 295] on icon "button" at bounding box center [1287, 294] width 14 height 14
select select "35"
select select "0"
select select "1"
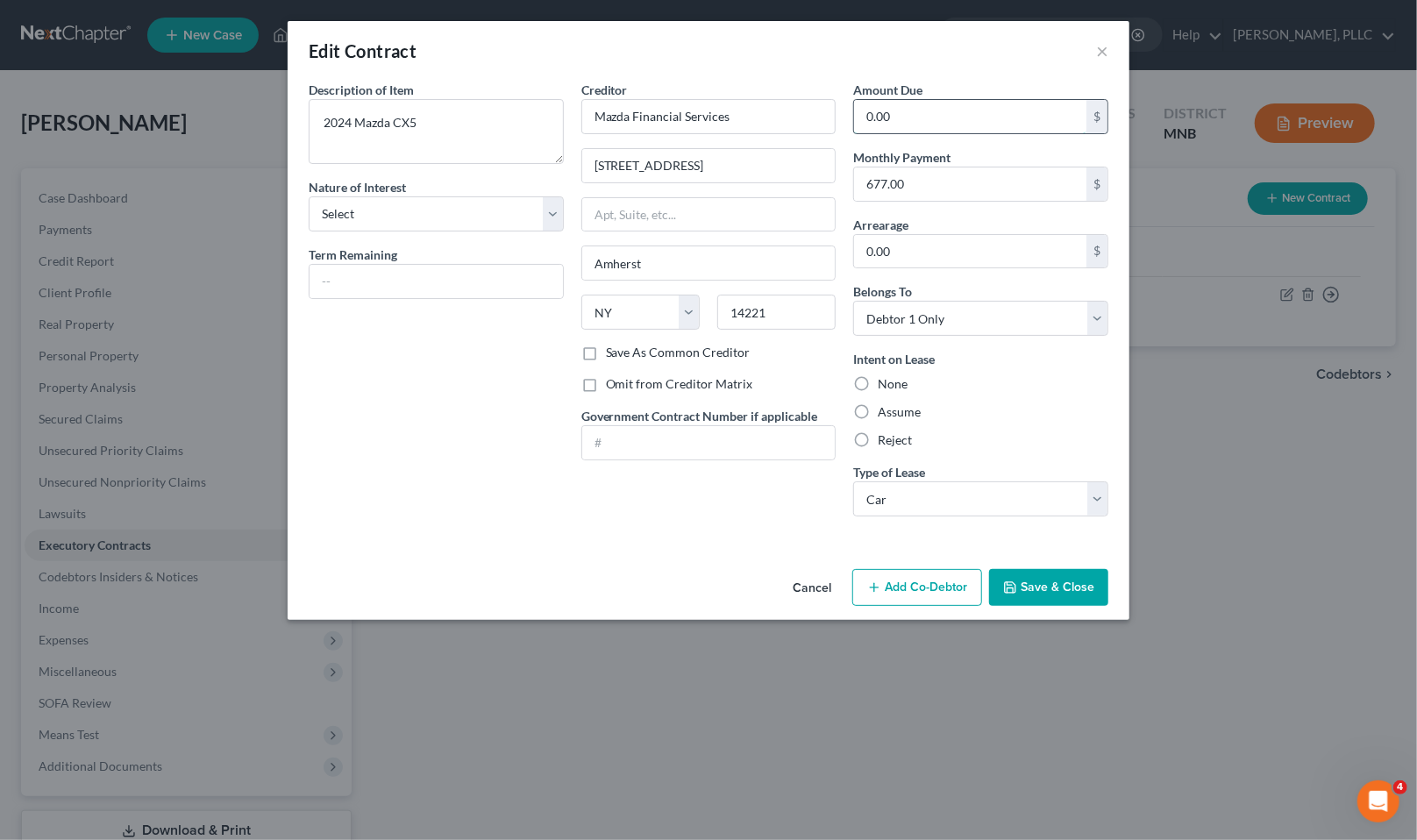
click at [918, 124] on input "0.00" at bounding box center [970, 117] width 232 height 34
type input "5,476"
click at [1048, 604] on button "Save & Close" at bounding box center [1049, 587] width 120 height 37
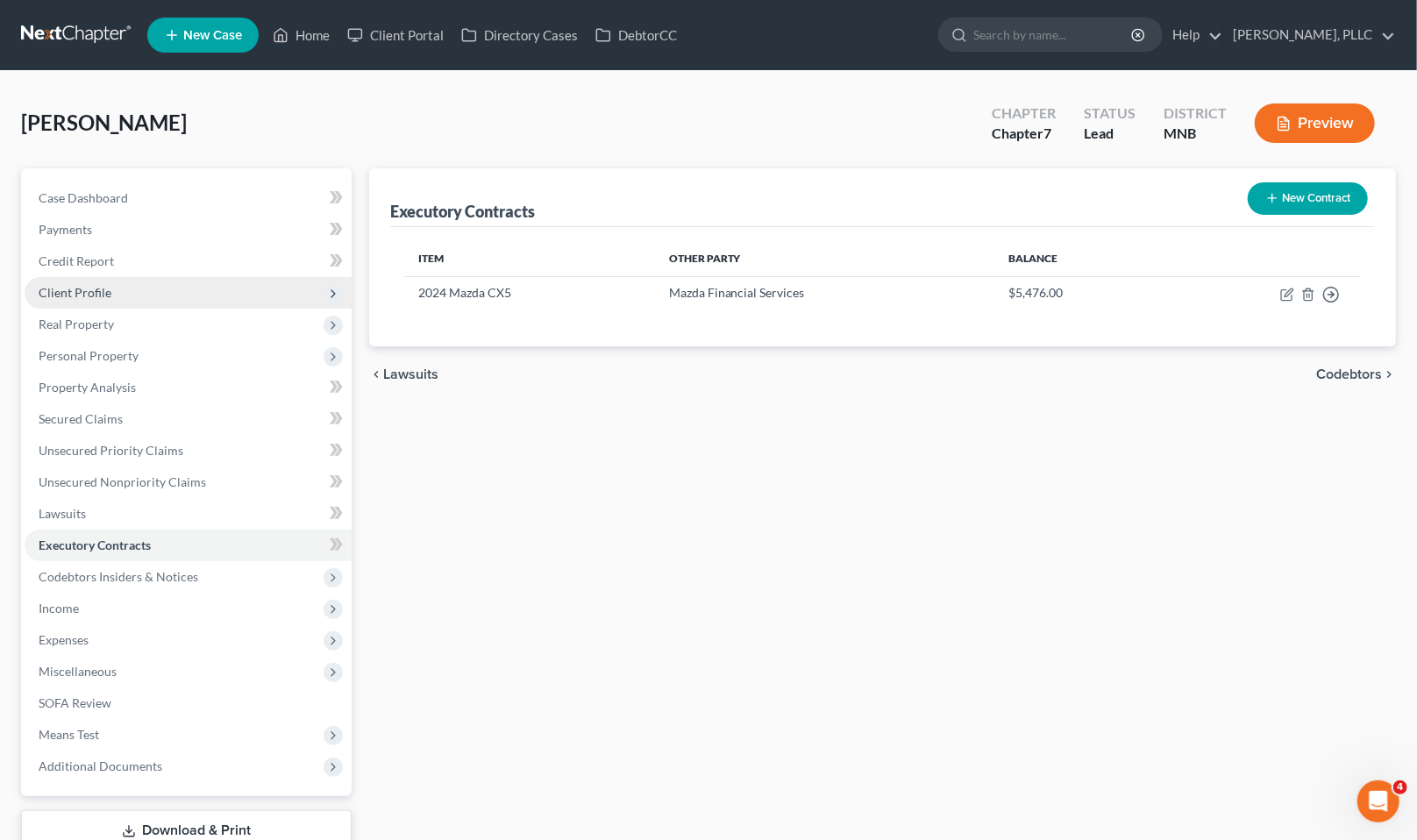
click at [95, 285] on span "Client Profile" at bounding box center [74, 291] width 72 height 14
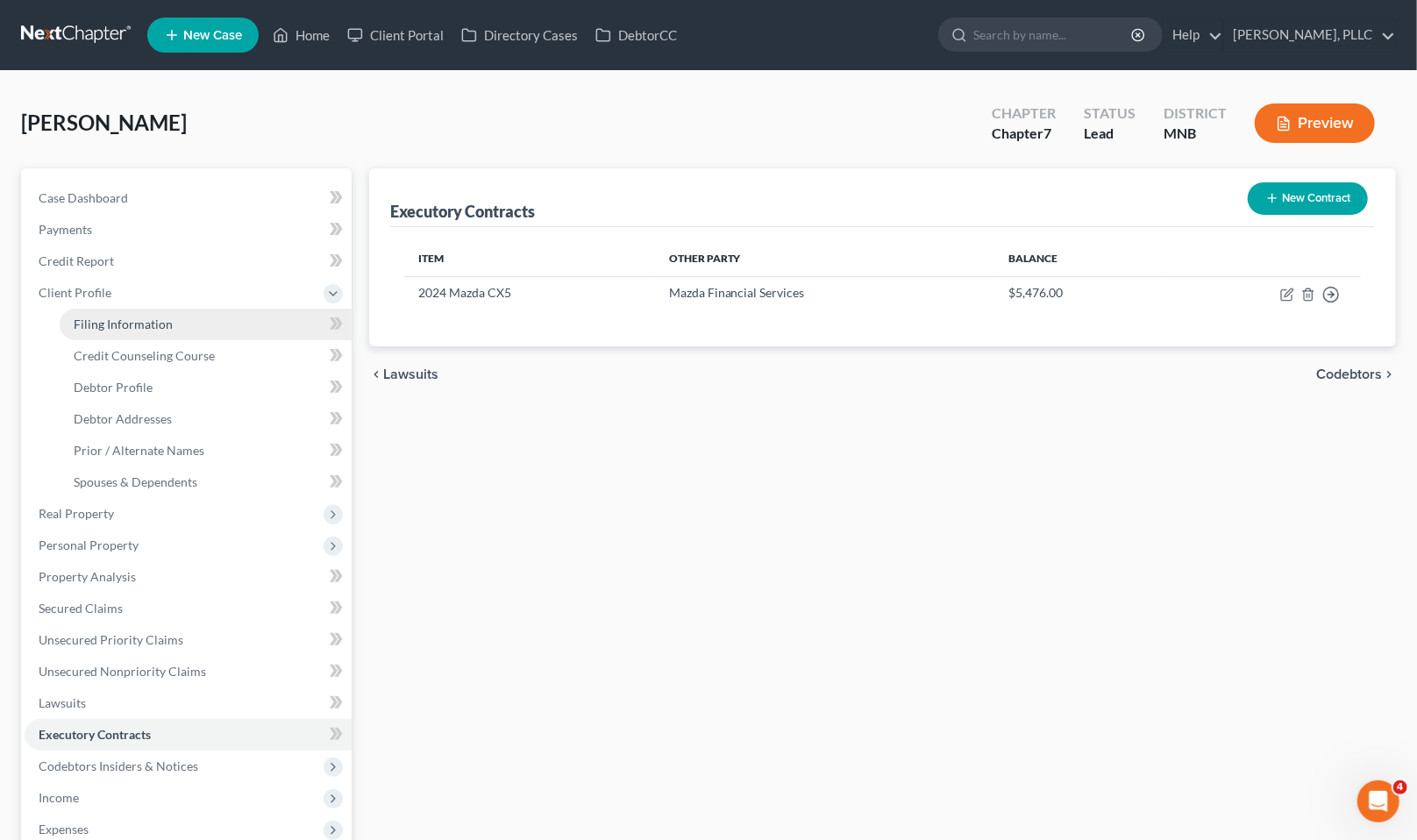
click at [105, 319] on span "Filing Information" at bounding box center [123, 323] width 99 height 14
select select "1"
select select "0"
select select "42"
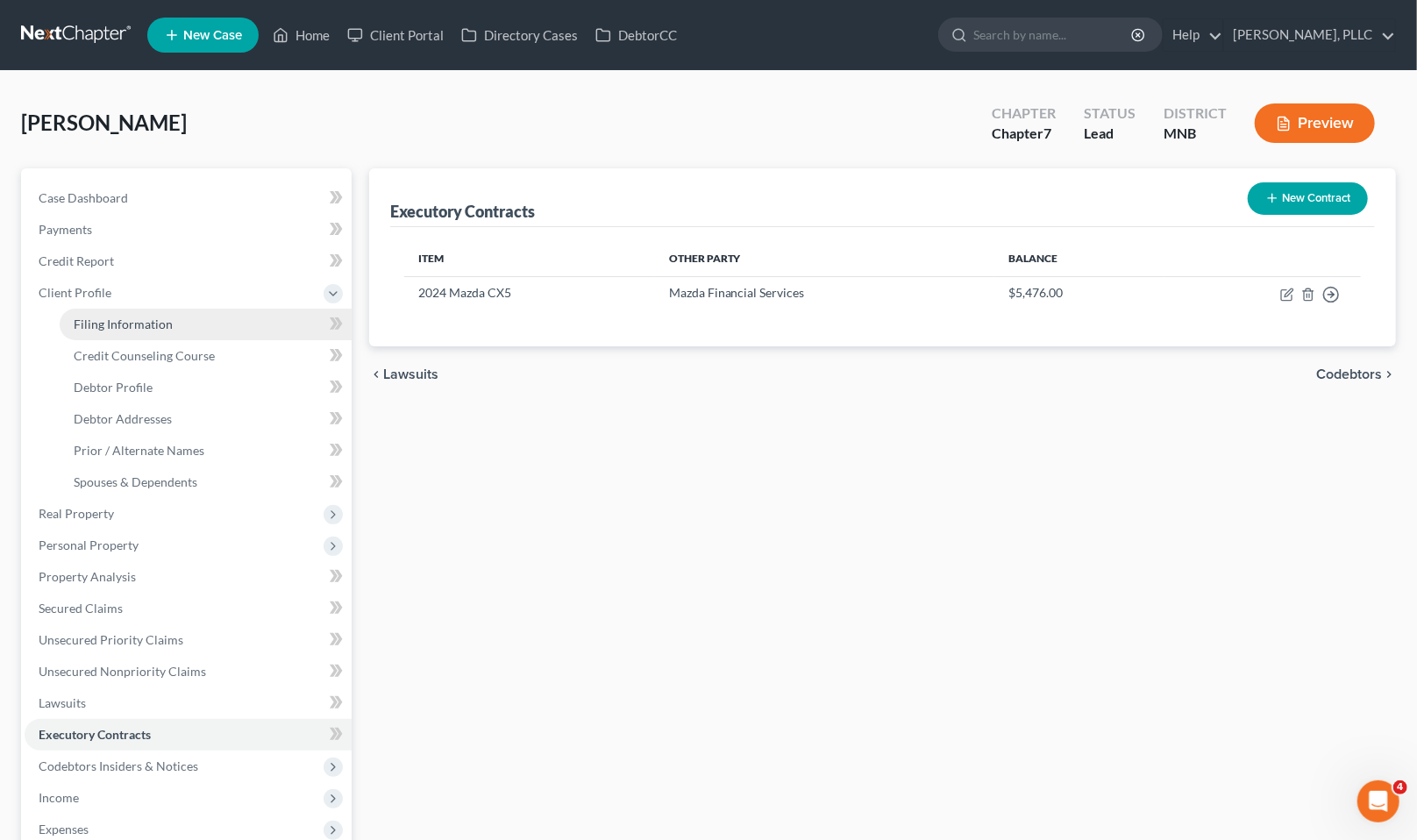
select select "1"
select select "24"
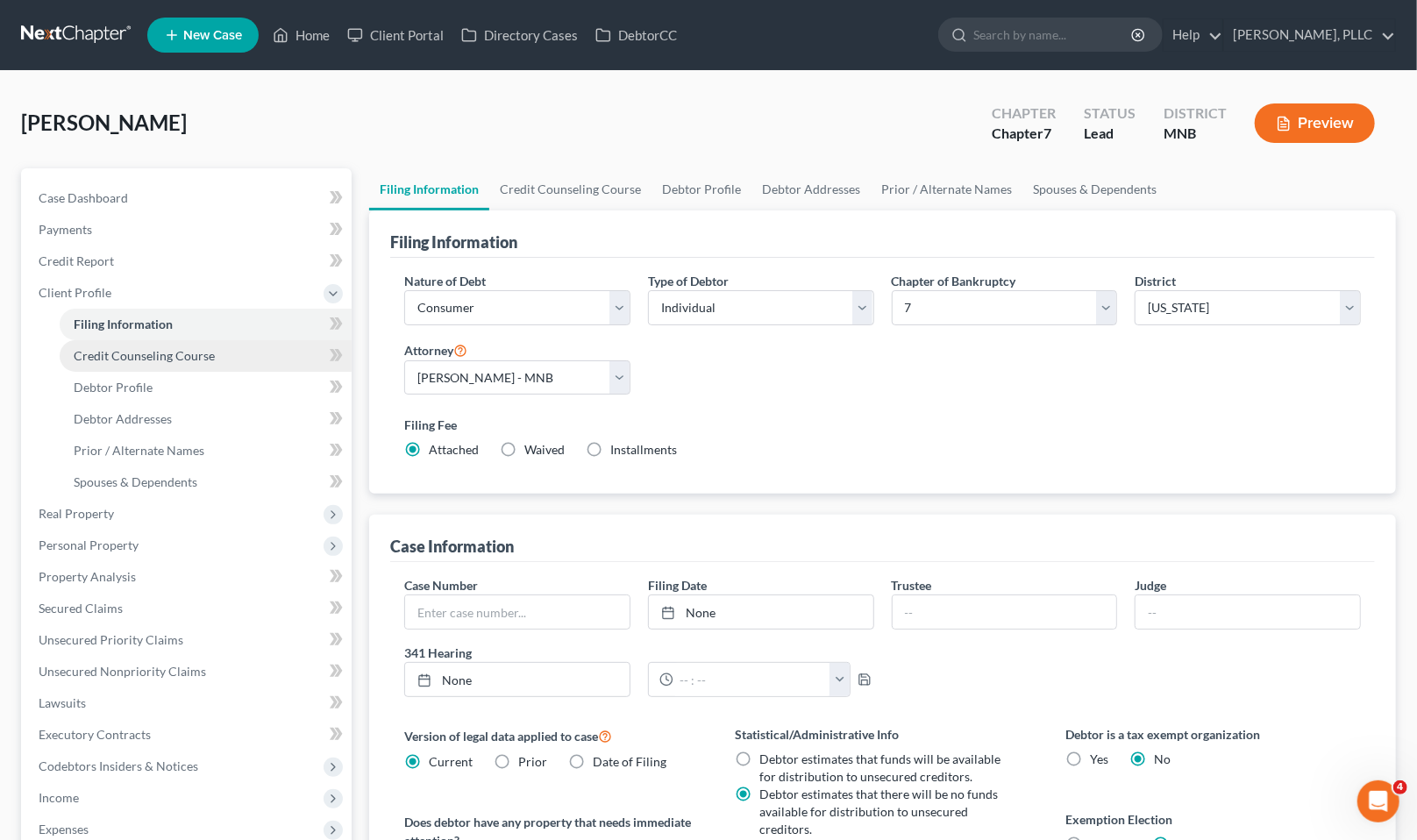
click at [126, 359] on span "Credit Counseling Course" at bounding box center [144, 355] width 141 height 14
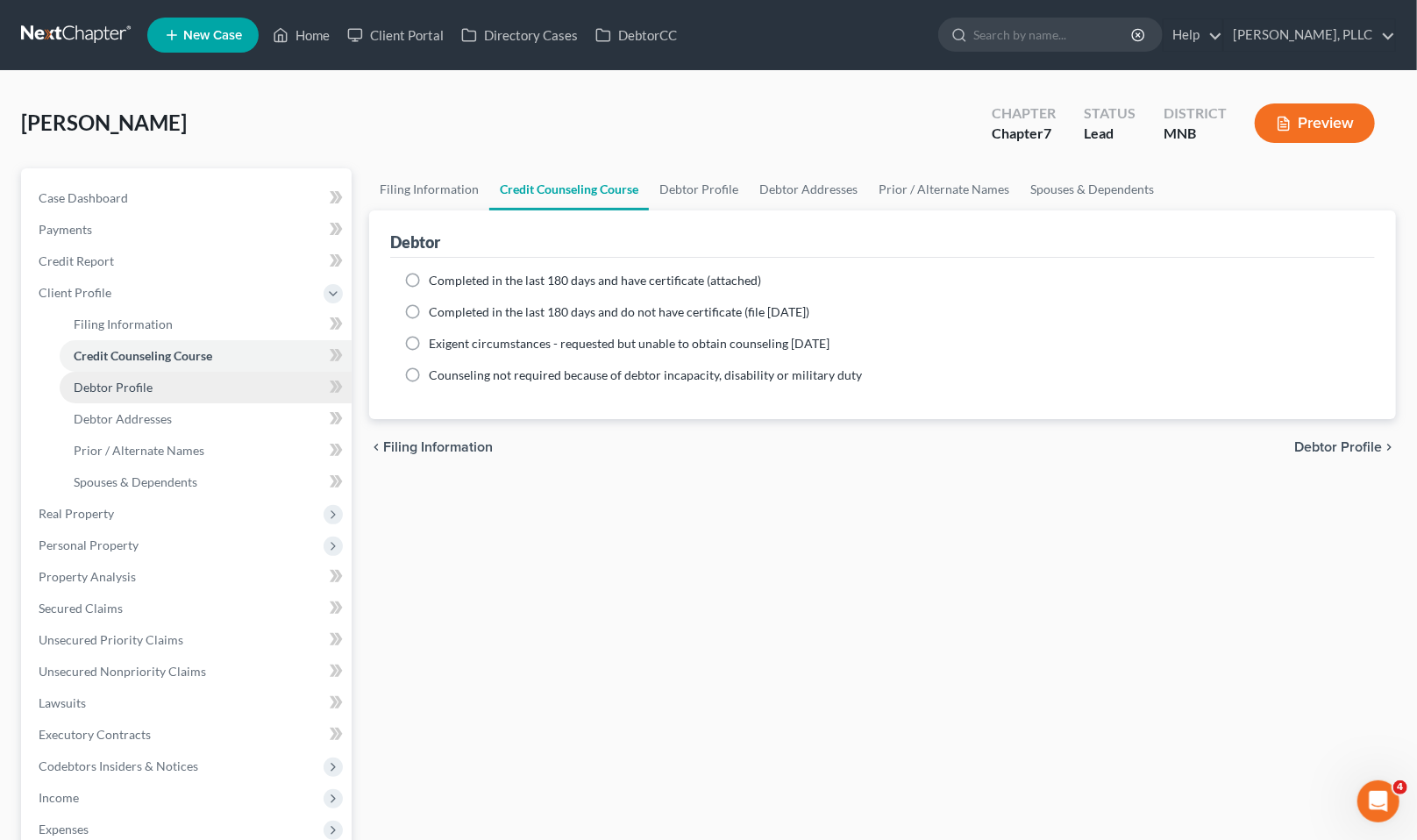
click at [127, 387] on span "Debtor Profile" at bounding box center [113, 387] width 79 height 14
select select "0"
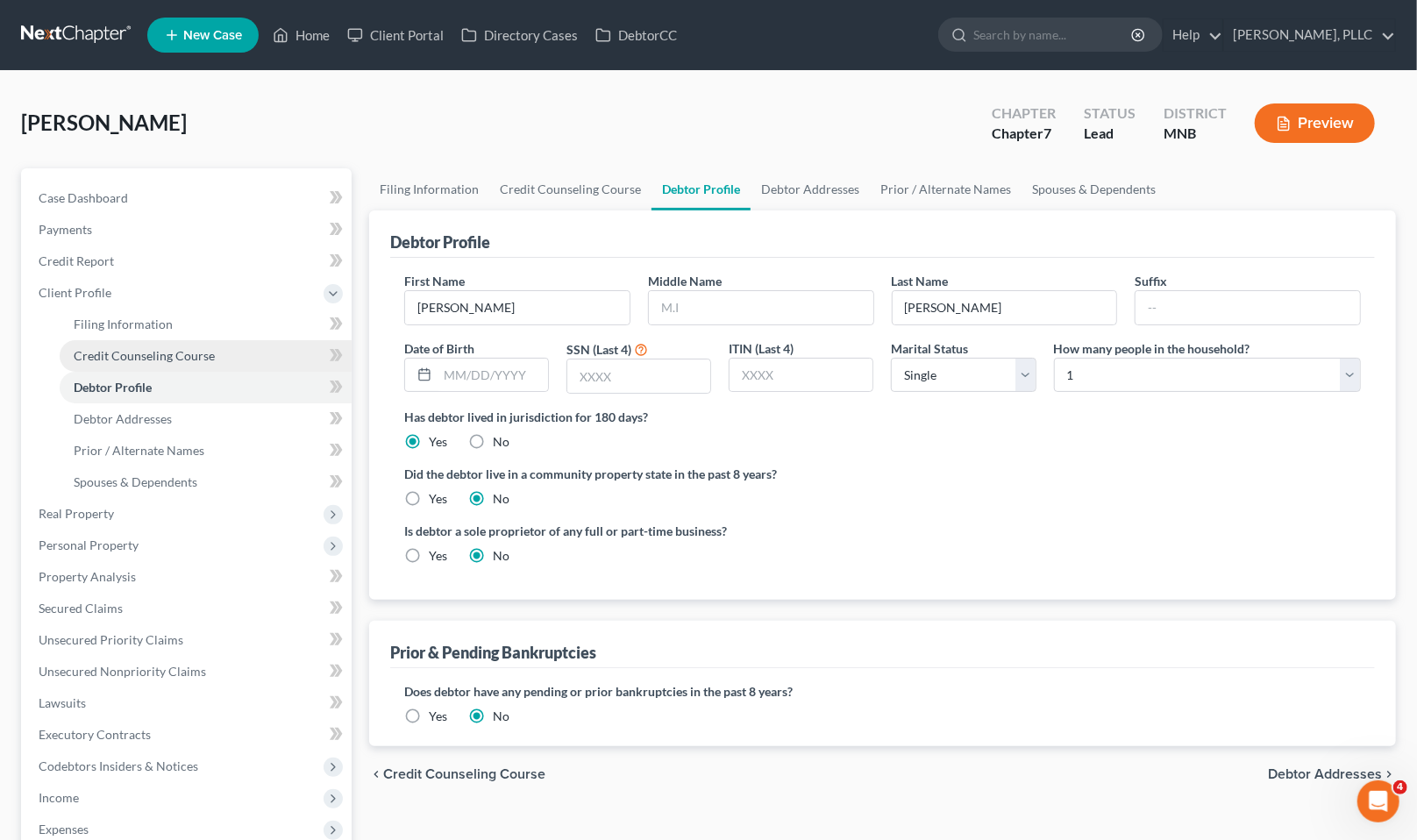
click at [130, 360] on span "Credit Counseling Course" at bounding box center [144, 355] width 141 height 14
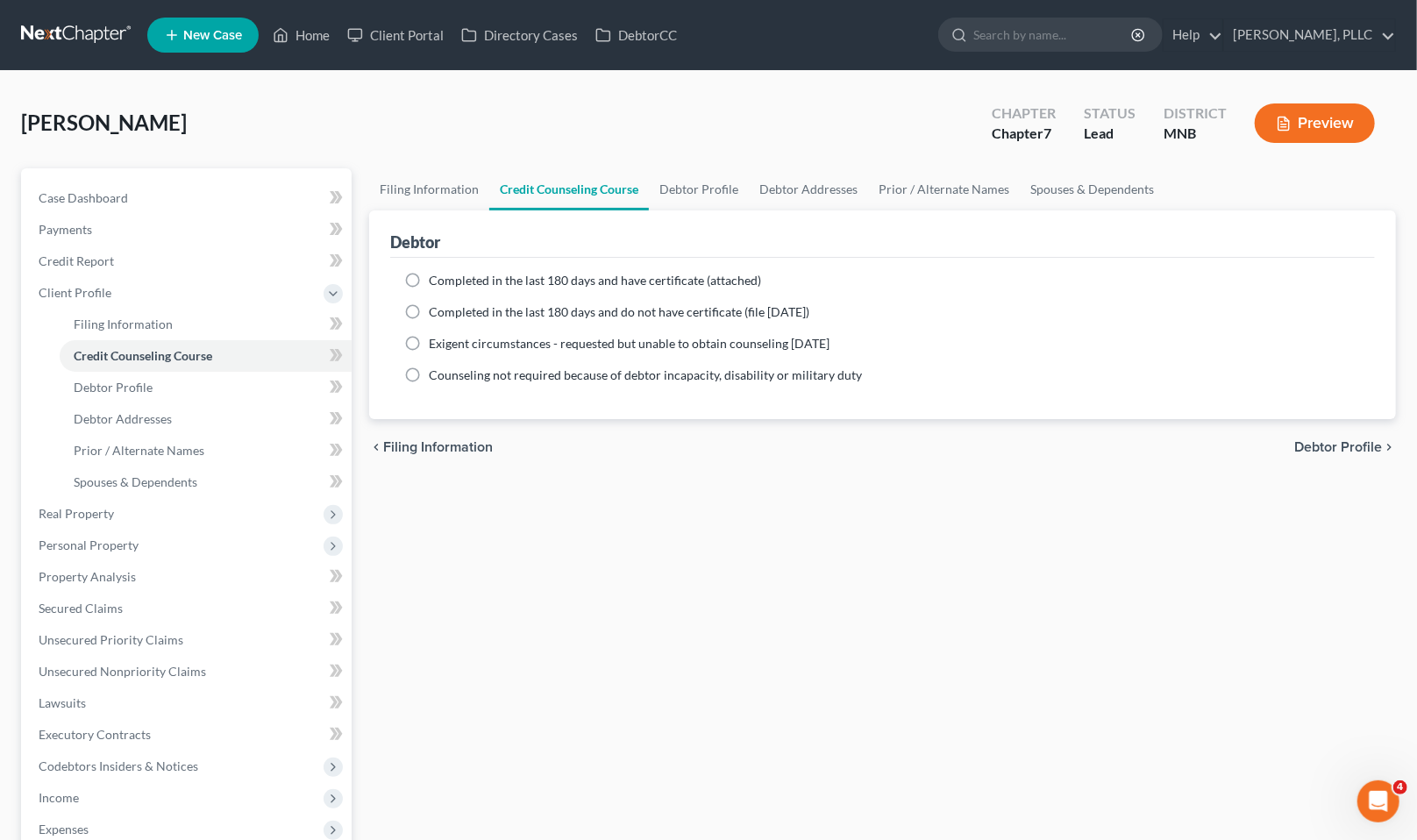
click at [429, 279] on label "Completed in the last 180 days and have certificate (attached)" at bounding box center [595, 281] width 333 height 17
click at [436, 279] on input "Completed in the last 180 days and have certificate (attached)" at bounding box center [442, 278] width 12 height 12
radio input "true"
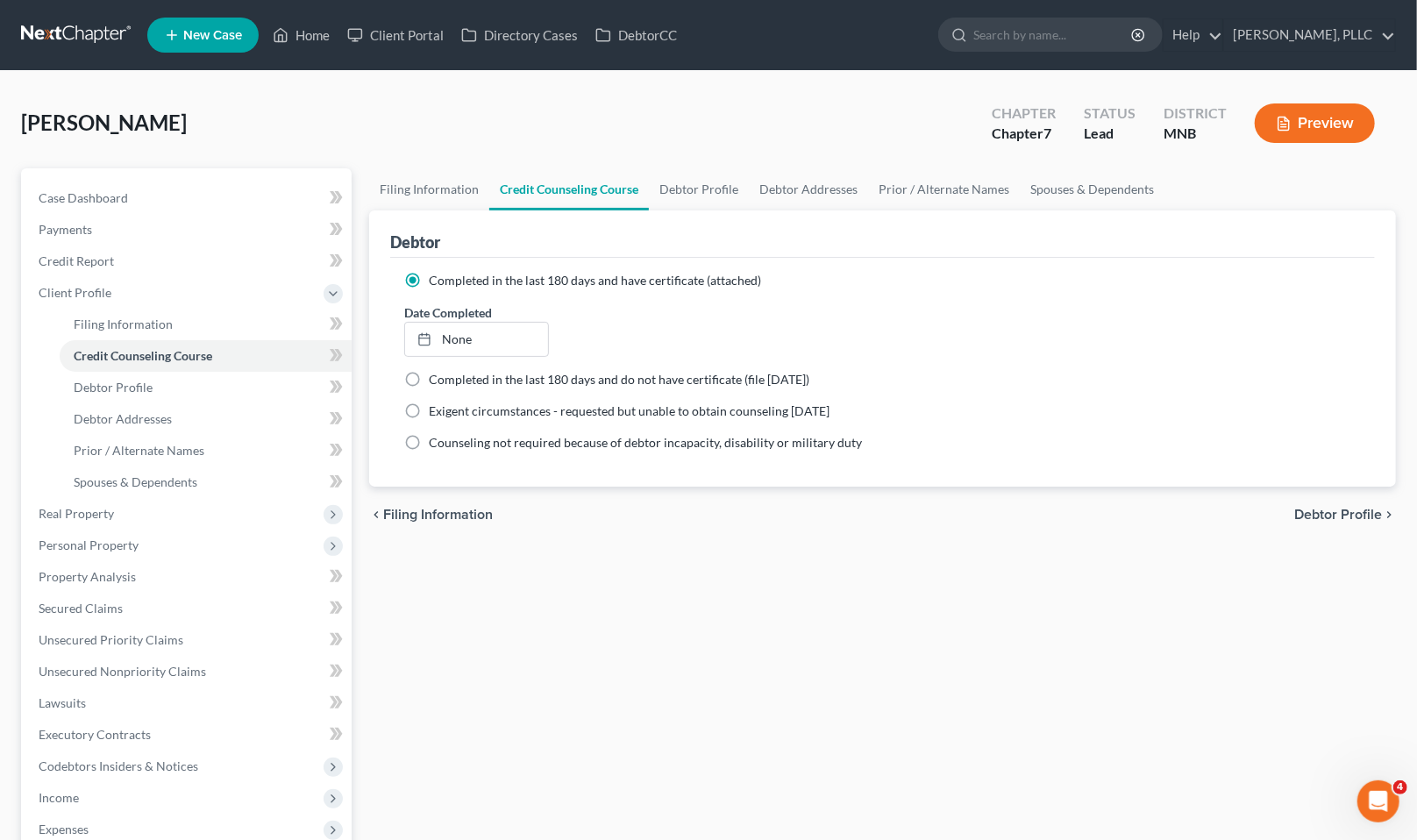
click at [429, 281] on label "Completed in the last 180 days and have certificate (attached)" at bounding box center [595, 281] width 333 height 17
click at [436, 281] on input "Completed in the last 180 days and have certificate (attached)" at bounding box center [442, 278] width 12 height 12
click at [92, 387] on span "Debtor Profile" at bounding box center [113, 387] width 79 height 14
select select "0"
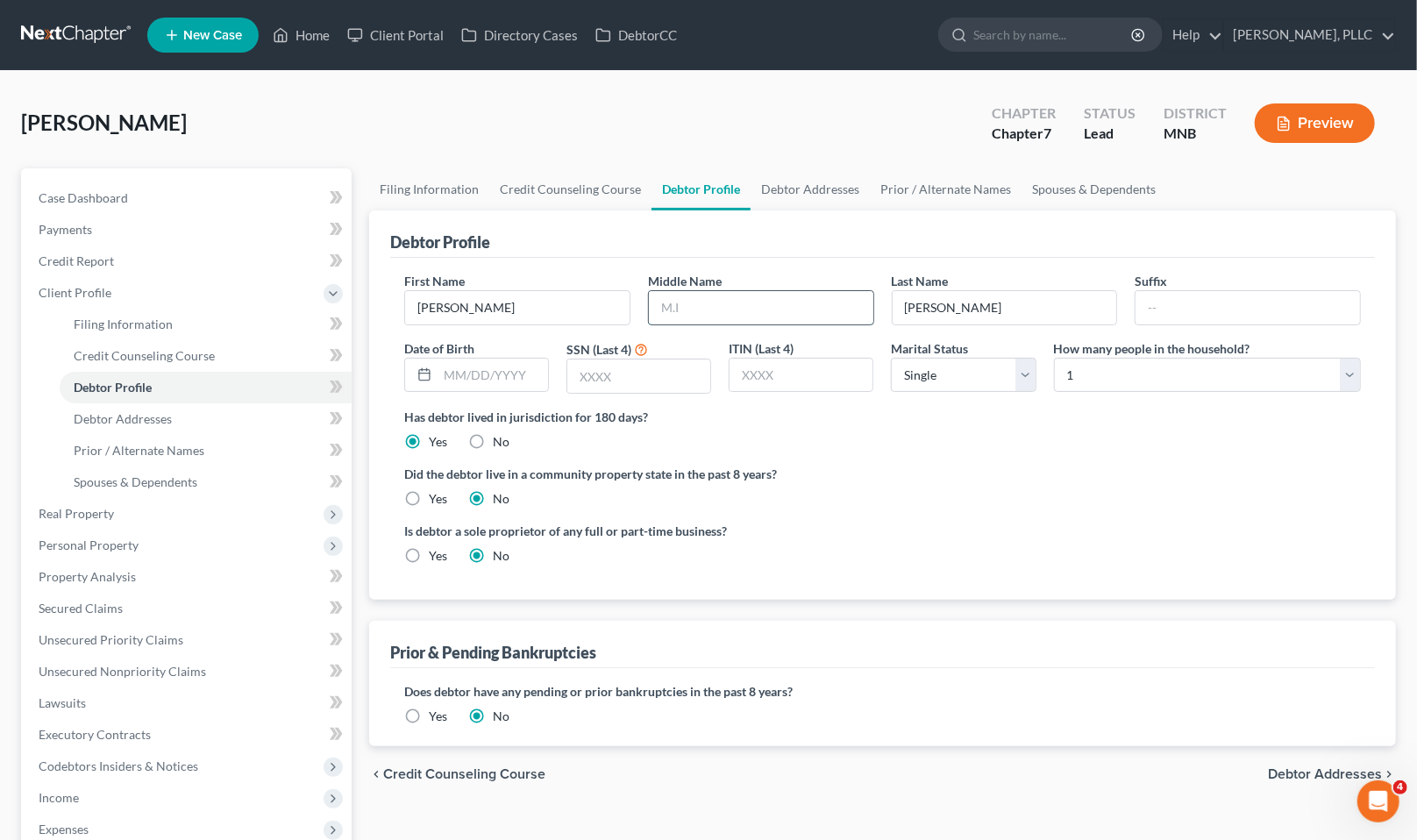
click at [788, 312] on input "text" at bounding box center [761, 308] width 225 height 34
type input "A."
type input "[DATE]"
type input "6316"
click at [1322, 371] on select "Select 1 2 3 4 5 6 7 8 9 10 11 12 13 14 15 16 17 18 19 20" at bounding box center [1208, 375] width 307 height 35
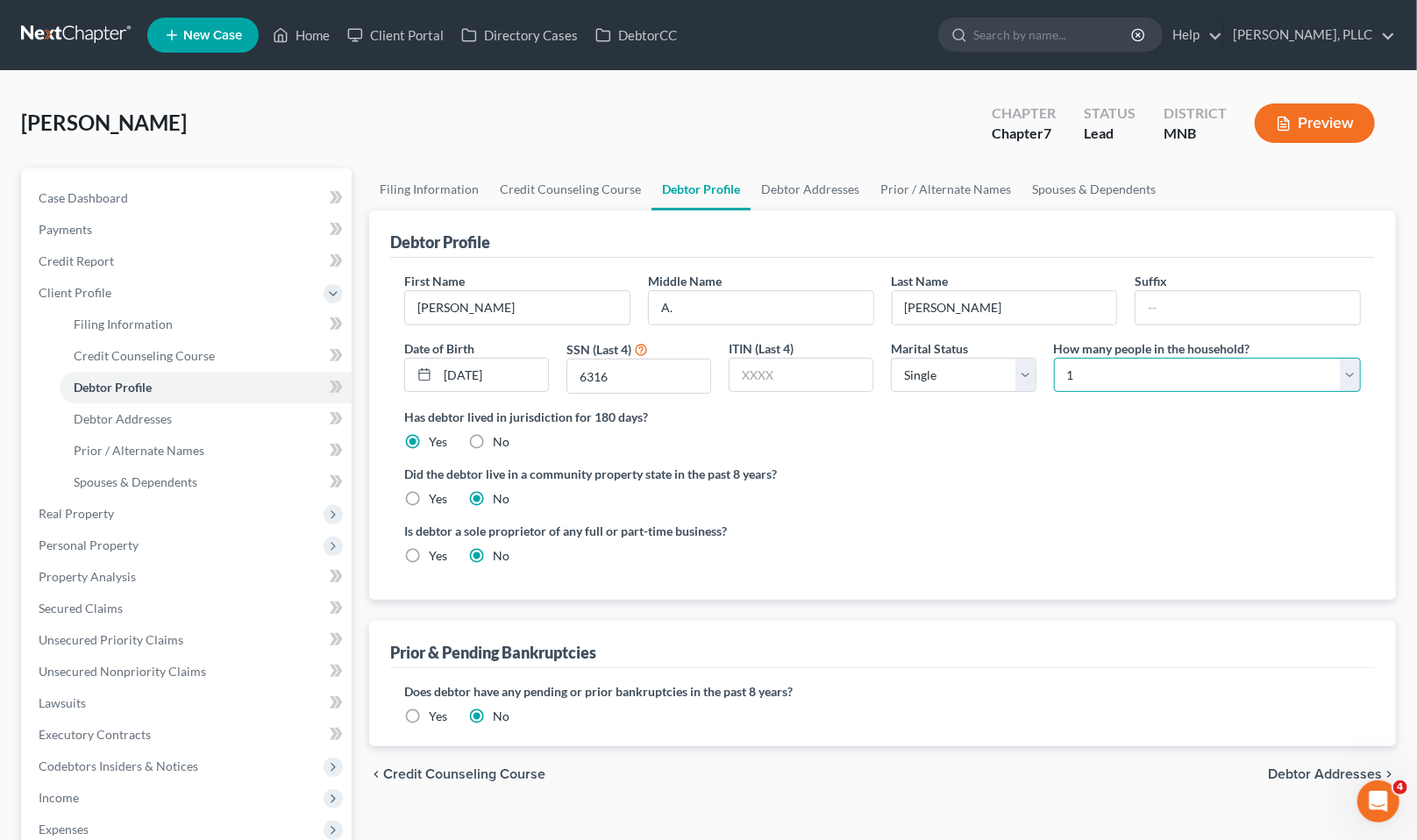
select select "2"
click at [1054, 358] on select "Select 1 2 3 4 5 6 7 8 9 10 11 12 13 14 15 16 17 18 19 20" at bounding box center [1208, 375] width 307 height 35
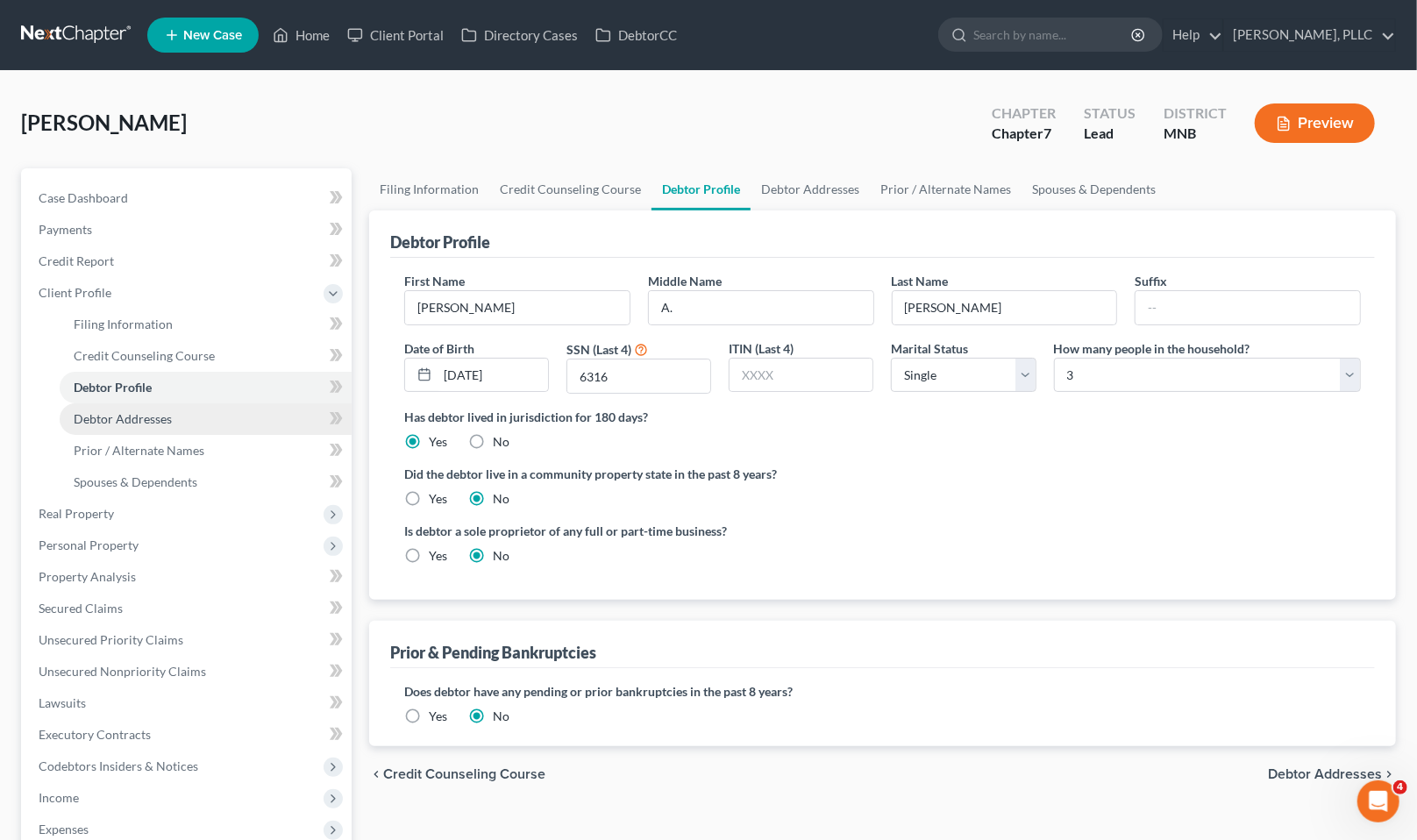
click at [104, 411] on span "Debtor Addresses" at bounding box center [123, 418] width 98 height 14
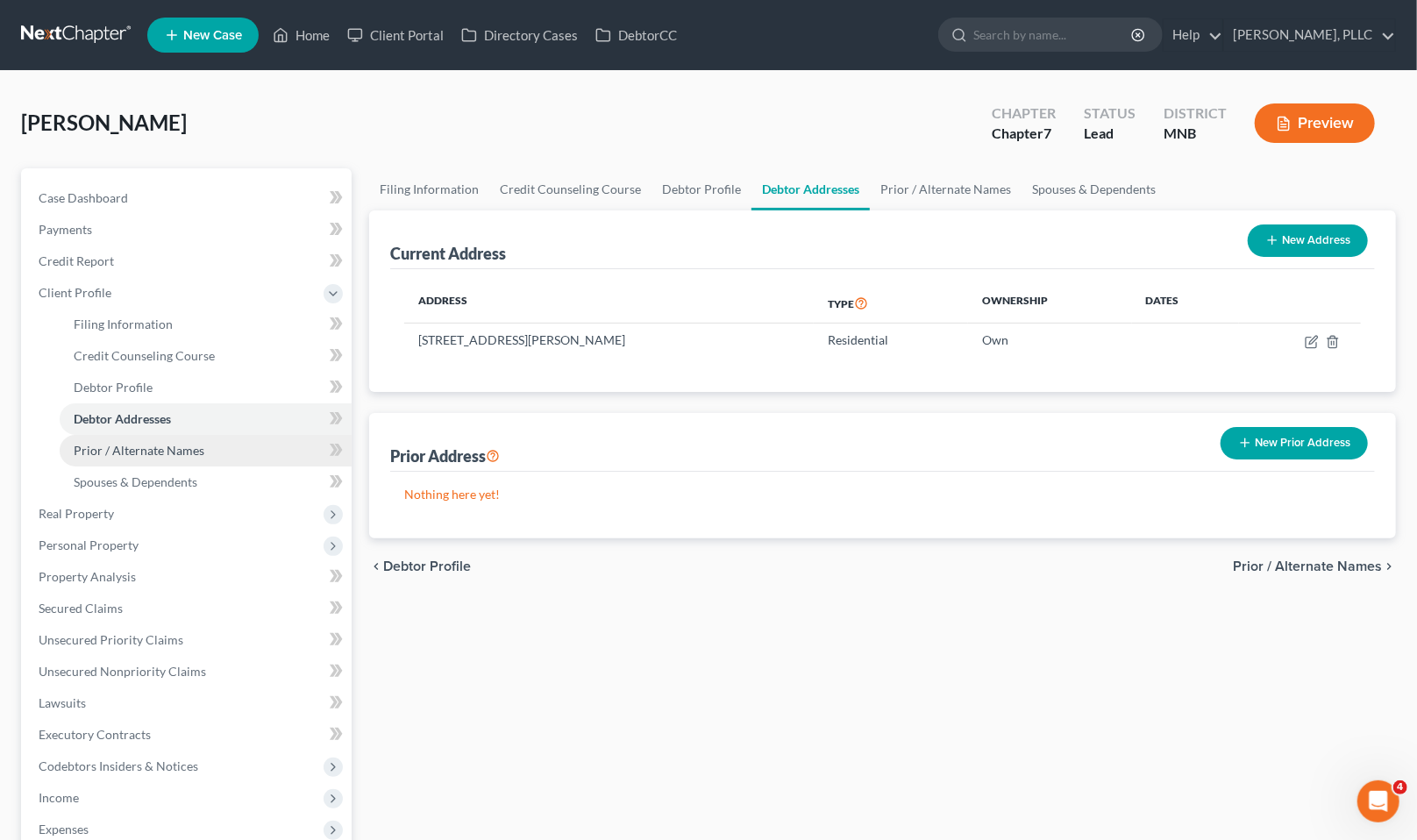
click at [128, 454] on span "Prior / Alternate Names" at bounding box center [138, 449] width 130 height 14
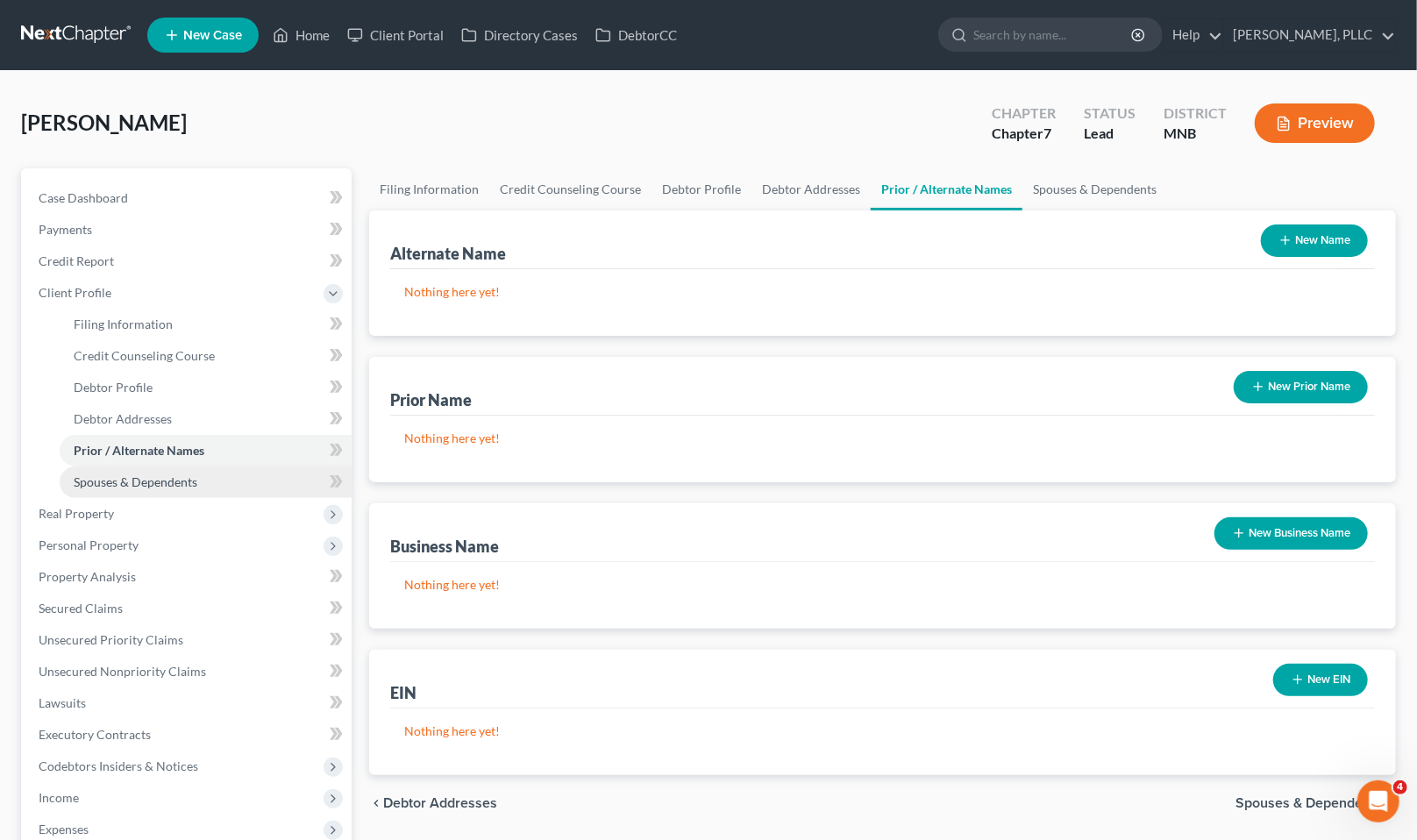
click at [146, 489] on link "Spouses & Dependents" at bounding box center [205, 482] width 292 height 32
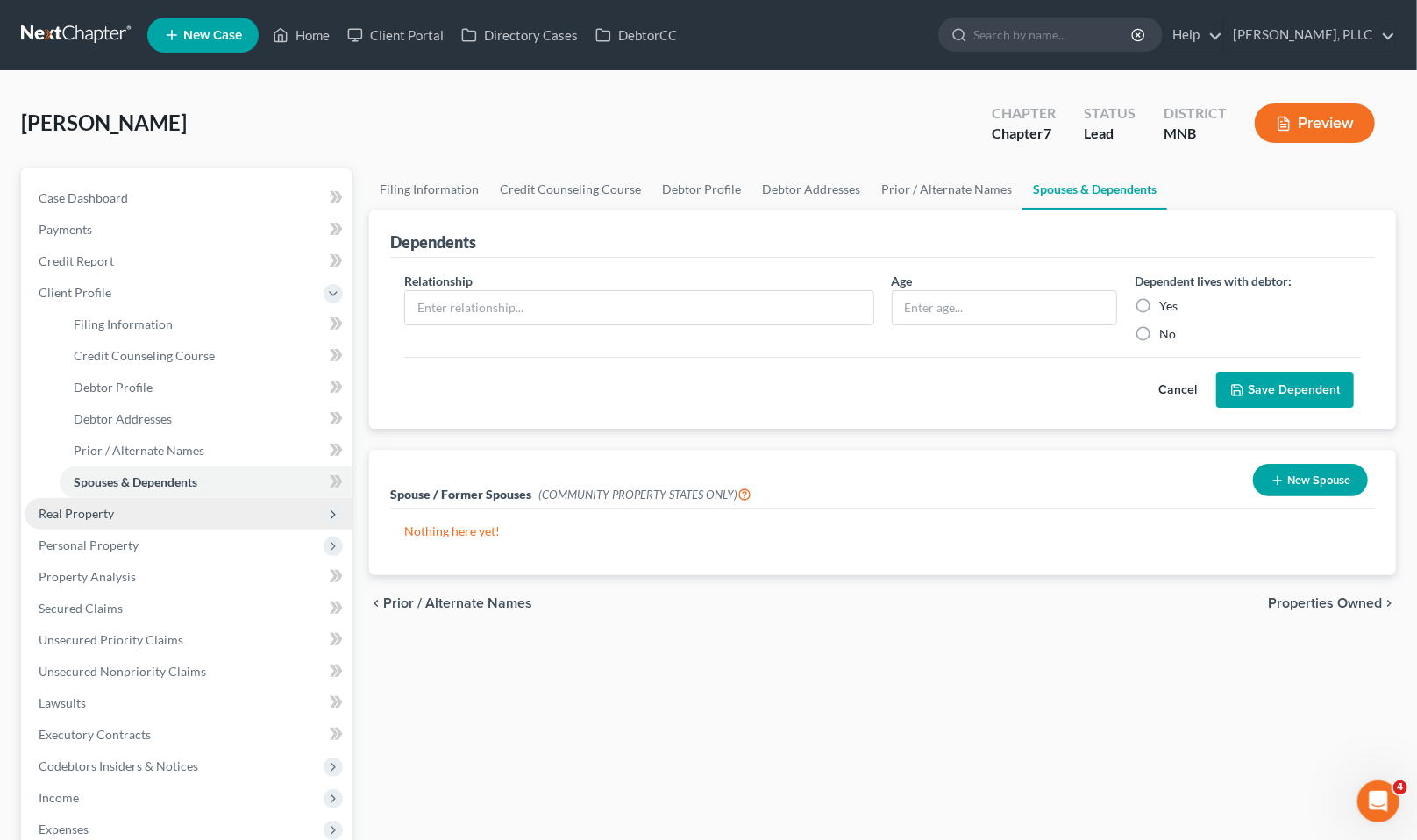
click at [103, 512] on span "Real Property" at bounding box center [76, 513] width 75 height 14
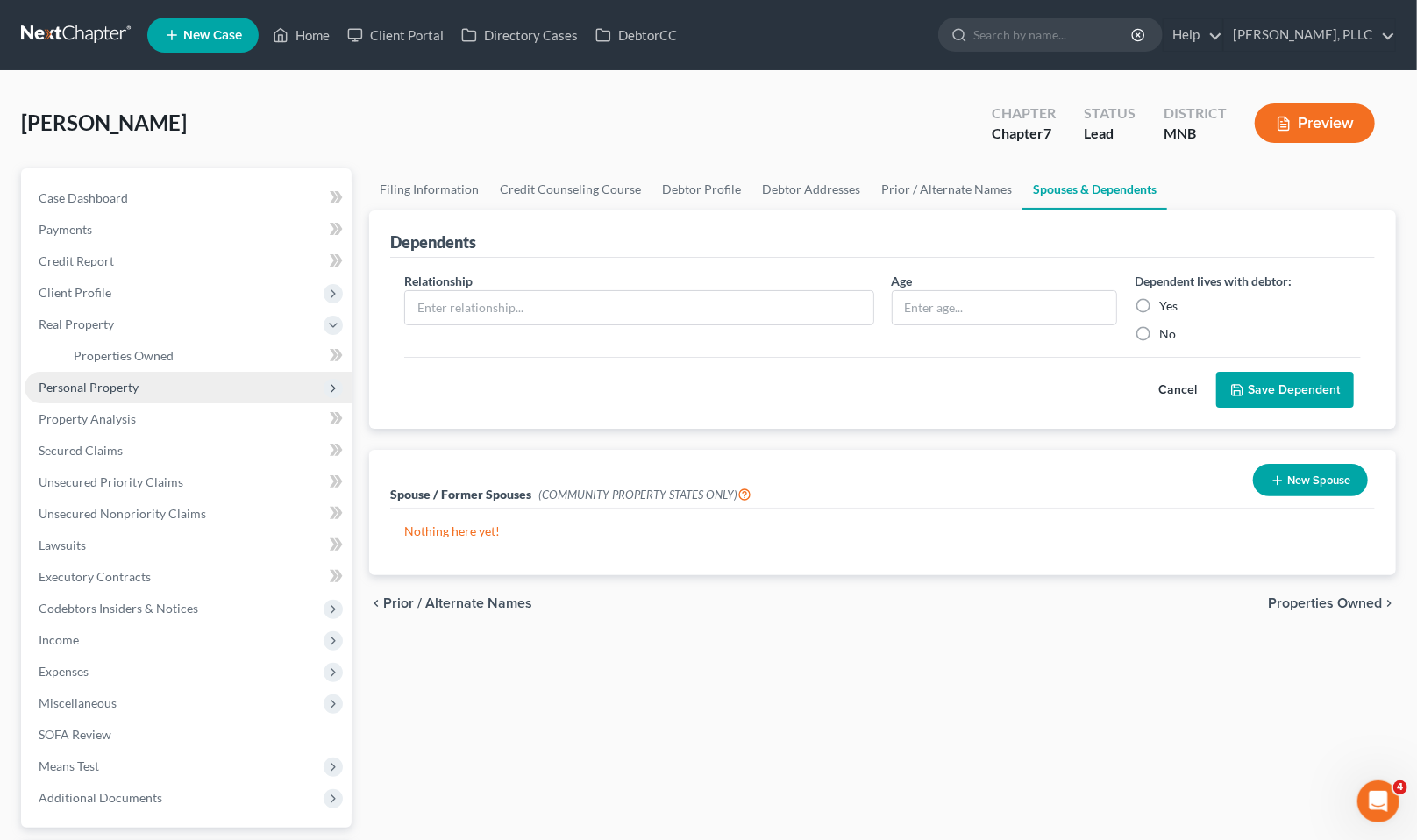
click at [110, 382] on span "Personal Property" at bounding box center [89, 387] width 100 height 14
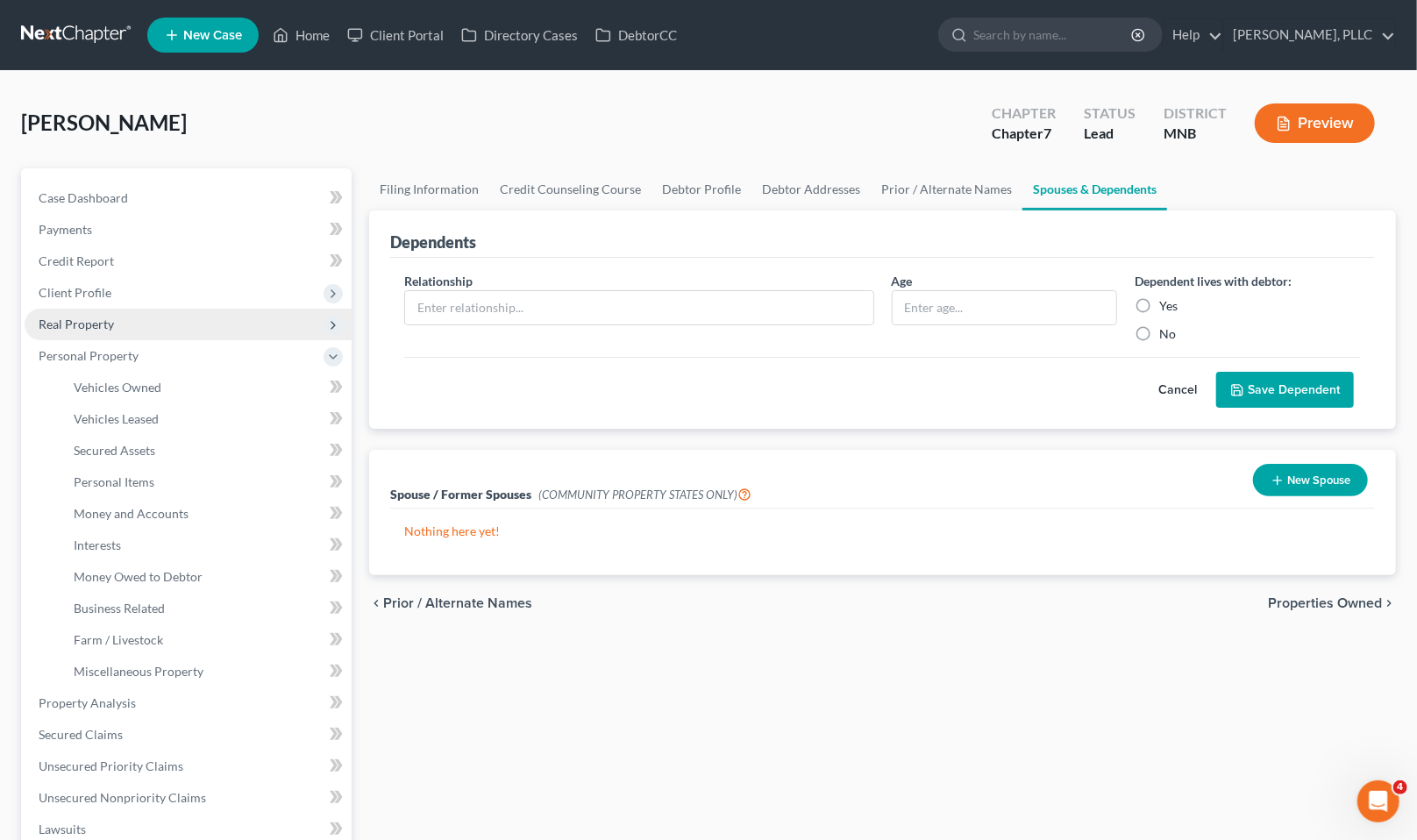
click at [94, 319] on span "Real Property" at bounding box center [76, 323] width 75 height 14
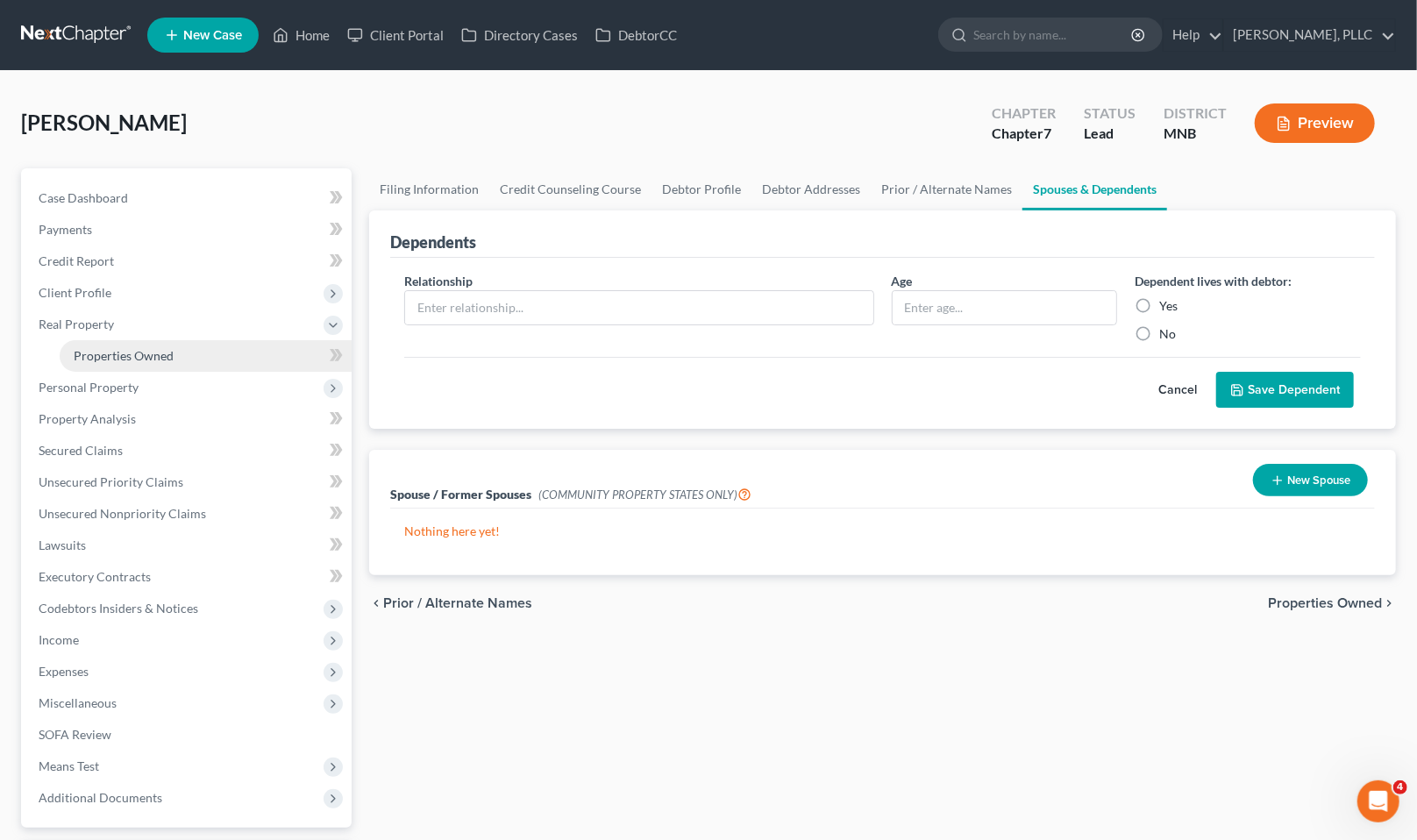
click at [128, 344] on link "Properties Owned" at bounding box center [205, 356] width 292 height 32
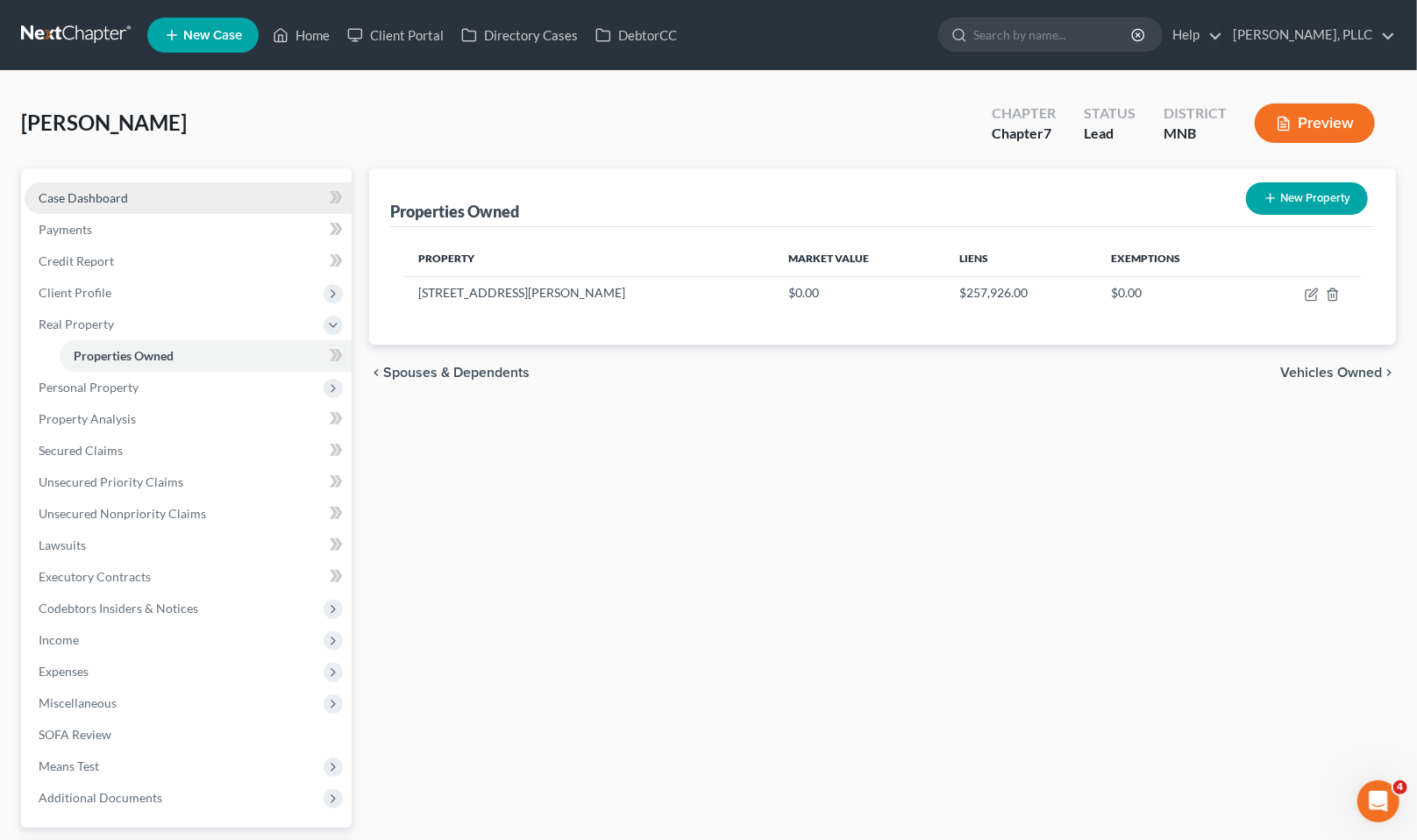
click at [86, 198] on span "Case Dashboard" at bounding box center [83, 197] width 90 height 14
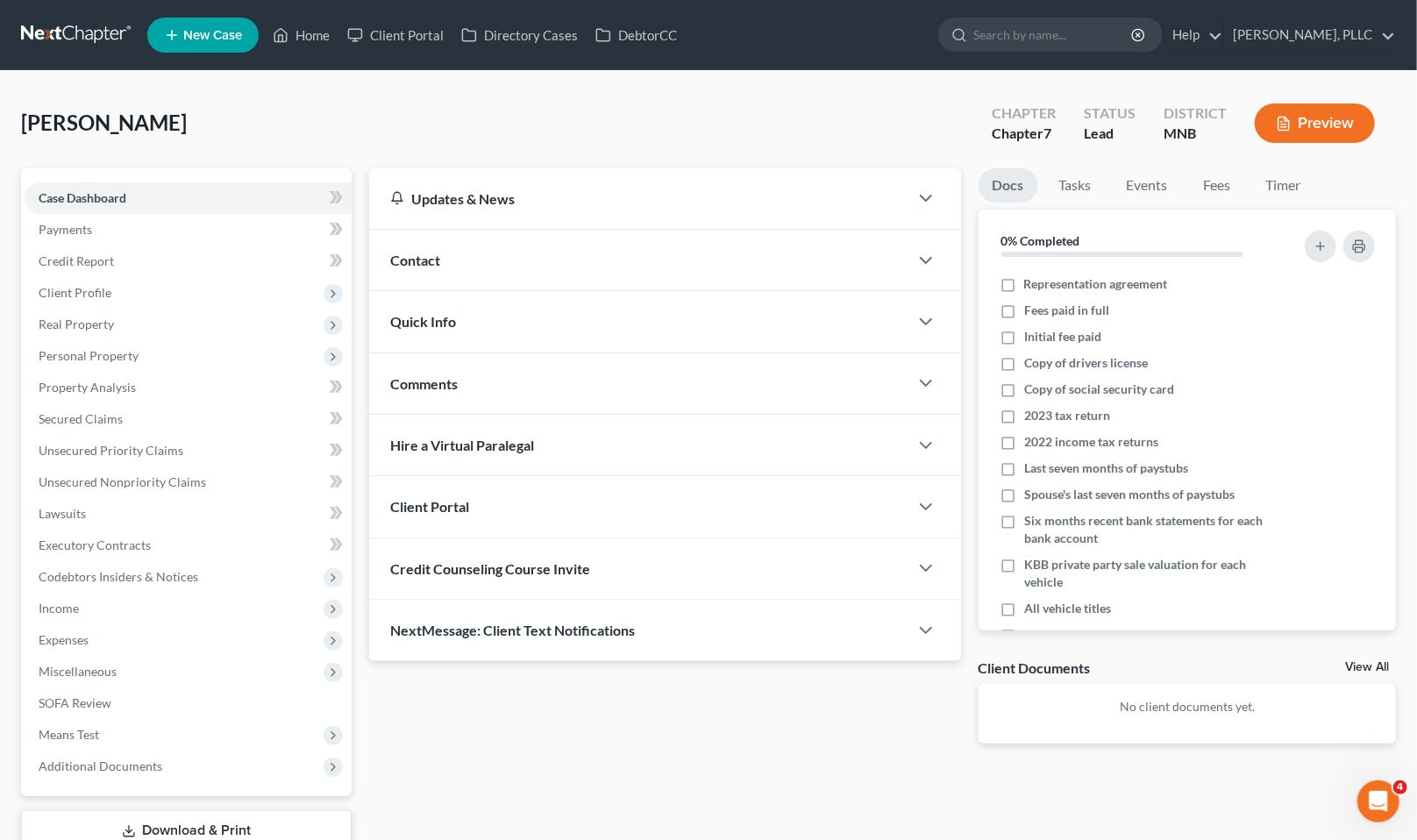
click at [570, 524] on div "Client Portal" at bounding box center [639, 506] width 539 height 61
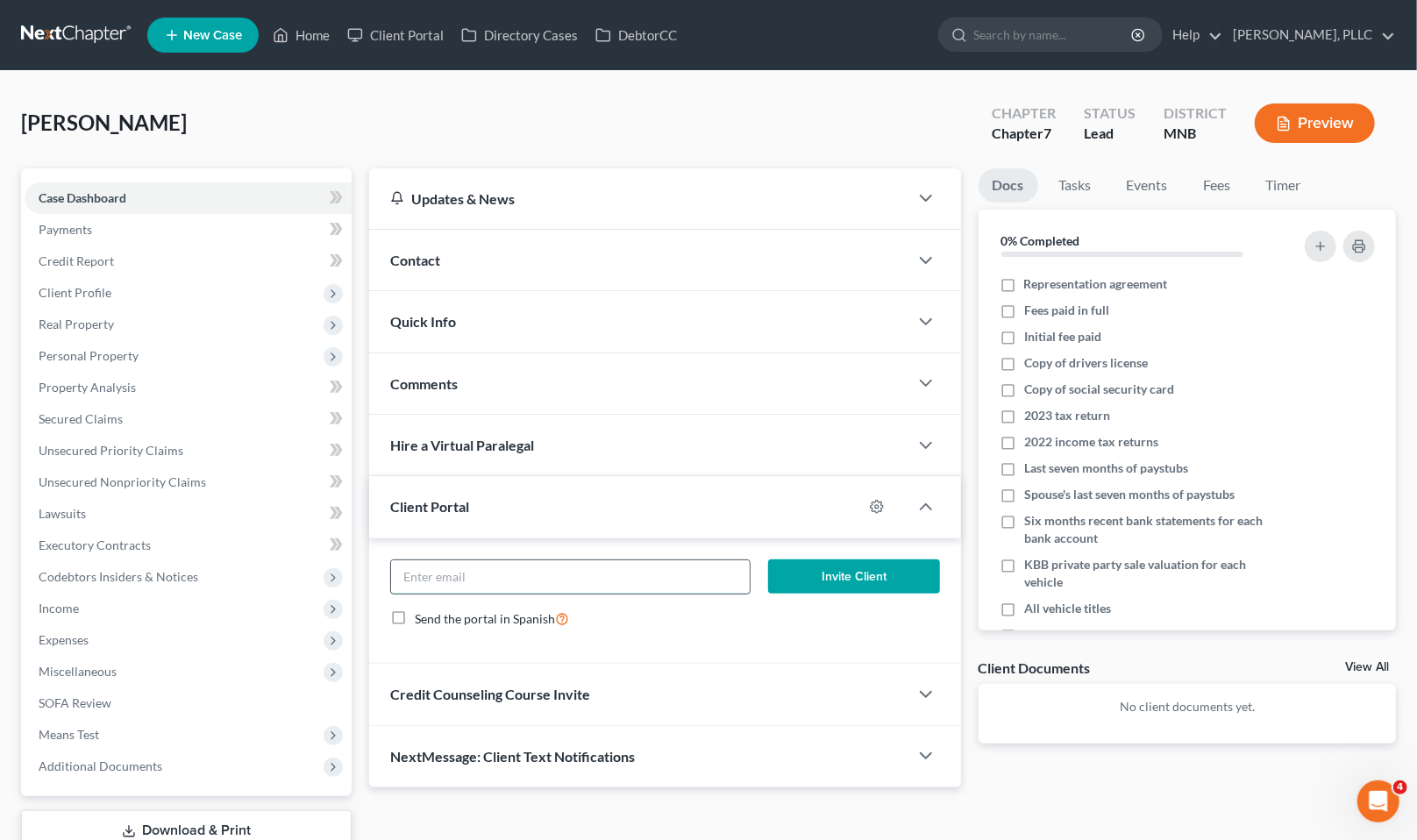
click at [566, 587] on input "email" at bounding box center [570, 577] width 359 height 34
type input "[PERSON_NAME][EMAIL_ADDRESS][DOMAIN_NAME]"
click at [851, 578] on button "Invite Client" at bounding box center [854, 577] width 172 height 35
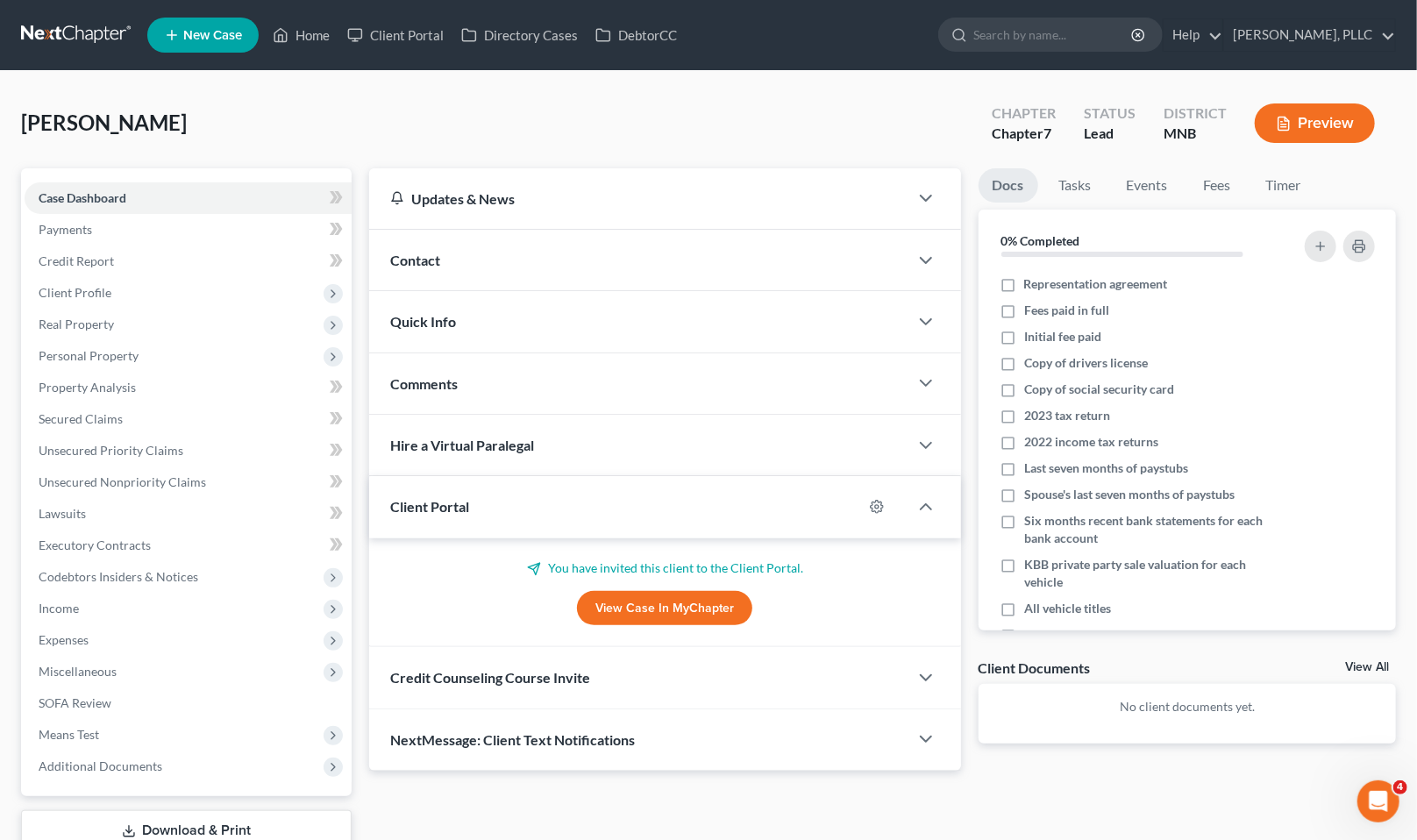
click at [517, 665] on div "Credit Counseling Course Invite" at bounding box center [639, 677] width 539 height 61
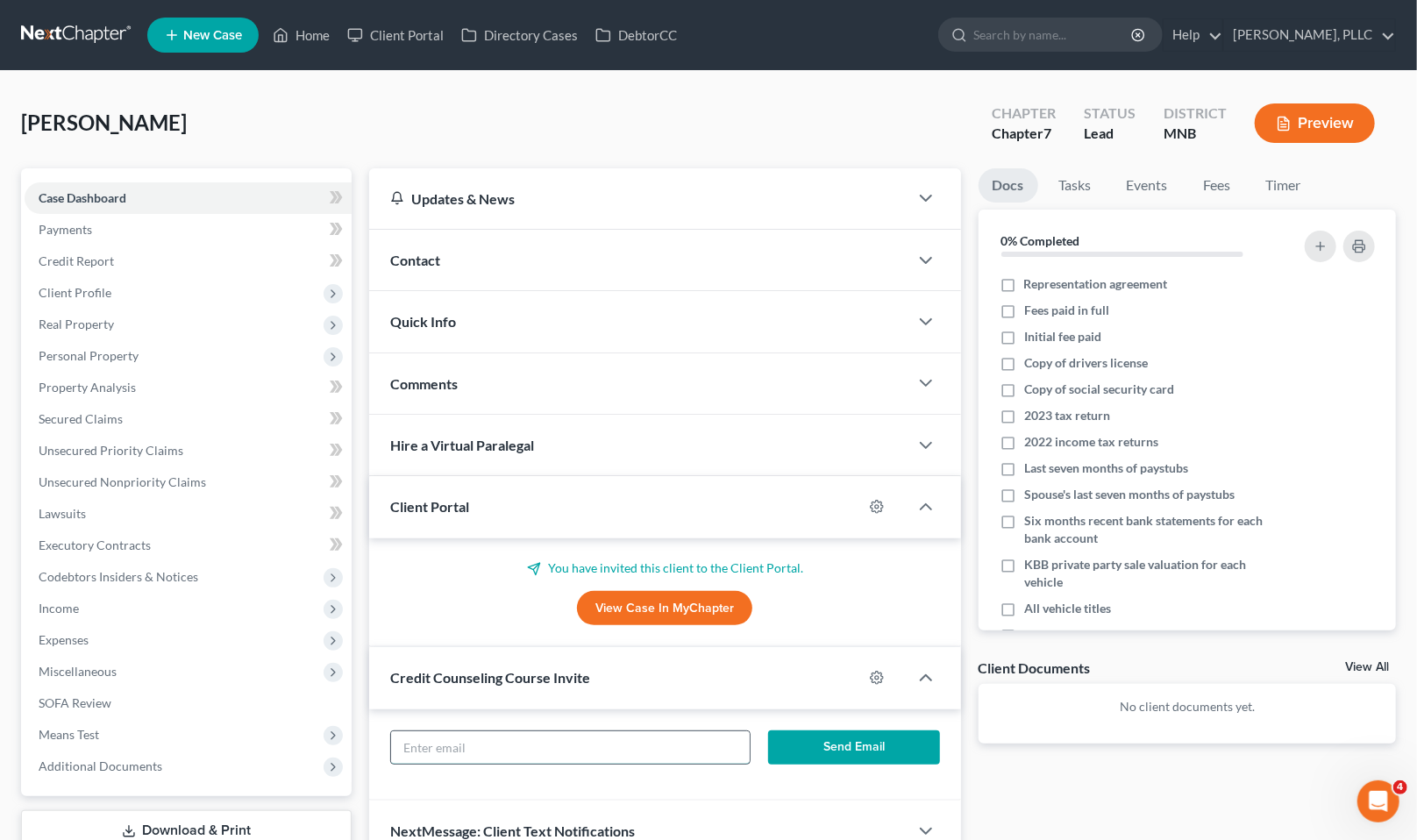
click at [511, 754] on input "text" at bounding box center [570, 747] width 359 height 34
type input "[PERSON_NAME][EMAIL_ADDRESS][DOMAIN_NAME]"
click at [850, 754] on button "Send Email" at bounding box center [854, 747] width 172 height 35
